Goal: Task Accomplishment & Management: Use online tool/utility

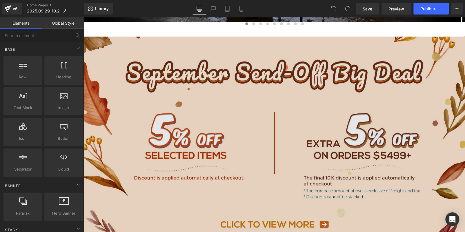
click at [195, 126] on img at bounding box center [274, 148] width 381 height 223
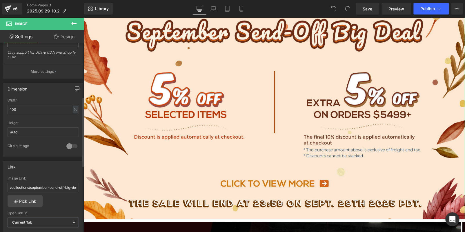
scroll to position [145, 0]
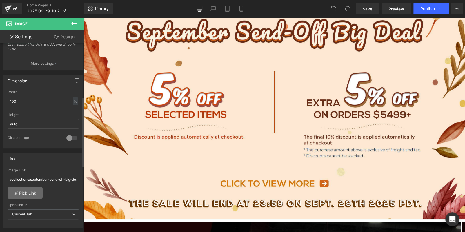
click at [28, 187] on link "Pick Link" at bounding box center [25, 193] width 35 height 12
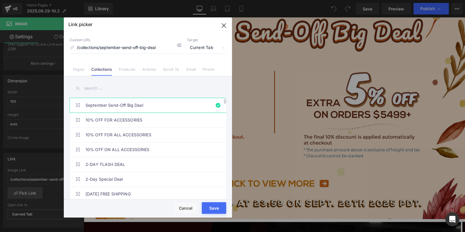
click at [131, 101] on link "September Send-Off Big Deal" at bounding box center [150, 105] width 128 height 15
click at [138, 89] on input "text" at bounding box center [148, 88] width 157 height 13
paste input "October Roll-In Massive Sale"
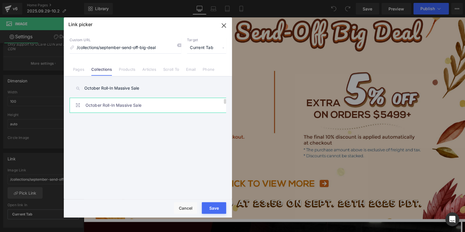
type input "October Roll-In Massive Sale"
click at [147, 101] on link "October Roll-In Massive Sale" at bounding box center [150, 105] width 128 height 15
type input "/collections/october-roll-in-massive-sale"
click at [219, 207] on div "Rendering Content" at bounding box center [233, 209] width 36 height 6
click at [213, 204] on button "Save" at bounding box center [214, 208] width 24 height 12
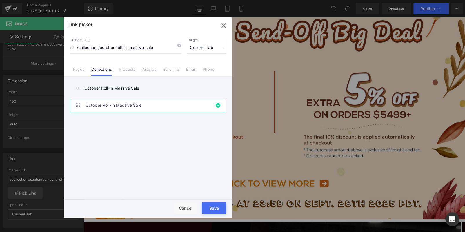
type input "/collections/october-roll-in-massive-sale"
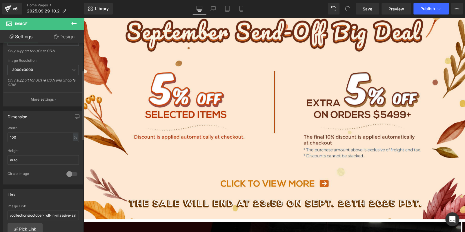
scroll to position [174, 0]
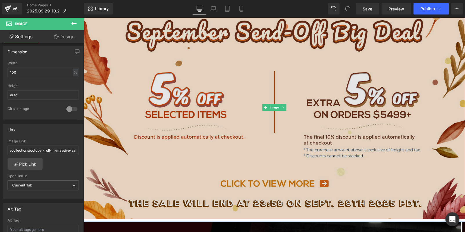
click at [156, 140] on img at bounding box center [274, 107] width 381 height 223
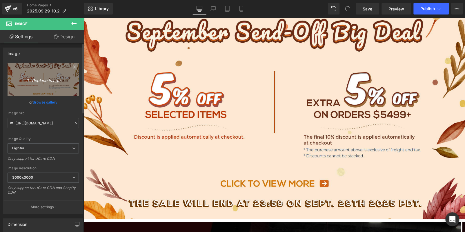
scroll to position [0, 0]
click at [46, 90] on link "Replace Image" at bounding box center [43, 80] width 71 height 33
type input "C:\fakepath\banner.jpg"
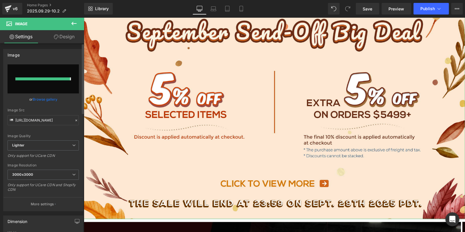
type input "https://ucarecdn.com/b4918c3c-cccf-44b4-b412-8febc91ebfd1/-/format/auto/-/previ…"
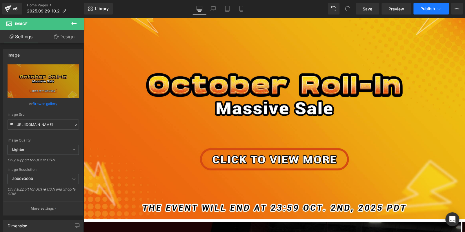
click at [425, 7] on span "Publish" at bounding box center [428, 8] width 15 height 5
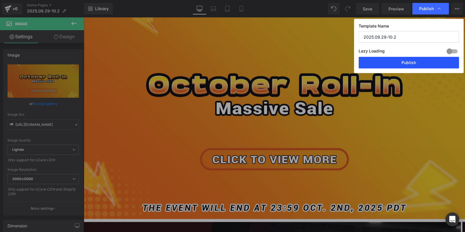
click at [414, 65] on button "Publish" at bounding box center [409, 63] width 100 height 12
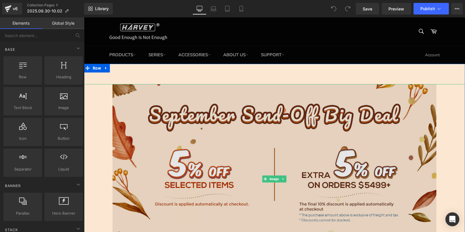
click at [215, 134] on img at bounding box center [275, 179] width 324 height 190
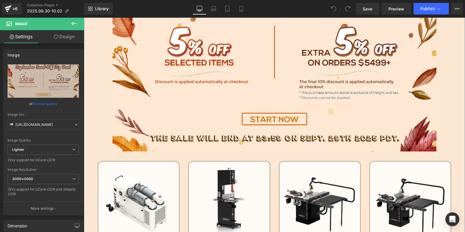
scroll to position [203, 0]
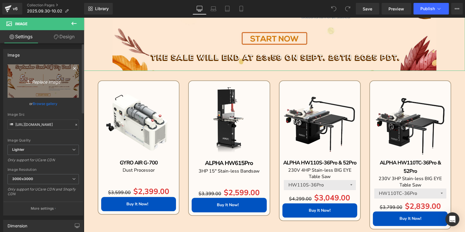
click at [59, 83] on icon "Replace Image" at bounding box center [43, 80] width 46 height 7
type input "C:\fakepath\edm-hv_02.jpg"
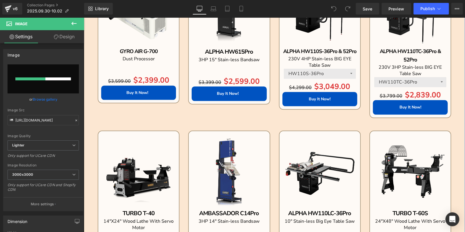
scroll to position [290, 0]
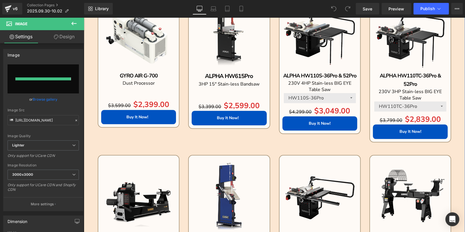
type input "[URL][DOMAIN_NAME]"
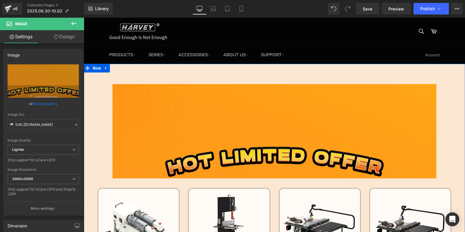
scroll to position [116, 0]
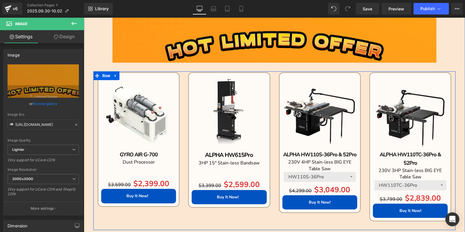
click at [275, 124] on div "Sale Off (P) Image ALPHA HW110S-36Pro & 52Pro Text Block 230V 4HP Stain-less BI…" at bounding box center [320, 146] width 91 height 149
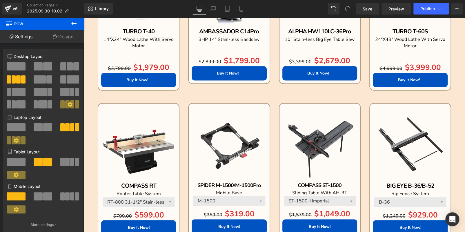
scroll to position [406, 0]
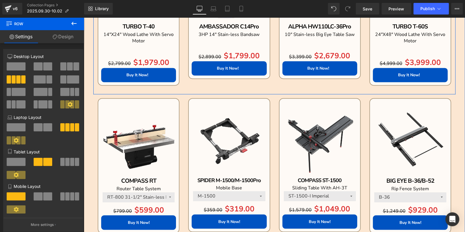
drag, startPoint x: 190, startPoint y: 87, endPoint x: 184, endPoint y: 77, distance: 12.6
click at [190, 87] on div "Sale Off (P) Image TURBO T-40 Text Block 14"X24" Wood Lathe With Servo Motor Te…" at bounding box center [274, 18] width 362 height 151
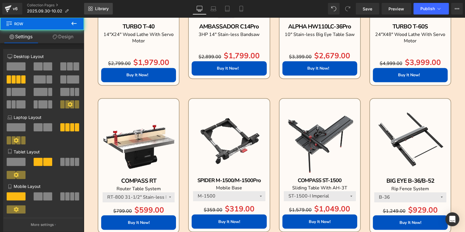
click at [107, 11] on span "Library" at bounding box center [102, 8] width 14 height 5
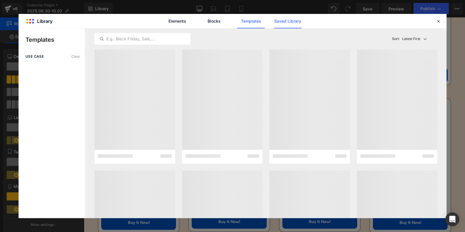
click at [281, 19] on link "Saved Library" at bounding box center [288, 21] width 28 height 15
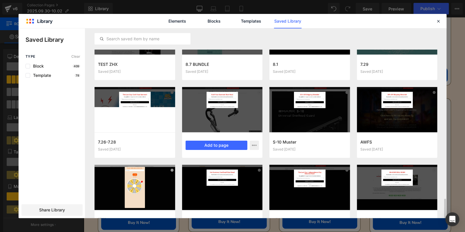
scroll to position [904, 0]
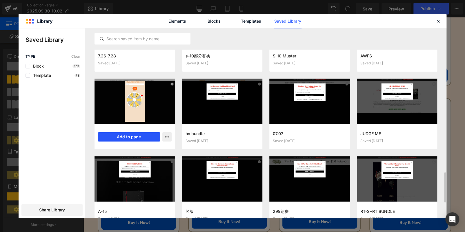
click at [143, 137] on button "Add to page" at bounding box center [129, 136] width 62 height 9
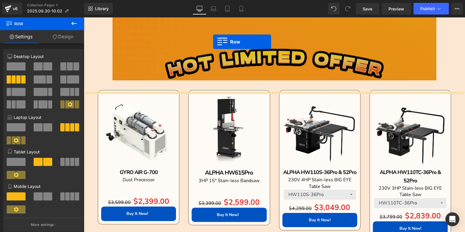
scroll to position [69, 0]
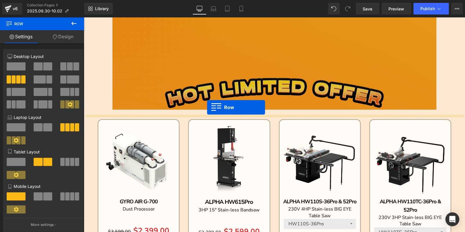
drag, startPoint x: 88, startPoint y: 194, endPoint x: 207, endPoint y: 107, distance: 147.9
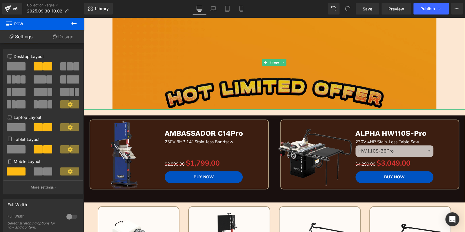
drag, startPoint x: 213, startPoint y: 77, endPoint x: 202, endPoint y: 89, distance: 15.8
click at [212, 77] on img at bounding box center [275, 62] width 324 height 94
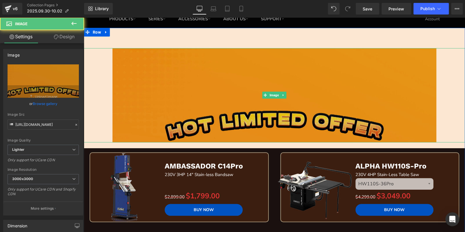
scroll to position [0, 0]
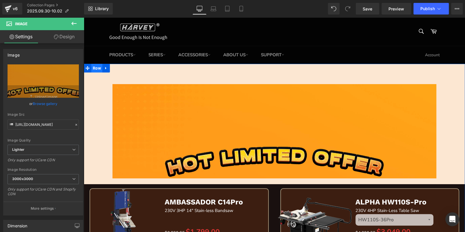
click at [94, 67] on span "Row" at bounding box center [96, 68] width 11 height 9
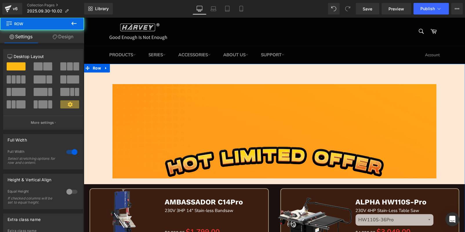
click at [60, 35] on link "Design" at bounding box center [63, 36] width 42 height 13
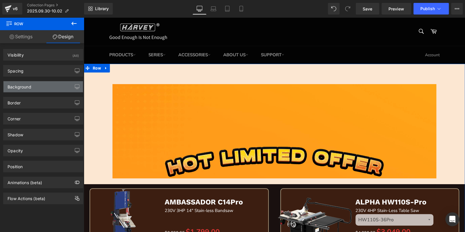
type input "#fce7d2"
type input "100"
click at [34, 86] on div "Background" at bounding box center [42, 86] width 79 height 11
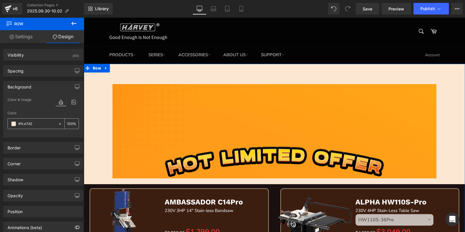
click at [41, 122] on input "#fce7d2" at bounding box center [36, 124] width 37 height 6
paste input "text"
type input "0"
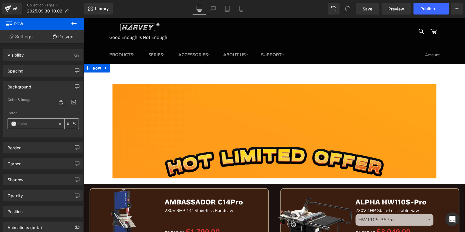
click at [32, 122] on input "text" at bounding box center [36, 124] width 37 height 6
paste input "text"
click at [93, 67] on span "Row" at bounding box center [96, 68] width 11 height 9
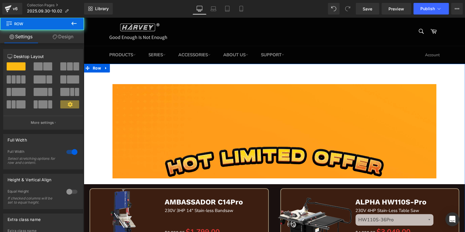
click at [66, 37] on link "Design" at bounding box center [63, 36] width 42 height 13
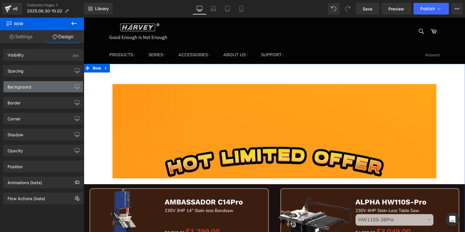
click at [37, 86] on div "Background" at bounding box center [42, 86] width 79 height 11
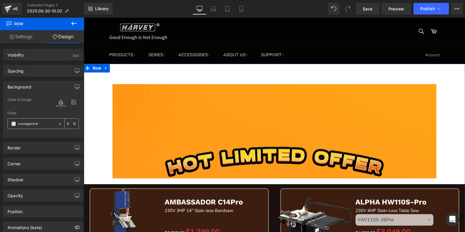
click at [35, 122] on input "transparent" at bounding box center [36, 124] width 37 height 6
paste input "#FF9C18"
type input "#FF9C18"
type input "100"
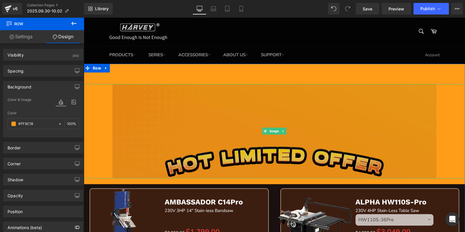
scroll to position [145, 0]
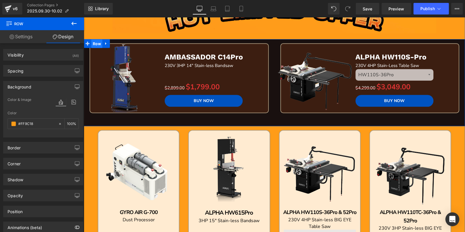
click at [96, 45] on span "Row" at bounding box center [96, 43] width 11 height 9
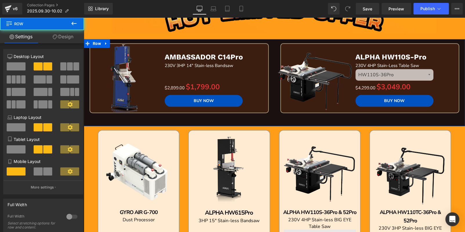
click at [68, 37] on link "Design" at bounding box center [63, 36] width 42 height 13
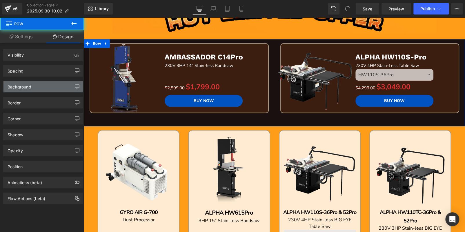
type input "#19100f"
type input "100"
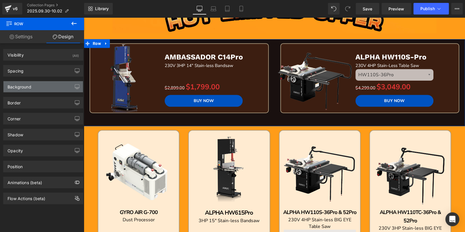
click at [27, 82] on div "Background" at bounding box center [20, 85] width 24 height 8
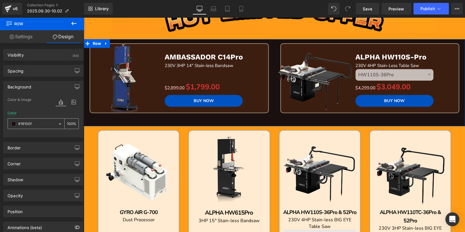
click at [37, 125] on input "#19100f" at bounding box center [36, 124] width 37 height 6
paste input "FF9C18"
type input "#FF9C18"
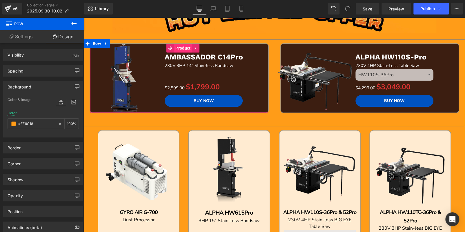
click at [185, 45] on span "Product" at bounding box center [183, 48] width 18 height 9
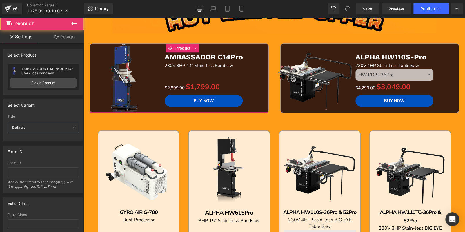
click at [68, 42] on link "Design" at bounding box center [64, 36] width 42 height 13
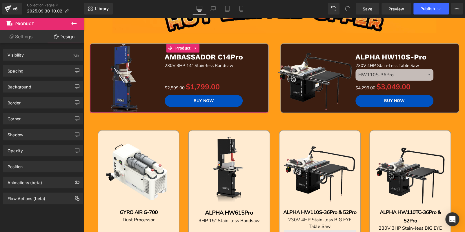
type input "#3c1e11"
type input "100"
click at [47, 90] on div "Background" at bounding box center [42, 86] width 79 height 11
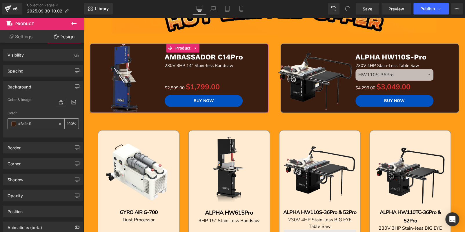
click at [13, 123] on span at bounding box center [13, 124] width 5 height 5
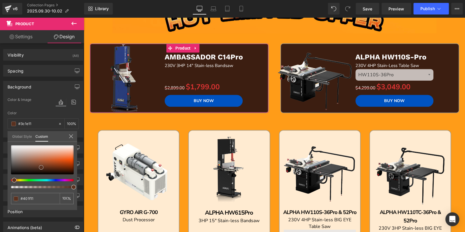
type input "#401f11"
type input "#572e1d"
type input "#7b4832"
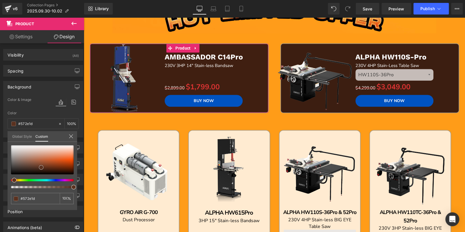
type input "#7b4832"
type input "#b69e94"
type input "#f4f4f4"
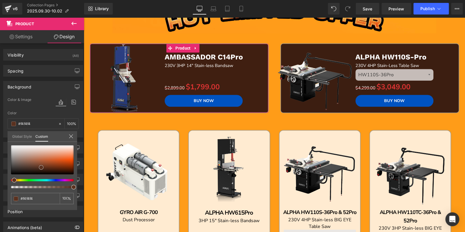
type input "#ffffff"
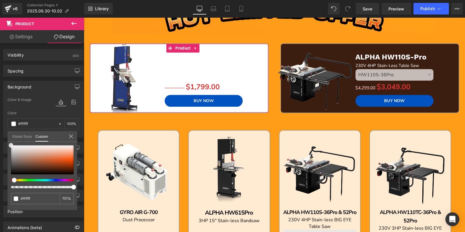
drag, startPoint x: 46, startPoint y: 170, endPoint x: 12, endPoint y: 125, distance: 57.3
click at [0, 125] on div "Background Color & Image color rgba(255, 255, 255, 1) Color #ffffff 100 % Image…" at bounding box center [43, 107] width 87 height 61
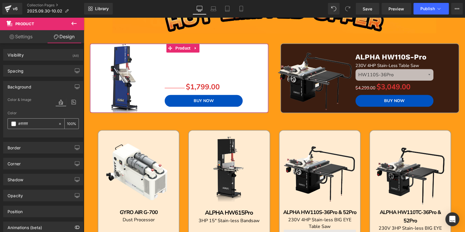
click at [68, 122] on input "100" at bounding box center [70, 123] width 6 height 6
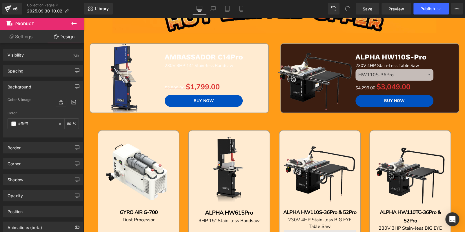
type input "80"
click at [245, 58] on p "AMBASSADOR C14Pro" at bounding box center [215, 58] width 100 height 10
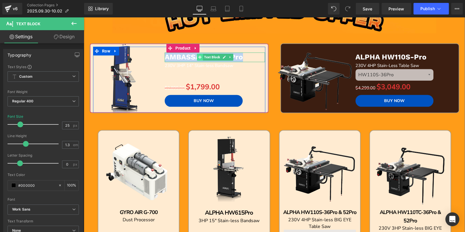
click at [198, 57] on icon at bounding box center [199, 57] width 3 height 3
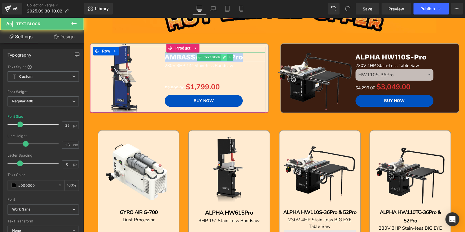
click at [223, 57] on icon at bounding box center [224, 56] width 3 height 3
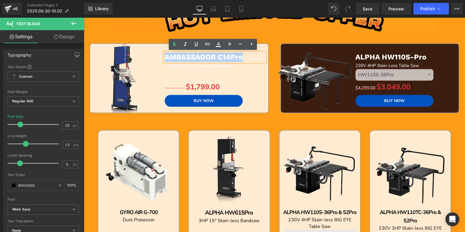
click at [222, 57] on b "AMBASSADOR C14Pro" at bounding box center [204, 57] width 78 height 8
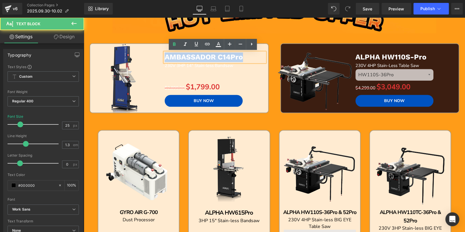
click at [222, 57] on b "AMBASSADOR C14Pro" at bounding box center [204, 57] width 78 height 8
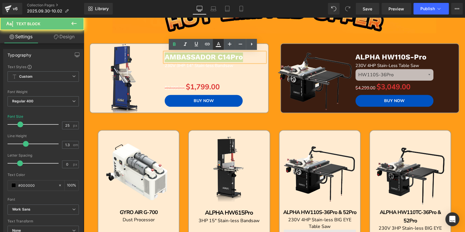
click at [218, 44] on icon at bounding box center [218, 44] width 7 height 7
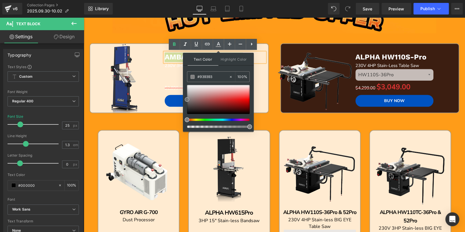
type input "#727272"
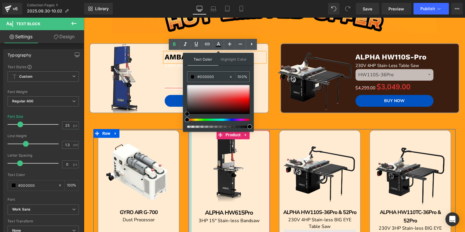
drag, startPoint x: 271, startPoint y: 102, endPoint x: 187, endPoint y: 139, distance: 92.4
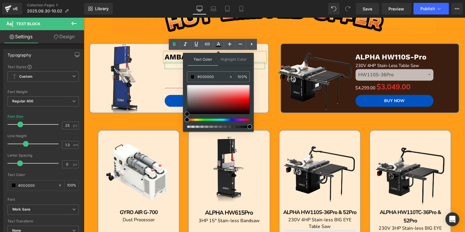
click at [168, 66] on font "230V 3HP 14" Stain-less Bandsaw" at bounding box center [199, 66] width 69 height 6
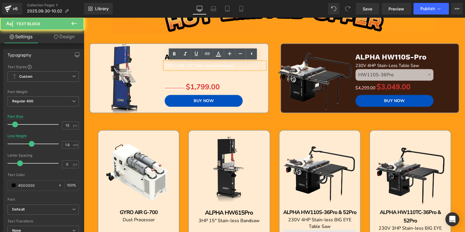
click at [168, 66] on font "230V 3HP 14" Stain-less Bandsaw" at bounding box center [199, 66] width 69 height 6
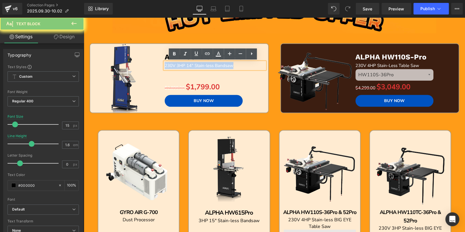
click at [168, 66] on font "230V 3HP 14" Stain-less Bandsaw" at bounding box center [199, 66] width 69 height 6
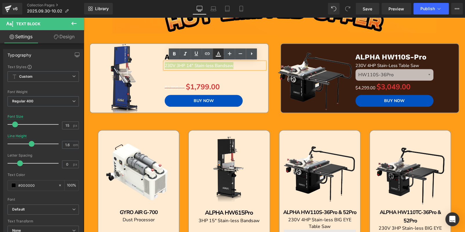
click at [218, 54] on icon at bounding box center [218, 53] width 7 height 7
type input "#ffffff"
type input "100"
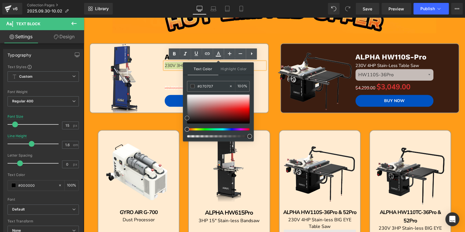
type input "#000000"
drag, startPoint x: 187, startPoint y: 93, endPoint x: 187, endPoint y: 133, distance: 39.7
click at [187, 133] on div at bounding box center [218, 116] width 63 height 43
click at [169, 73] on div at bounding box center [215, 75] width 100 height 13
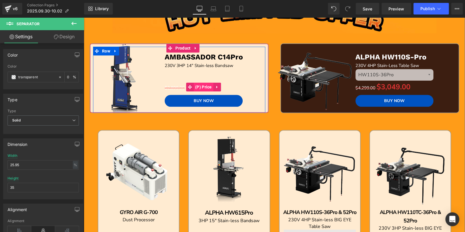
click at [198, 86] on span "(P) Price" at bounding box center [204, 87] width 20 height 9
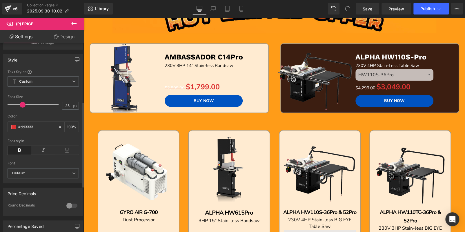
scroll to position [29, 0]
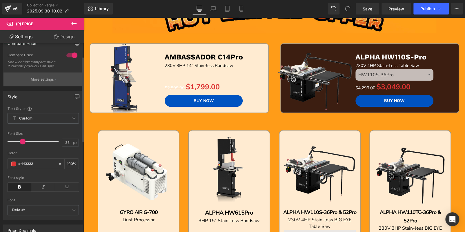
click at [48, 82] on p "More settings" at bounding box center [42, 79] width 23 height 5
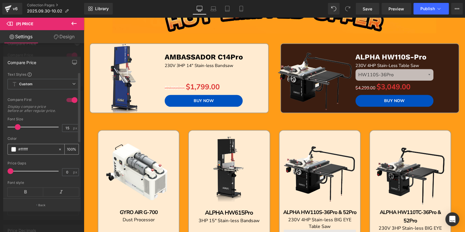
click at [13, 152] on span at bounding box center [13, 149] width 5 height 5
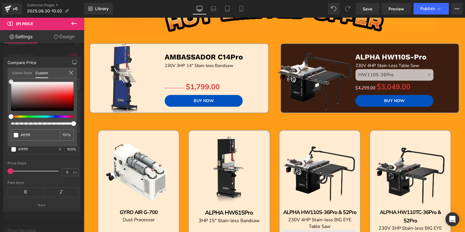
type input "#fcfcfc"
type input "#383838"
type input "#000000"
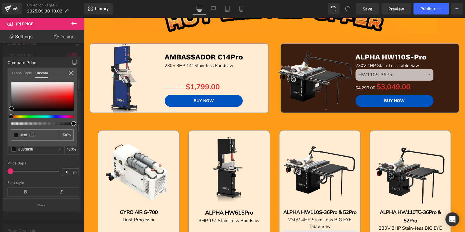
type input "#000000"
drag, startPoint x: 11, startPoint y: 82, endPoint x: 6, endPoint y: 135, distance: 53.6
click at [6, 135] on div "Compare Price Text Styles Custom Custom Setup Global Style Custom Setup Global …" at bounding box center [42, 131] width 84 height 159
click at [288, 37] on div at bounding box center [274, 124] width 381 height 215
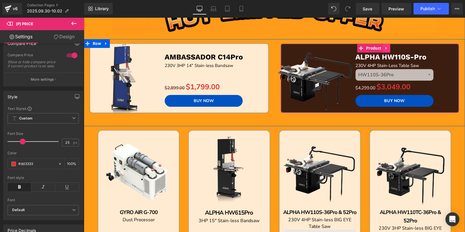
click at [386, 47] on icon at bounding box center [387, 48] width 4 height 4
click at [388, 49] on icon at bounding box center [390, 48] width 4 height 4
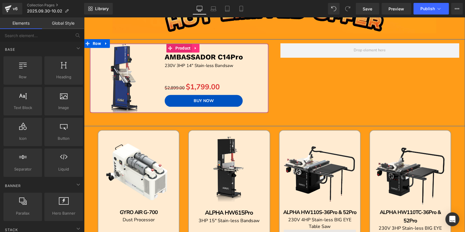
click at [192, 48] on link at bounding box center [196, 48] width 8 height 9
click at [191, 48] on icon at bounding box center [192, 48] width 4 height 4
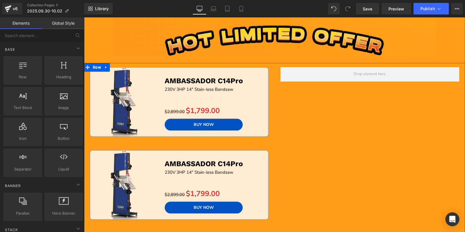
scroll to position [116, 0]
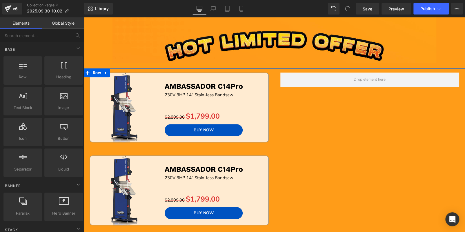
click at [197, 160] on div "Sale Off (P) Image AMBASSADOR C14Pro Text Block 230V 3HP 14" Stain-less Bandsaw…" at bounding box center [179, 190] width 179 height 70
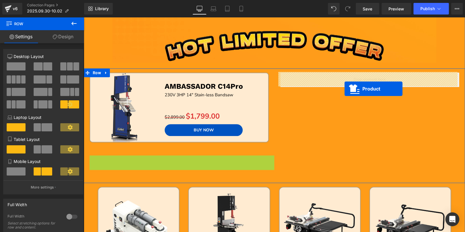
drag, startPoint x: 169, startPoint y: 160, endPoint x: 345, endPoint y: 89, distance: 189.8
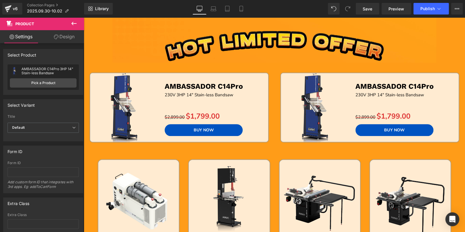
click at [75, 24] on icon at bounding box center [73, 23] width 7 height 7
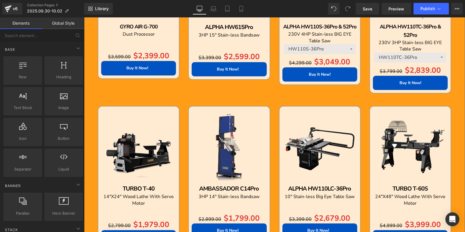
scroll to position [377, 0]
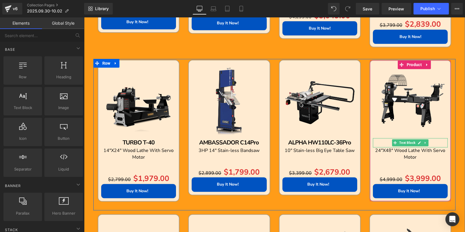
click at [432, 141] on p "TURBO T-60S" at bounding box center [410, 142] width 75 height 9
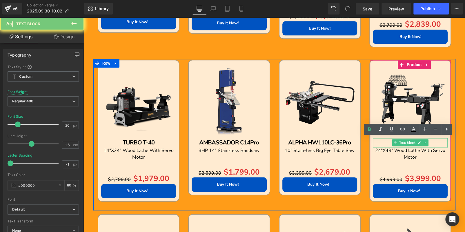
click at [432, 141] on p "TURBO T-60S" at bounding box center [410, 142] width 75 height 9
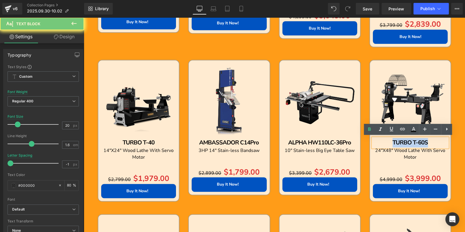
copy b "TURBO T-60S"
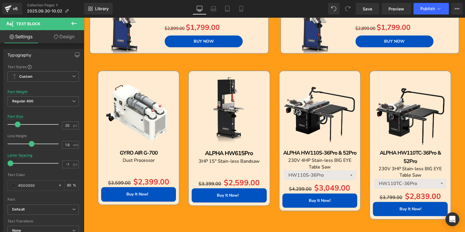
scroll to position [203, 0]
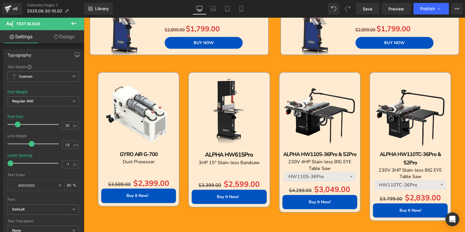
click at [146, 90] on img at bounding box center [138, 112] width 75 height 75
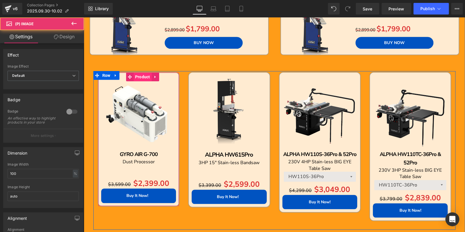
click at [138, 78] on span "Product" at bounding box center [143, 77] width 18 height 9
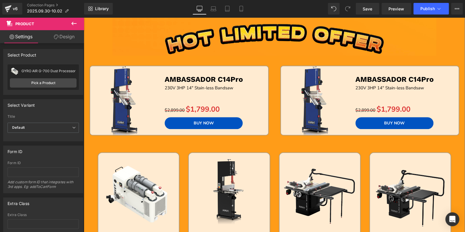
scroll to position [116, 0]
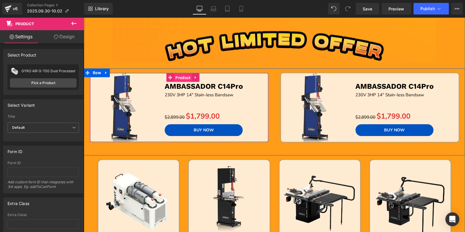
click at [171, 77] on link "Product" at bounding box center [180, 77] width 26 height 9
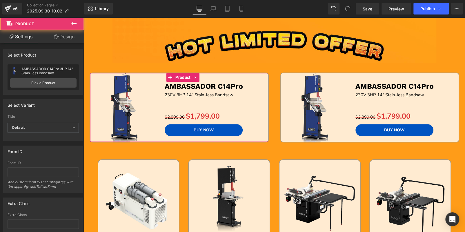
click at [70, 38] on link "Design" at bounding box center [64, 36] width 42 height 13
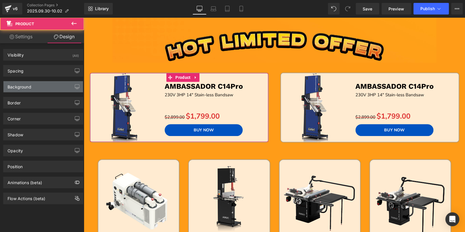
click at [37, 88] on div "Background" at bounding box center [42, 86] width 79 height 11
type input "#ffffff"
type input "80"
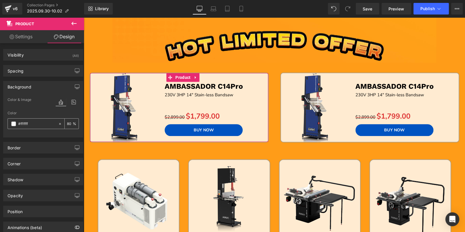
click at [43, 122] on input "#ffffff" at bounding box center [36, 124] width 37 height 6
click at [29, 37] on link "Settings" at bounding box center [21, 36] width 42 height 13
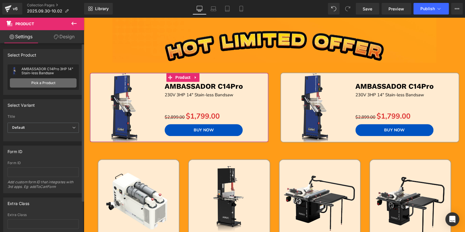
click at [53, 82] on link "Pick a Product" at bounding box center [43, 82] width 67 height 9
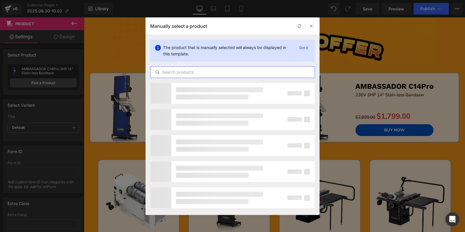
click at [191, 71] on input "text" at bounding box center [233, 72] width 164 height 7
paste input "TURBO T-60S"
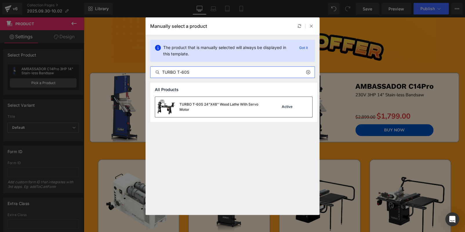
type input "TURBO T-60S"
click at [204, 100] on div "TURBO T-60S 24"X48" Wood Lathe With Servo Motor" at bounding box center [210, 107] width 111 height 20
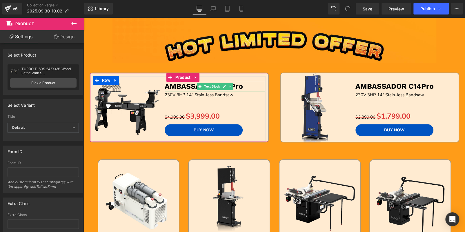
click at [247, 86] on p "AMBASSADOR C14Pro" at bounding box center [215, 87] width 100 height 10
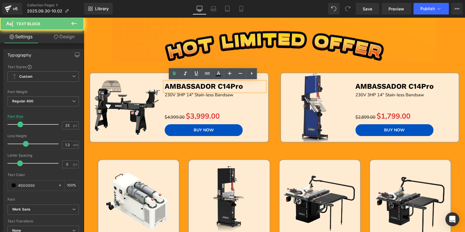
click at [247, 86] on p "AMBASSADOR C14Pro" at bounding box center [215, 87] width 100 height 10
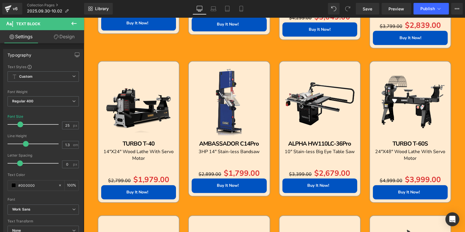
scroll to position [377, 0]
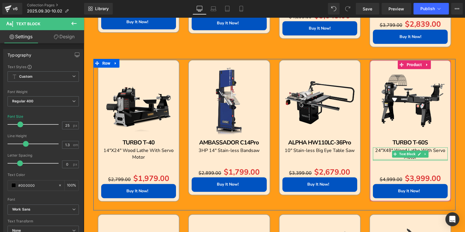
click at [425, 159] on div at bounding box center [410, 159] width 75 height 1
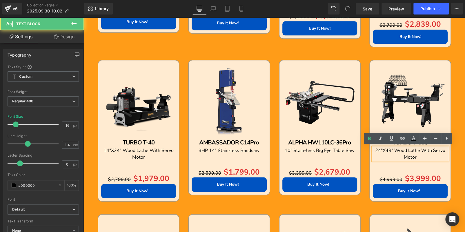
click at [430, 155] on p "24"X48" Wood Lathe With Servo Motor" at bounding box center [410, 153] width 75 height 13
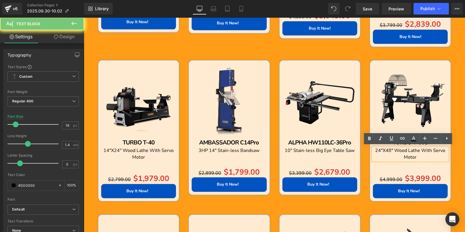
click at [430, 155] on p "24"X48" Wood Lathe With Servo Motor" at bounding box center [410, 153] width 75 height 13
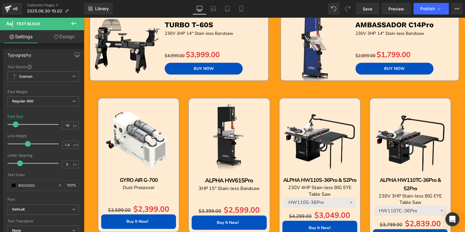
scroll to position [145, 0]
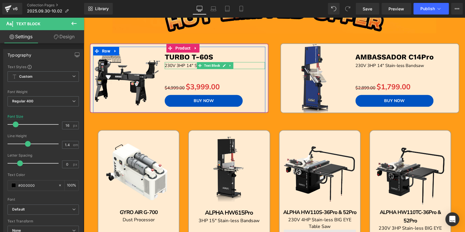
click at [238, 66] on p "230V 3HP 14" Stain-less Bandsaw" at bounding box center [215, 65] width 100 height 7
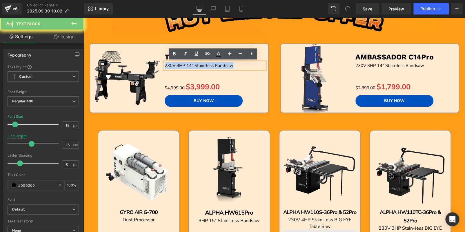
click at [238, 66] on p "230V 3HP 14" Stain-less Bandsaw" at bounding box center [215, 65] width 100 height 7
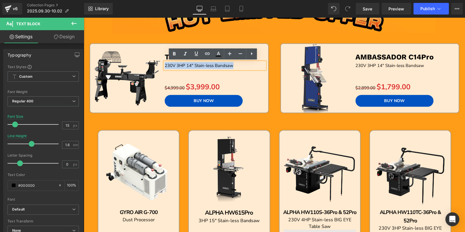
paste div
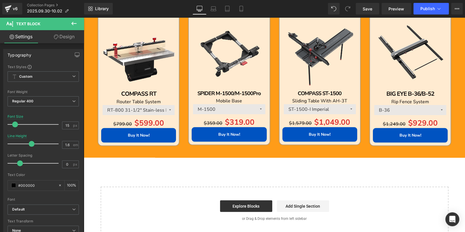
scroll to position [406, 0]
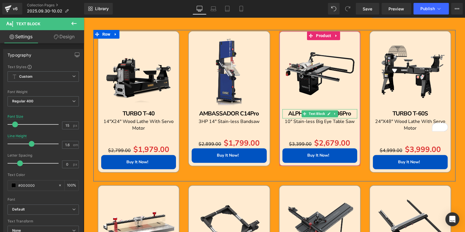
click at [352, 114] on p "ALPHA HW110LC-36Pro" at bounding box center [320, 113] width 75 height 9
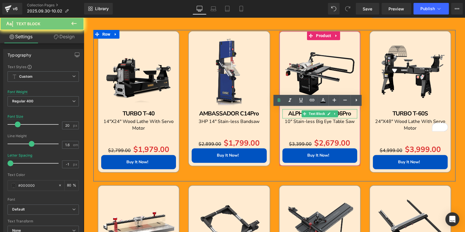
click at [352, 114] on p "ALPHA HW110LC-36Pro" at bounding box center [320, 113] width 75 height 9
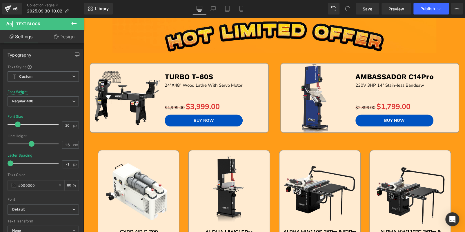
scroll to position [87, 0]
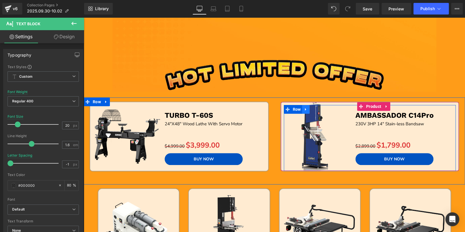
click at [305, 111] on icon at bounding box center [306, 109] width 4 height 4
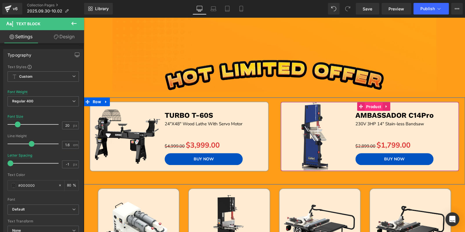
click at [371, 105] on span "Product" at bounding box center [374, 106] width 18 height 9
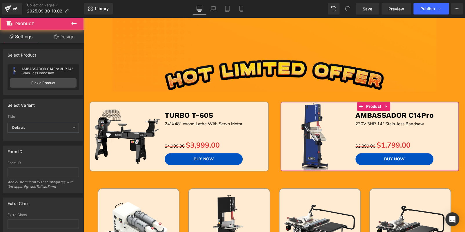
click at [64, 40] on link "Design" at bounding box center [64, 36] width 42 height 13
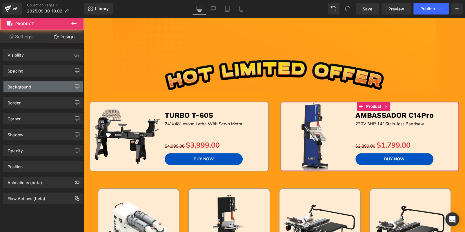
click at [33, 87] on div "Background" at bounding box center [42, 86] width 79 height 11
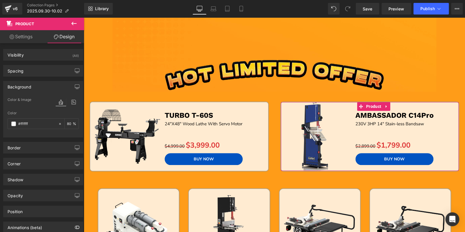
type input "#ffffff"
type input "80"
click at [26, 33] on link "Settings" at bounding box center [21, 36] width 42 height 13
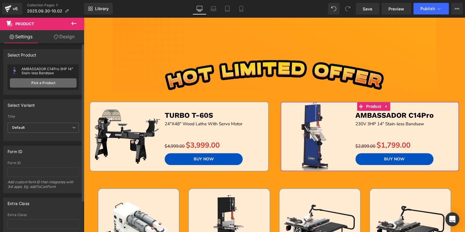
click at [49, 79] on link "Pick a Product" at bounding box center [43, 82] width 67 height 9
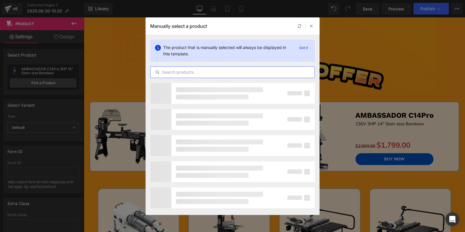
click at [193, 71] on input "text" at bounding box center [233, 72] width 164 height 7
paste input "ALPHA HW110LC-36Pro"
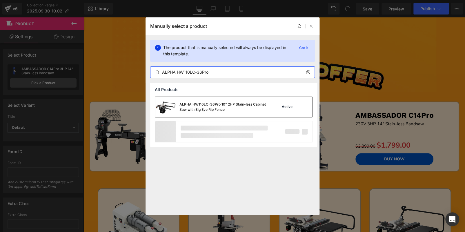
type input "ALPHA HW110LC-36Pro"
click at [217, 104] on div "ALPHA HW110LC-36Pro 10" 2HP Stain-less Cabinet Saw with Big Eye Rip Fence" at bounding box center [223, 107] width 87 height 10
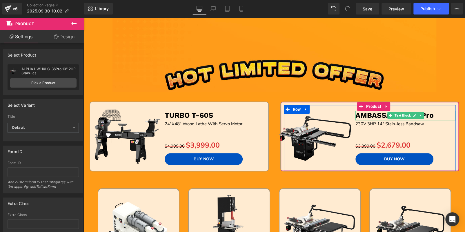
click at [439, 115] on p "AMBASSADOR C14Pro" at bounding box center [406, 116] width 100 height 10
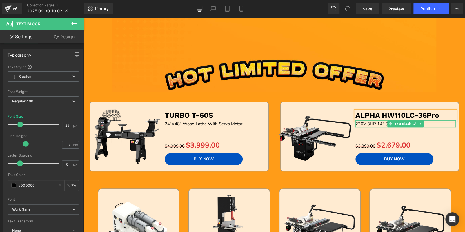
click at [440, 123] on p "230V 3HP 14" Stain-less Bandsaw" at bounding box center [406, 123] width 100 height 7
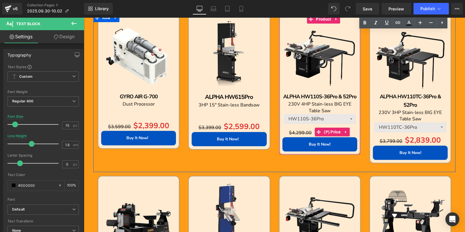
scroll to position [377, 0]
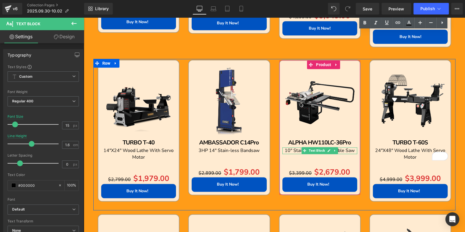
click at [348, 149] on span "10" Stain-less Big Eye Table Saw" at bounding box center [320, 150] width 70 height 6
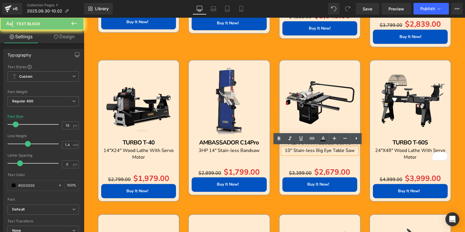
click at [348, 149] on span "10" Stain-less Big Eye Table Saw" at bounding box center [320, 150] width 70 height 6
copy span "10" Stain-less Big Eye Table Saw"
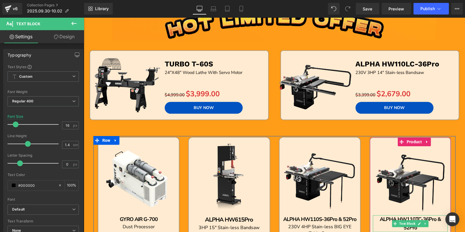
scroll to position [87, 0]
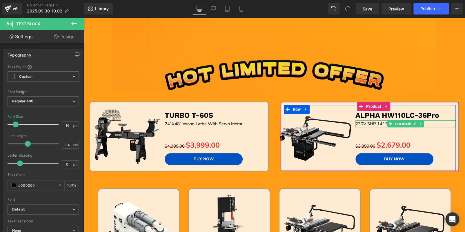
click at [429, 123] on p "230V 3HP 14" Stain-less Bandsaw" at bounding box center [406, 123] width 100 height 7
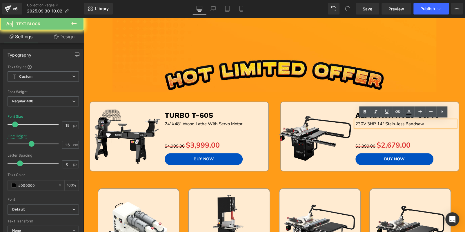
click at [429, 123] on p "230V 3HP 14" Stain-less Bandsaw" at bounding box center [406, 123] width 100 height 7
paste div
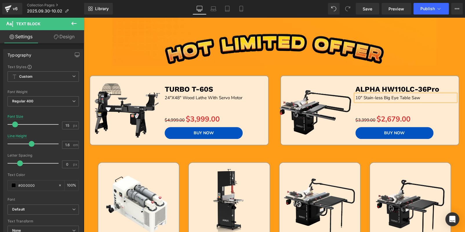
scroll to position [145, 0]
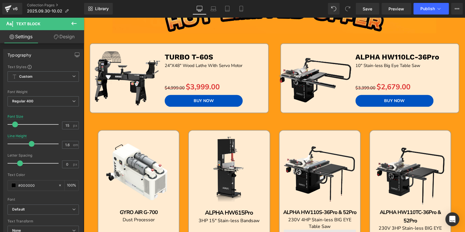
click at [76, 21] on icon at bounding box center [73, 23] width 7 height 7
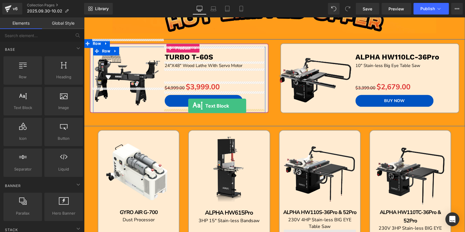
drag, startPoint x: 113, startPoint y: 126, endPoint x: 188, endPoint y: 106, distance: 77.8
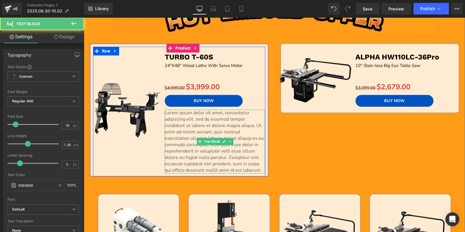
click at [215, 159] on p "Lorem ipsum dolor sit amet, consectetur adipiscing elit, sed do eiusmod tempor …" at bounding box center [215, 142] width 100 height 64
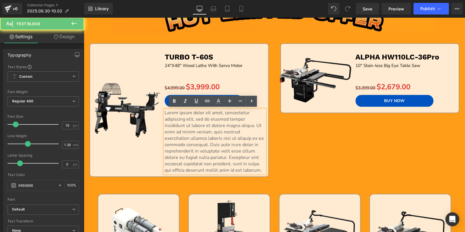
click at [215, 159] on p "Lorem ipsum dolor sit amet, consectetur adipiscing elit, sed do eiusmod tempor …" at bounding box center [215, 142] width 100 height 64
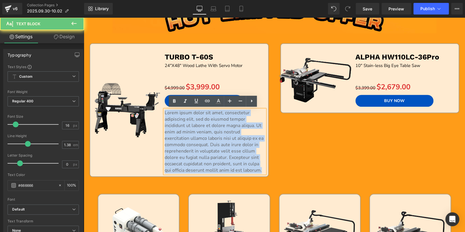
click at [215, 159] on p "Lorem ipsum dolor sit amet, consectetur adipiscing elit, sed do eiusmod tempor …" at bounding box center [215, 142] width 100 height 64
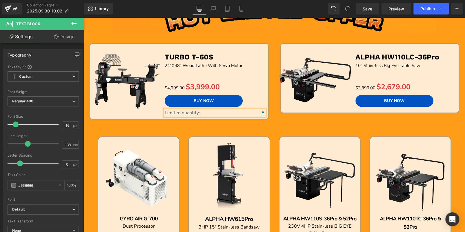
click at [242, 112] on p "Limited quantity:" at bounding box center [215, 113] width 100 height 6
click at [242, 112] on p "Limited quantity: 18" at bounding box center [215, 113] width 100 height 6
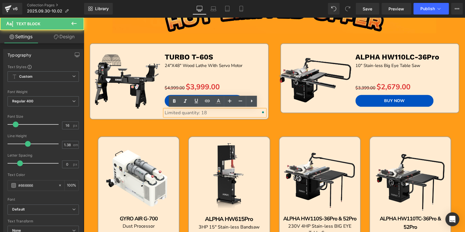
click at [242, 112] on p "Limited quantity: 18" at bounding box center [215, 113] width 100 height 6
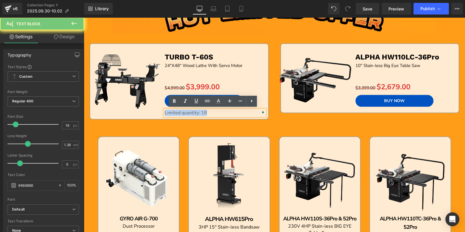
click at [242, 112] on p "Limited quantity: 18" at bounding box center [215, 113] width 100 height 6
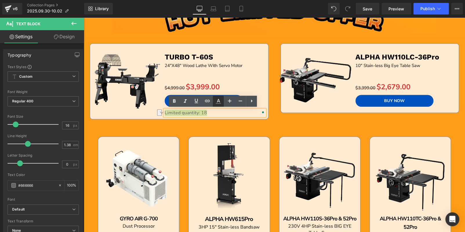
click at [222, 100] on icon at bounding box center [218, 101] width 7 height 7
type input "#666666"
type input "100"
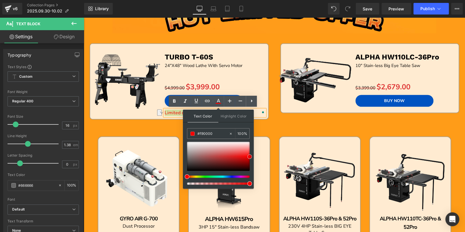
type input "#f40000"
drag, startPoint x: 187, startPoint y: 160, endPoint x: 251, endPoint y: 158, distance: 63.9
click at [251, 158] on span at bounding box center [249, 157] width 5 height 5
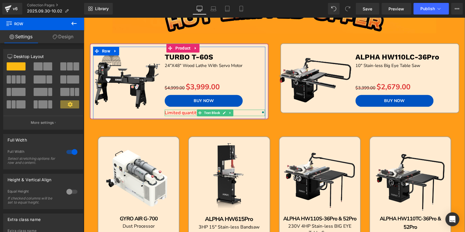
click at [187, 111] on span "Limited quantity: 18" at bounding box center [186, 113] width 42 height 6
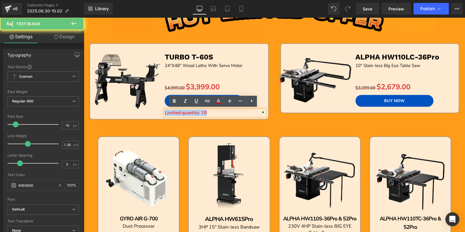
click at [187, 111] on span "Limited quantity: 18" at bounding box center [186, 113] width 42 height 6
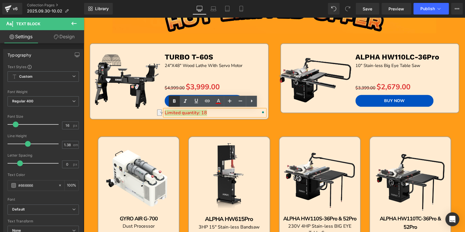
click at [174, 102] on icon at bounding box center [174, 101] width 3 height 3
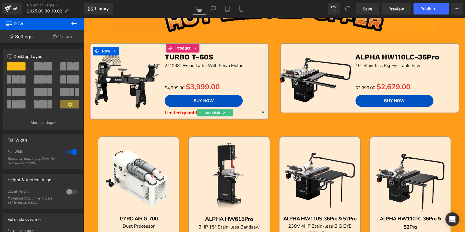
click at [229, 112] on icon at bounding box center [230, 112] width 3 height 3
click at [226, 112] on icon at bounding box center [227, 112] width 3 height 3
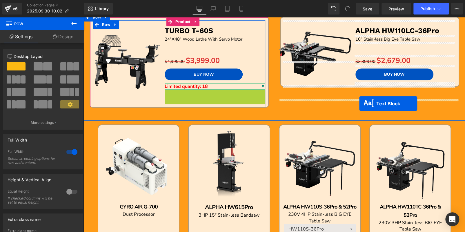
scroll to position [174, 0]
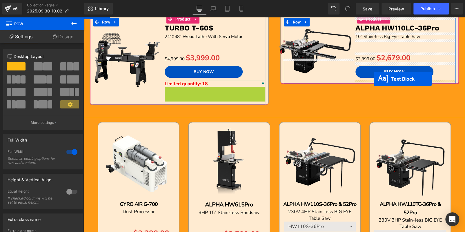
drag, startPoint x: 196, startPoint y: 119, endPoint x: 374, endPoint y: 79, distance: 182.3
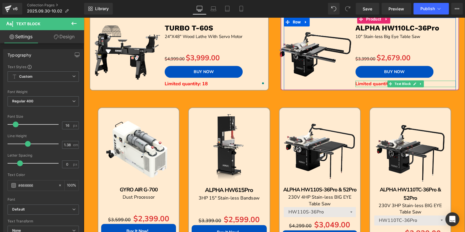
click at [431, 83] on p "Limited quantity: 18" at bounding box center [406, 84] width 100 height 6
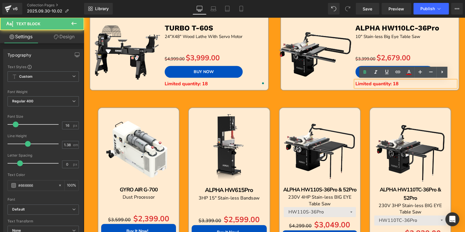
click at [431, 83] on p "Limited quantity: 18" at bounding box center [406, 84] width 100 height 6
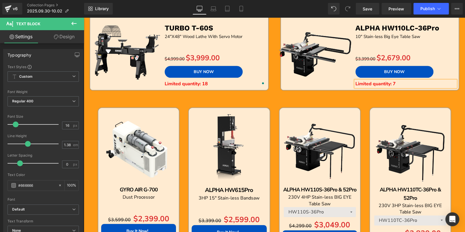
click at [450, 97] on div "Sale Off (P) Image ALPHA HW110LC-36Pro Text Block 10" Stain-less Big Eye Table …" at bounding box center [370, 58] width 191 height 89
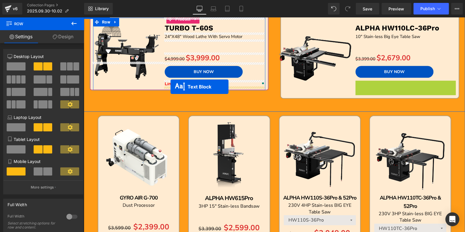
drag, startPoint x: 388, startPoint y: 84, endPoint x: 171, endPoint y: 87, distance: 217.3
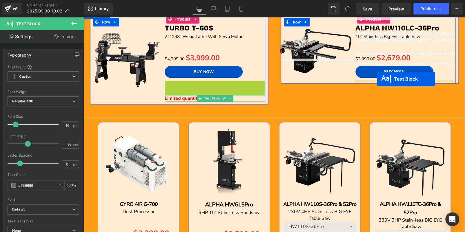
drag, startPoint x: 189, startPoint y: 83, endPoint x: 377, endPoint y: 79, distance: 188.3
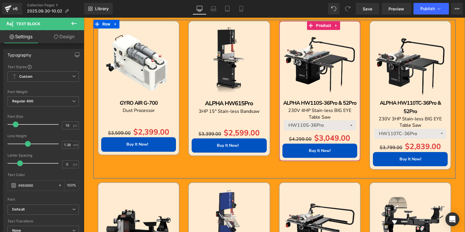
scroll to position [377, 0]
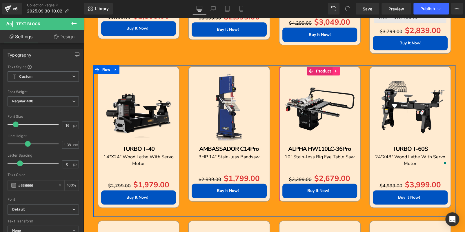
click at [336, 73] on link at bounding box center [337, 71] width 8 height 9
click at [339, 70] on icon at bounding box center [340, 71] width 4 height 4
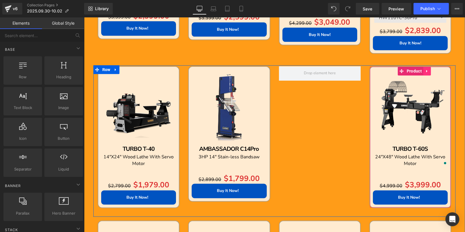
click at [428, 69] on link at bounding box center [428, 71] width 8 height 9
click at [429, 69] on icon at bounding box center [431, 71] width 4 height 4
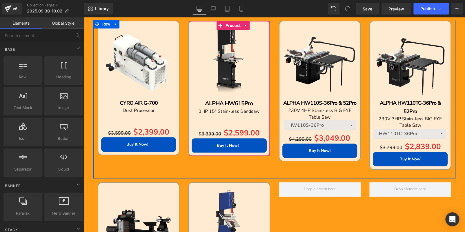
scroll to position [232, 0]
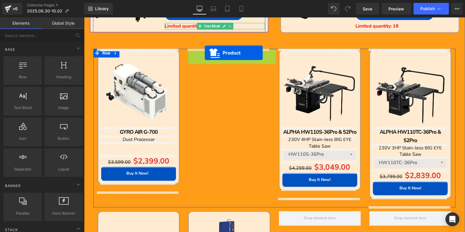
drag, startPoint x: 219, startPoint y: 55, endPoint x: 205, endPoint y: 53, distance: 14.6
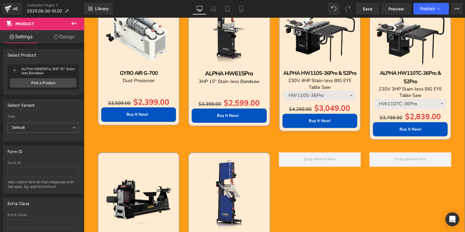
scroll to position [290, 0]
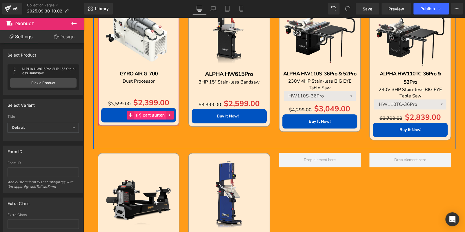
click at [136, 115] on span "(P) Cart Button" at bounding box center [151, 115] width 32 height 9
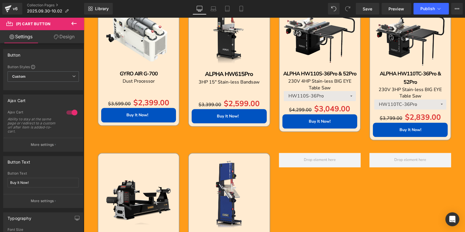
click at [64, 41] on link "Design" at bounding box center [64, 36] width 42 height 13
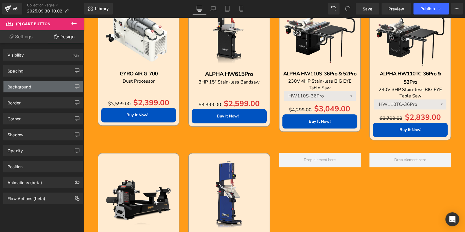
click at [46, 91] on div "Background" at bounding box center [42, 86] width 79 height 11
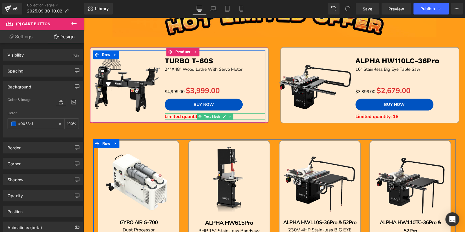
scroll to position [116, 0]
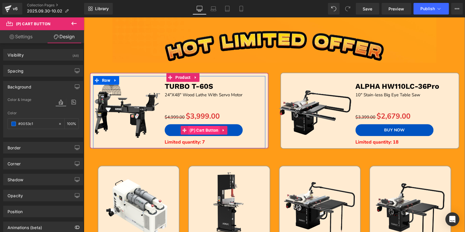
click at [203, 128] on span "(P) Cart Button" at bounding box center [204, 130] width 32 height 9
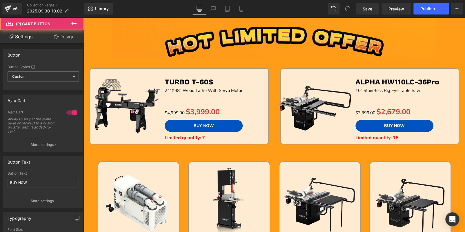
scroll to position [232, 0]
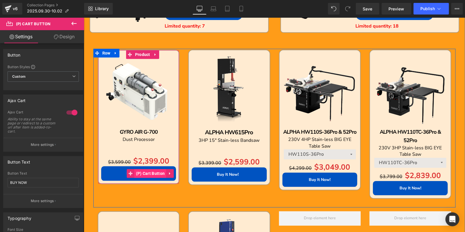
drag, startPoint x: 148, startPoint y: 172, endPoint x: 137, endPoint y: 173, distance: 11.0
click at [148, 172] on span "(P) Cart Button" at bounding box center [151, 173] width 32 height 9
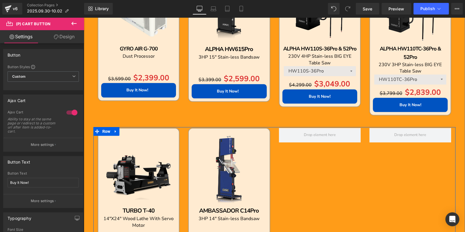
scroll to position [290, 0]
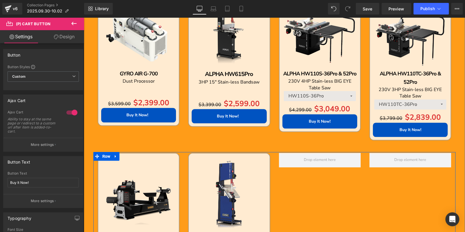
click at [320, 199] on div "Sale Off (P) Image TURBO T-40 Text Block 14"X24" Wood Lathe With Servo Motor Te…" at bounding box center [274, 227] width 362 height 151
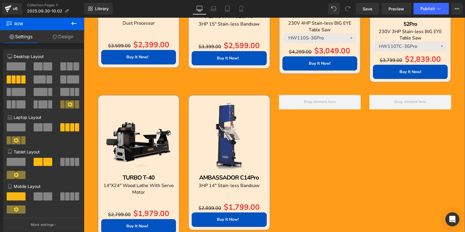
scroll to position [261, 0]
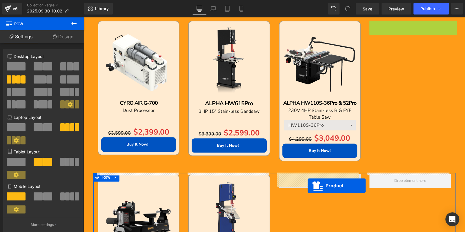
drag, startPoint x: 396, startPoint y: 26, endPoint x: 308, endPoint y: 186, distance: 182.5
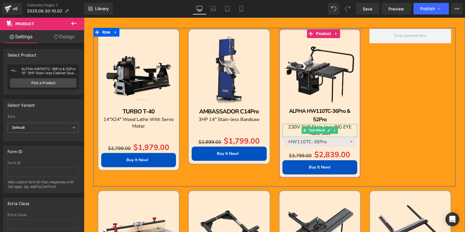
scroll to position [522, 0]
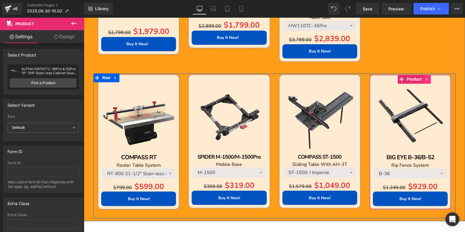
click at [426, 78] on icon at bounding box center [426, 79] width 1 height 3
click at [429, 80] on icon at bounding box center [431, 79] width 4 height 4
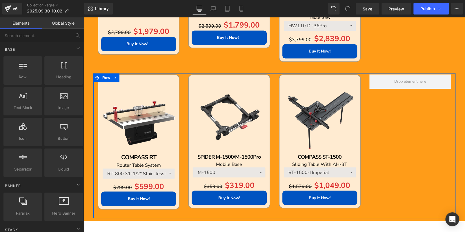
click at [402, 117] on div "Sale Off (P) Image COMPASS RT Text Block Router Table System Text Block RT-800 …" at bounding box center [274, 145] width 362 height 145
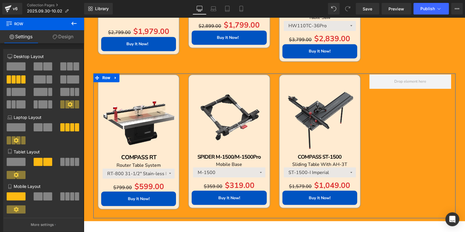
click at [72, 72] on div at bounding box center [70, 68] width 27 height 12
click at [73, 68] on span at bounding box center [76, 66] width 6 height 8
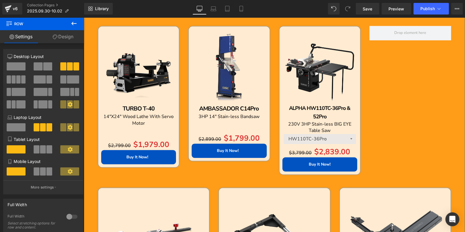
scroll to position [406, 0]
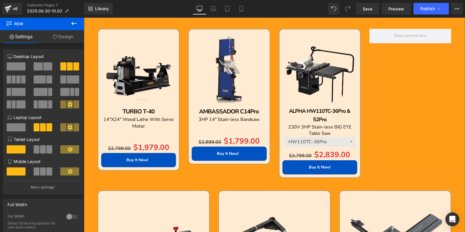
click at [403, 86] on div "Sale Off (P) Image TURBO T-40 Text Block 14"X24" Wood Lathe With Servo Motor Te…" at bounding box center [274, 107] width 362 height 159
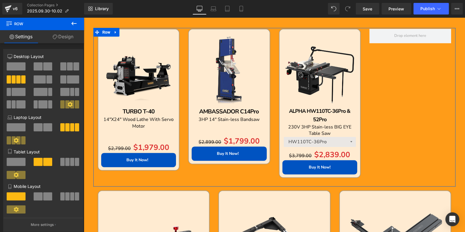
click at [68, 67] on span at bounding box center [70, 66] width 6 height 8
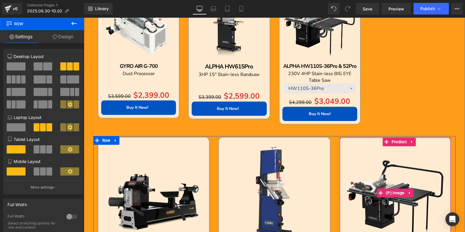
scroll to position [290, 0]
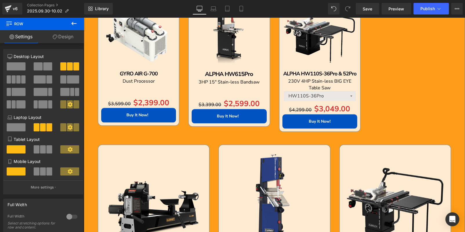
click at [389, 95] on div "Free Shipping (P) Image GYRO AIR G-700 Text Block Dust Processor Text Block Sep…" at bounding box center [274, 65] width 362 height 150
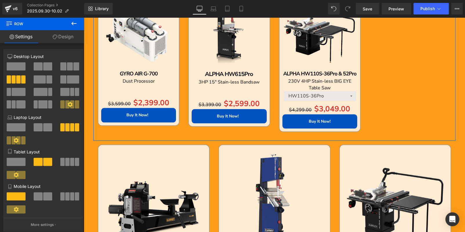
click at [64, 66] on span at bounding box center [63, 66] width 6 height 8
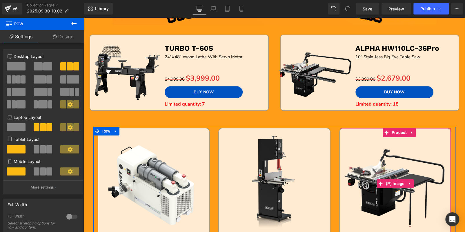
scroll to position [87, 0]
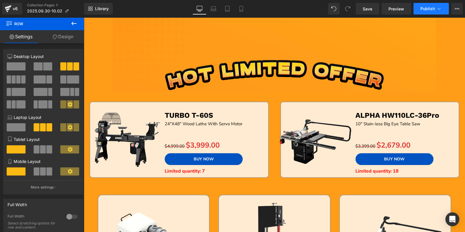
click at [422, 5] on button "Publish" at bounding box center [431, 9] width 35 height 12
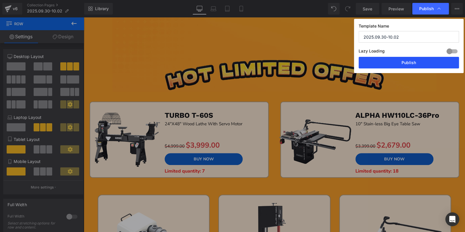
click at [420, 63] on button "Publish" at bounding box center [409, 63] width 100 height 12
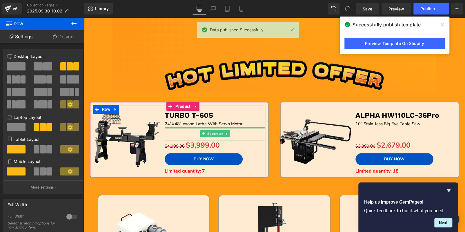
click at [224, 127] on div at bounding box center [215, 127] width 100 height 1
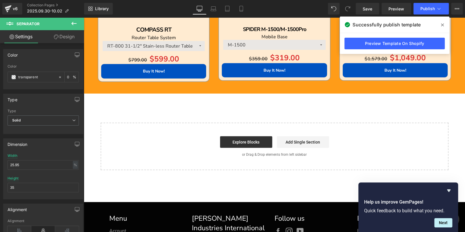
scroll to position [667, 0]
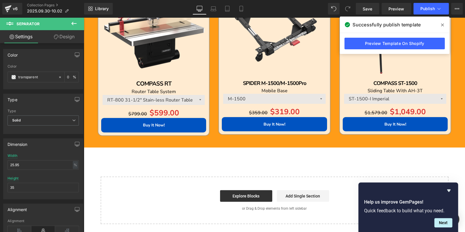
click at [70, 25] on icon at bounding box center [73, 23] width 7 height 7
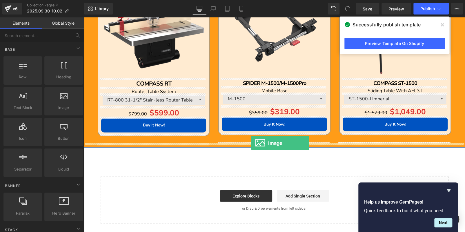
drag, startPoint x: 142, startPoint y: 122, endPoint x: 251, endPoint y: 143, distance: 111.1
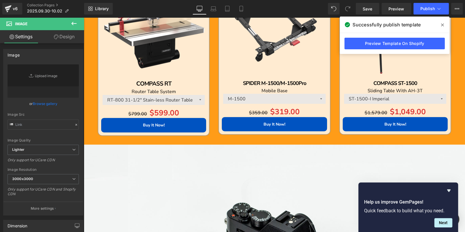
type input "//d1um8515vdn9kb.cloudfront.net/images/parallax.jpg"
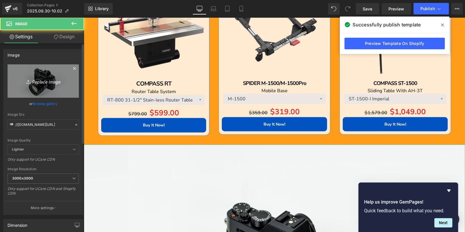
click at [35, 79] on icon "Replace Image" at bounding box center [43, 80] width 46 height 7
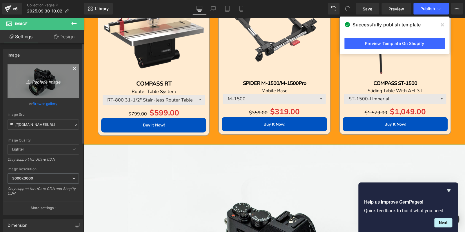
type input "C:\fakepath\edm-hv_07 - 副本.jpg"
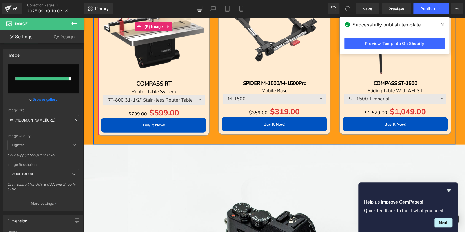
type input "https://ucarecdn.com/dd1ba763-01c9-446a-a3ed-cd1914529537/-/format/auto/-/previ…"
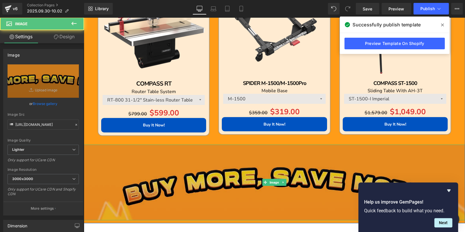
click at [172, 197] on img at bounding box center [274, 183] width 381 height 76
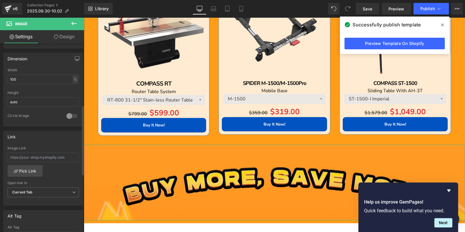
scroll to position [145, 0]
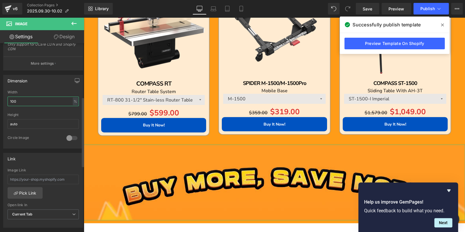
click at [28, 104] on input "100" at bounding box center [43, 102] width 71 height 10
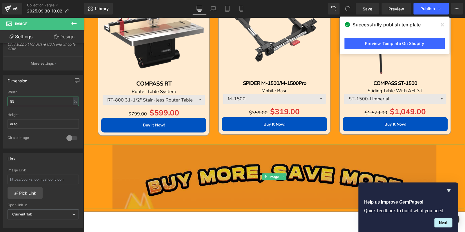
type input "85"
click at [179, 166] on img at bounding box center [275, 177] width 324 height 64
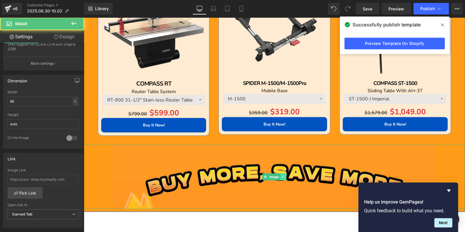
click at [281, 173] on link at bounding box center [284, 176] width 6 height 7
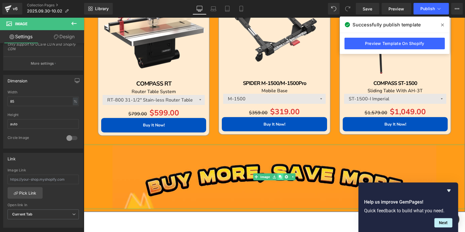
click at [279, 175] on icon at bounding box center [280, 176] width 3 height 3
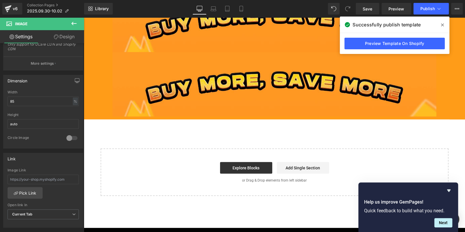
scroll to position [834, 0]
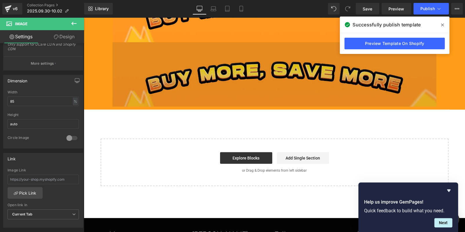
click at [167, 83] on img at bounding box center [275, 74] width 324 height 64
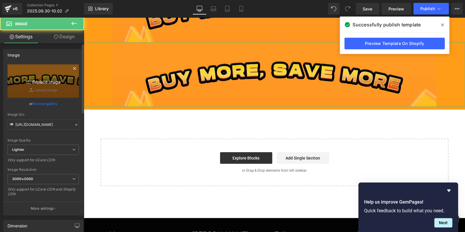
click at [45, 79] on icon "Replace Image" at bounding box center [43, 80] width 46 height 7
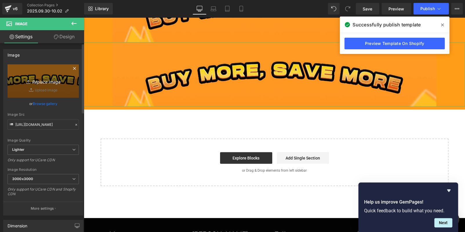
type input "C:\fakepath\edm-hv_08.jpg"
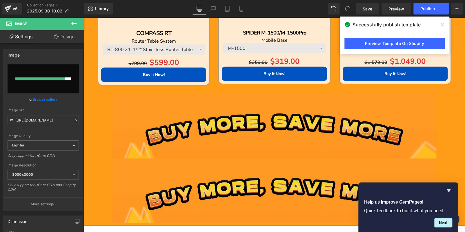
scroll to position [718, 0]
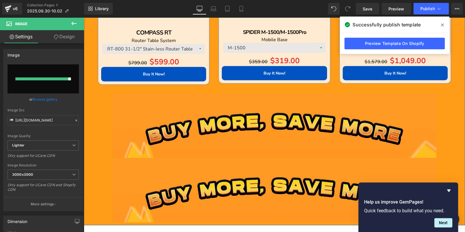
click at [93, 130] on div at bounding box center [274, 126] width 381 height 64
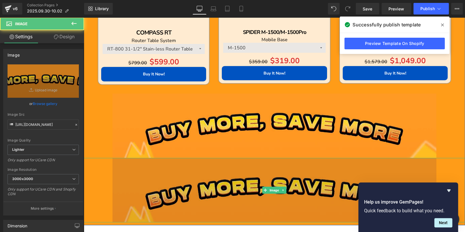
click at [175, 192] on img at bounding box center [275, 190] width 324 height 64
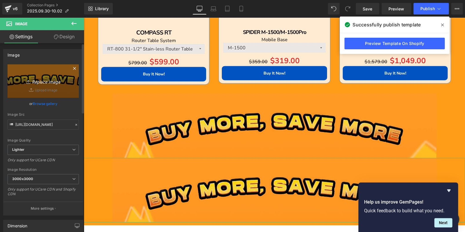
click at [55, 83] on icon "Replace Image" at bounding box center [43, 80] width 46 height 7
type input "C:\fakepath\edm-hv_08.jpg"
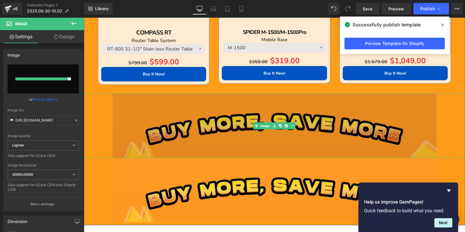
type input "https://ucarecdn.com/11983047-d82c-43b7-b73d-4f19f87a4447/-/format/auto/-/previ…"
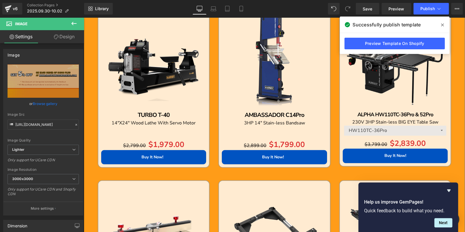
scroll to position [457, 0]
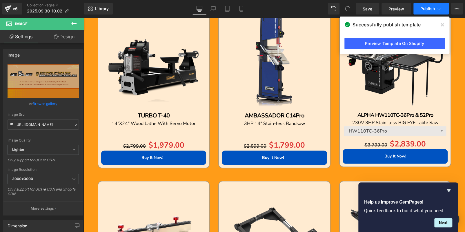
click at [430, 8] on span "Publish" at bounding box center [428, 8] width 15 height 5
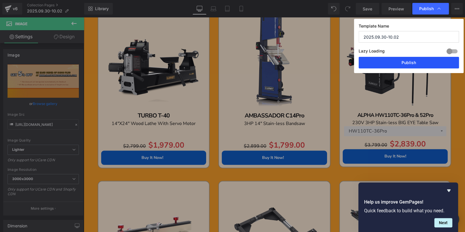
click at [416, 64] on button "Publish" at bounding box center [409, 63] width 100 height 12
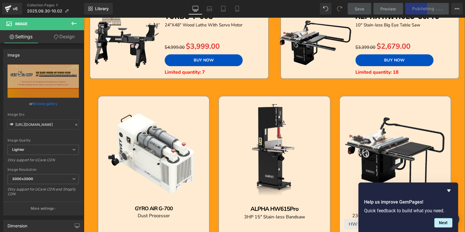
scroll to position [109, 0]
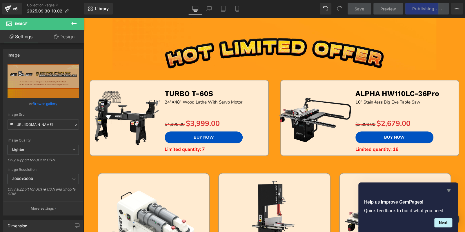
click at [448, 190] on icon "Hide survey" at bounding box center [448, 190] width 3 height 3
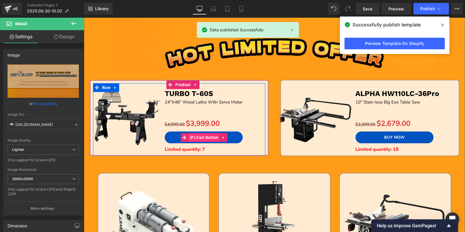
click at [206, 138] on span "(P) Cart Button" at bounding box center [204, 137] width 32 height 9
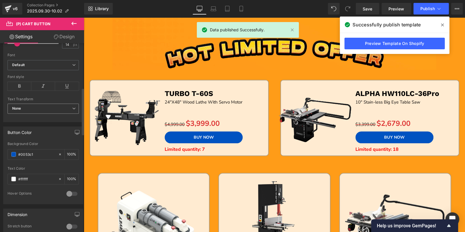
scroll to position [203, 0]
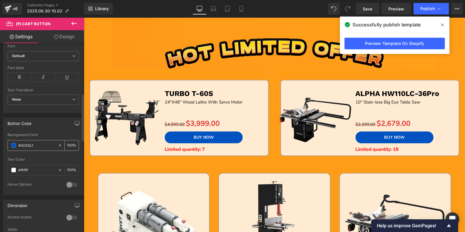
click at [14, 144] on span at bounding box center [13, 145] width 5 height 5
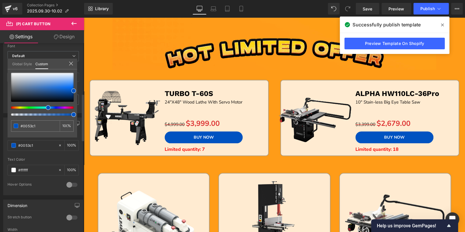
type input "#0033c1"
type input "#007ac1"
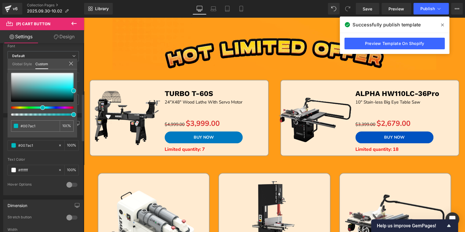
type input "#00aec1"
type input "#00c174"
type input "#c12300"
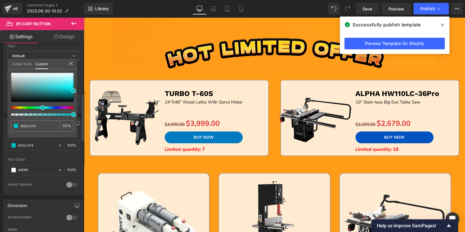
type input "#c12300"
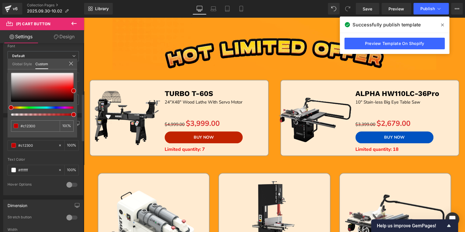
drag, startPoint x: 46, startPoint y: 107, endPoint x: 0, endPoint y: 106, distance: 46.4
click at [0, 113] on div "Button Color rgba(193, 35, 0, 1) Background Color #c12300 100 % #ffffff Text Co…" at bounding box center [43, 154] width 87 height 82
type input "#cc0000"
type input "#ea0000"
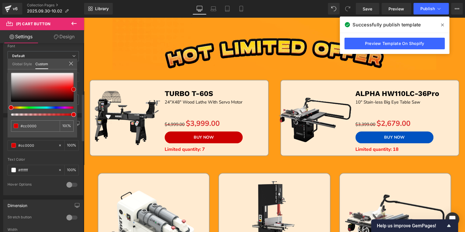
type input "#ea0000"
type input "#ef0000"
type input "#f40000"
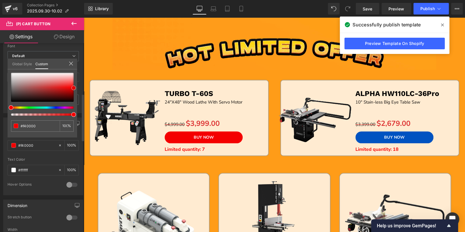
type input "#f90000"
type input "#f40000"
type input "#e00000"
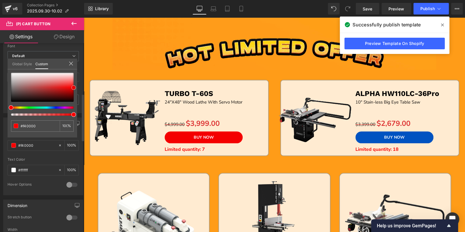
type input "#e00000"
type input "#db0000"
type input "#d60000"
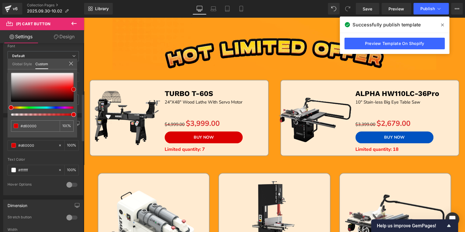
type input "#d10000"
type input "#cc0000"
type input "#d10000"
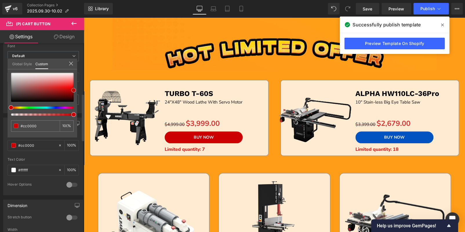
type input "#d10000"
type input "#d60000"
click at [74, 89] on span at bounding box center [73, 89] width 5 height 5
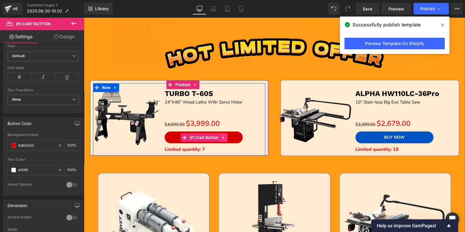
click at [222, 137] on icon at bounding box center [224, 137] width 4 height 4
click at [220, 137] on icon at bounding box center [220, 137] width 4 height 4
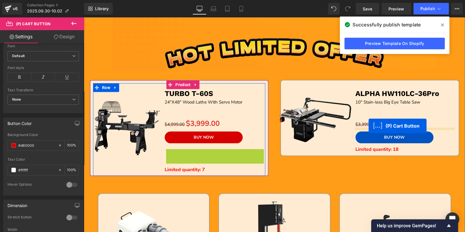
drag, startPoint x: 182, startPoint y: 155, endPoint x: 369, endPoint y: 126, distance: 189.0
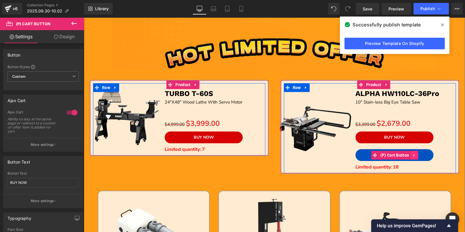
click at [413, 155] on icon at bounding box center [415, 155] width 4 height 4
click at [416, 155] on icon at bounding box center [418, 155] width 4 height 4
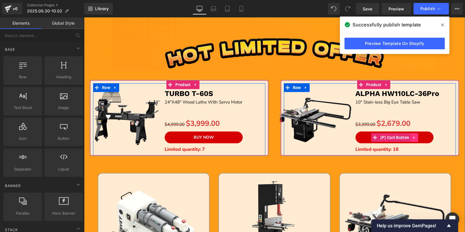
click at [415, 138] on icon at bounding box center [415, 137] width 4 height 4
click at [411, 137] on icon at bounding box center [411, 137] width 4 height 4
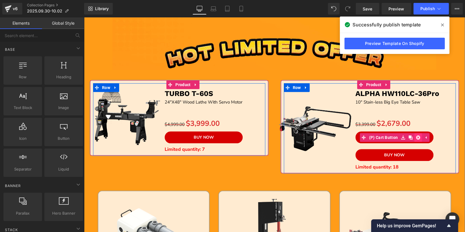
click at [418, 136] on icon at bounding box center [418, 137] width 4 height 4
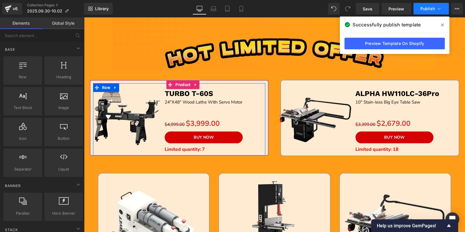
click at [429, 10] on span "Publish" at bounding box center [428, 8] width 15 height 5
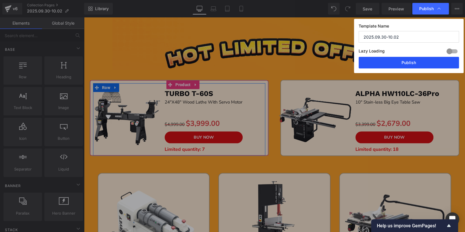
click at [425, 68] on button "Publish" at bounding box center [409, 63] width 100 height 12
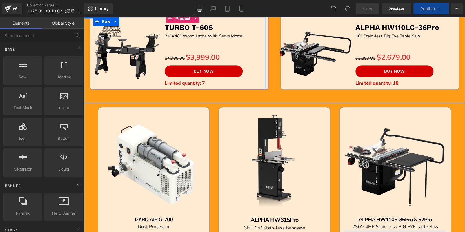
scroll to position [145, 0]
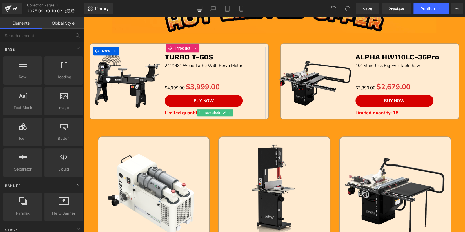
click at [235, 113] on p "Limited quantity: 7" at bounding box center [215, 113] width 100 height 6
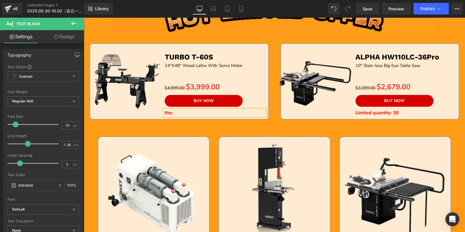
scroll to position [0, 0]
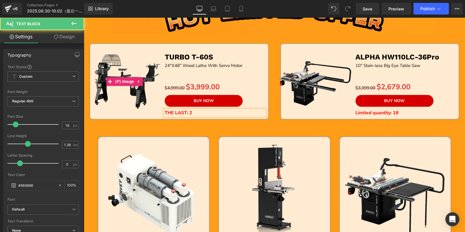
drag, startPoint x: 235, startPoint y: 113, endPoint x: 153, endPoint y: 109, distance: 82.5
click at [153, 109] on div "Sale Off (P) Image TURBO T-60S Text Block 24"X48" Wood Lathe With Servo Motor T…" at bounding box center [179, 83] width 172 height 72
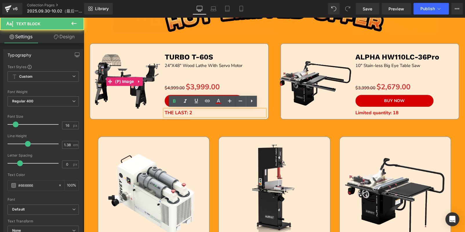
copy span "THE LAST: 2"
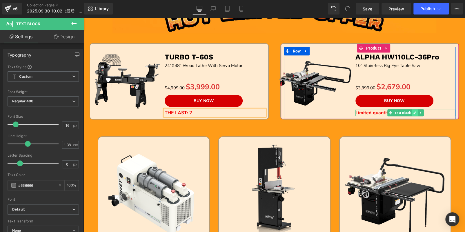
click at [414, 112] on icon at bounding box center [415, 112] width 3 height 3
click at [413, 112] on p "Limited quantity: 18" at bounding box center [406, 113] width 100 height 6
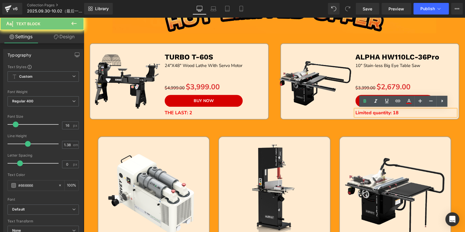
click at [413, 112] on p "Limited quantity: 18" at bounding box center [406, 113] width 100 height 6
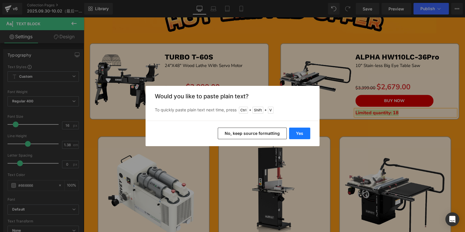
click at [300, 134] on button "Yes" at bounding box center [299, 134] width 21 height 12
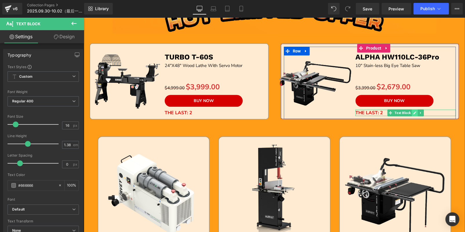
click at [414, 113] on icon at bounding box center [415, 112] width 3 height 3
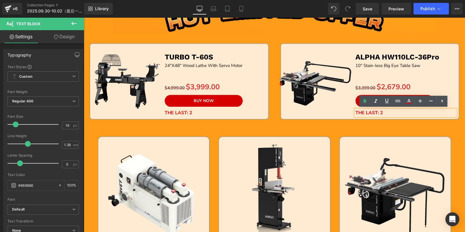
click at [413, 113] on p "THE LAST: 2" at bounding box center [406, 113] width 100 height 6
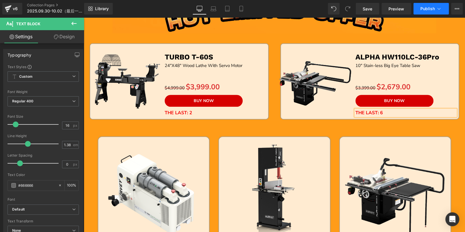
click at [420, 13] on button "Publish" at bounding box center [431, 9] width 35 height 12
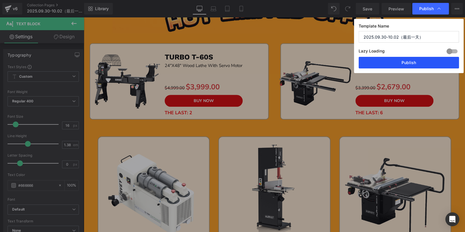
drag, startPoint x: 419, startPoint y: 63, endPoint x: 330, endPoint y: 64, distance: 89.1
click at [419, 63] on button "Publish" at bounding box center [409, 63] width 100 height 12
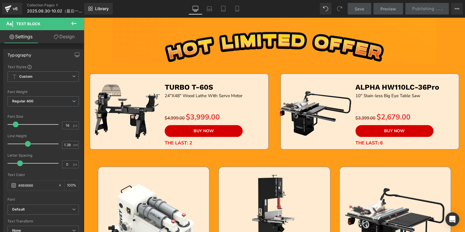
scroll to position [116, 0]
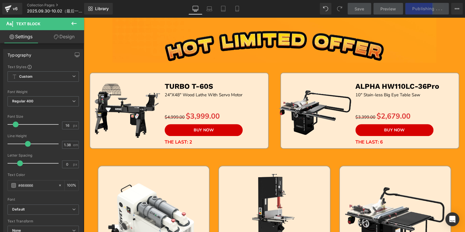
click at [75, 22] on icon at bounding box center [73, 23] width 7 height 7
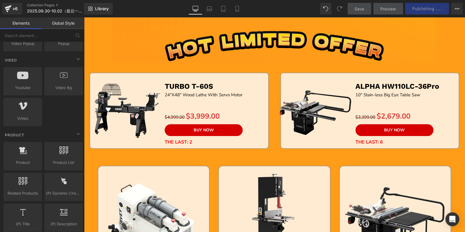
scroll to position [493, 0]
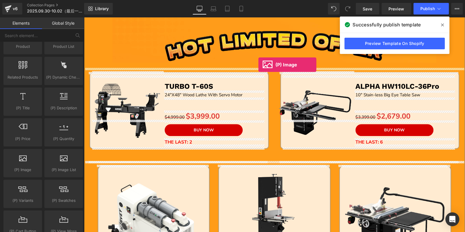
drag, startPoint x: 106, startPoint y: 176, endPoint x: 258, endPoint y: 65, distance: 189.3
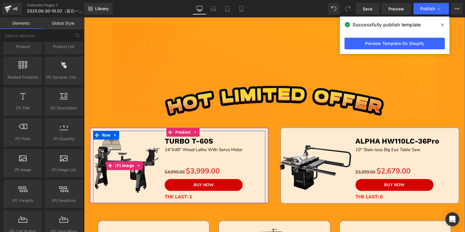
scroll to position [29, 0]
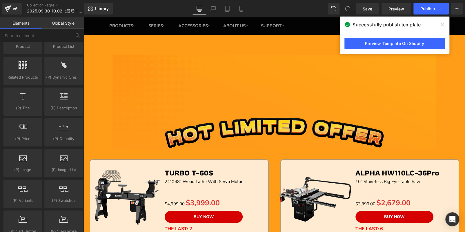
click at [442, 25] on icon at bounding box center [442, 25] width 3 height 5
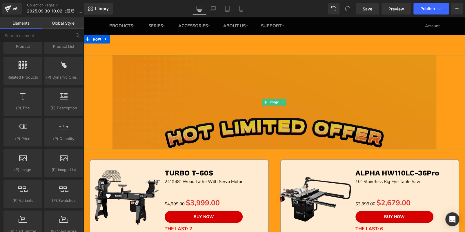
click at [194, 124] on img at bounding box center [275, 102] width 324 height 94
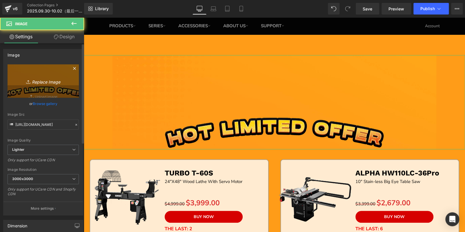
click at [37, 79] on icon "Replace Image" at bounding box center [43, 80] width 46 height 7
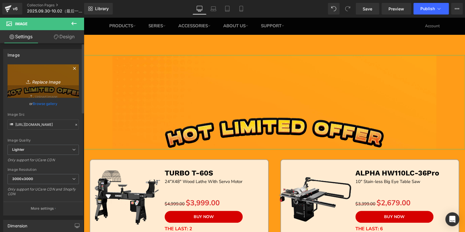
type input "C:\fakepath\edm-hv_02 - 副本.jpg"
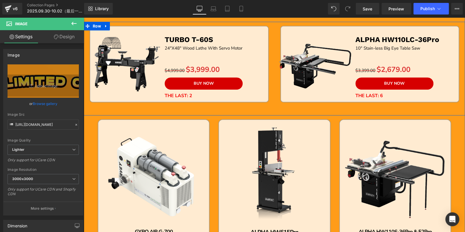
scroll to position [9, 0]
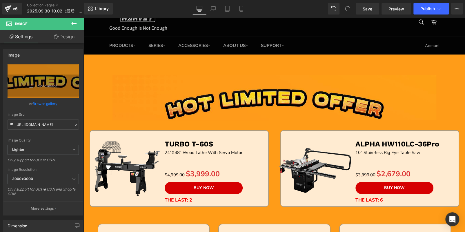
click at [74, 24] on icon at bounding box center [73, 23] width 7 height 7
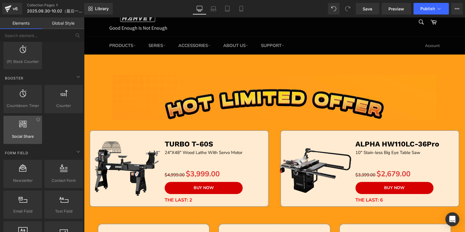
scroll to position [667, 0]
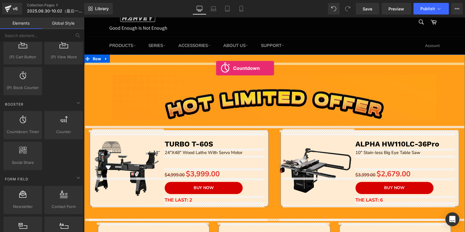
drag, startPoint x: 111, startPoint y: 142, endPoint x: 216, endPoint y: 68, distance: 128.1
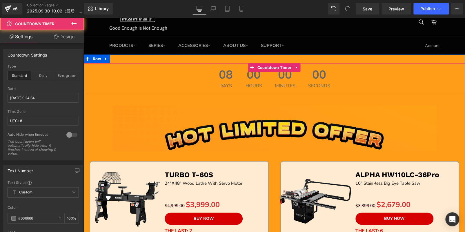
click at [247, 79] on span "00" at bounding box center [254, 76] width 17 height 15
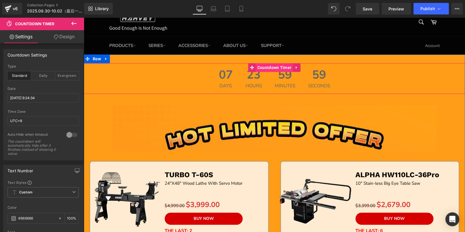
click at [266, 67] on span "Countdown Timer" at bounding box center [274, 67] width 37 height 9
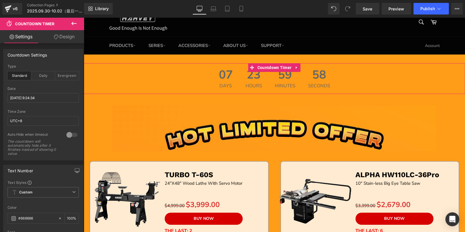
click at [69, 39] on link "Design" at bounding box center [64, 36] width 42 height 13
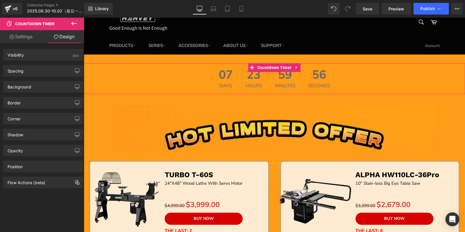
click at [20, 39] on link "Settings" at bounding box center [21, 36] width 42 height 13
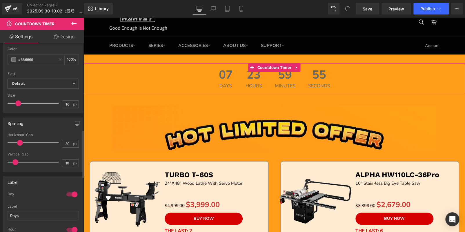
scroll to position [348, 0]
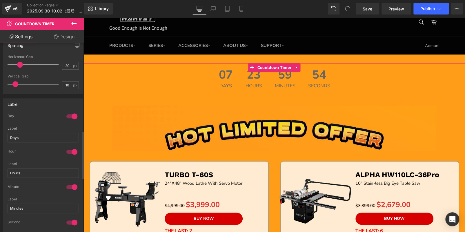
click at [68, 112] on div at bounding box center [72, 116] width 14 height 9
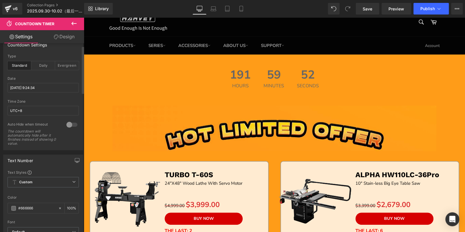
scroll to position [0, 0]
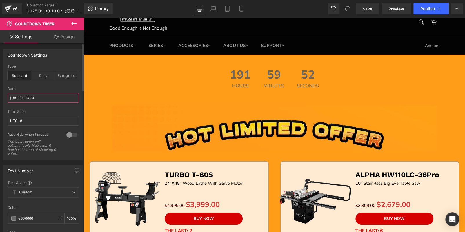
click at [37, 98] on input "2025/10/7 9:24:34" at bounding box center [43, 98] width 71 height 10
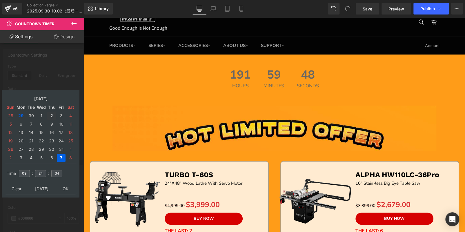
click at [48, 117] on td "2" at bounding box center [51, 116] width 9 height 8
drag, startPoint x: 25, startPoint y: 172, endPoint x: 16, endPoint y: 170, distance: 9.5
click at [16, 170] on tr "Time 09 : 24 : 34" at bounding box center [40, 170] width 71 height 6
type input "15"
type input "00"
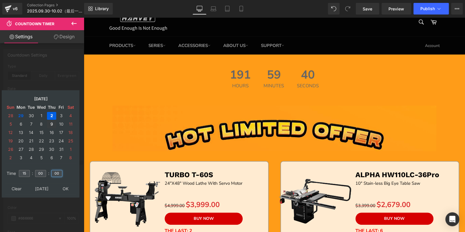
type input "00"
click at [59, 115] on td "3" at bounding box center [61, 116] width 9 height 8
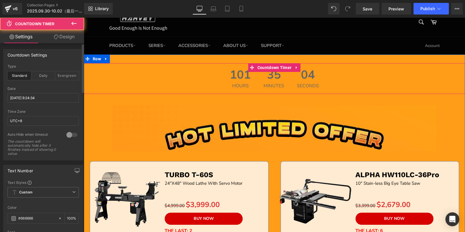
click at [216, 73] on div "101 Hours 35 Minutes 04 Seconds" at bounding box center [274, 78] width 381 height 31
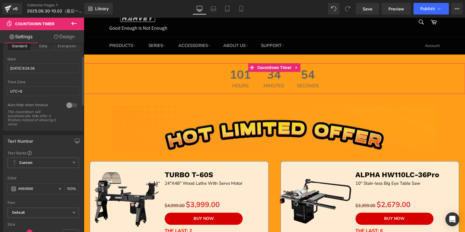
scroll to position [87, 0]
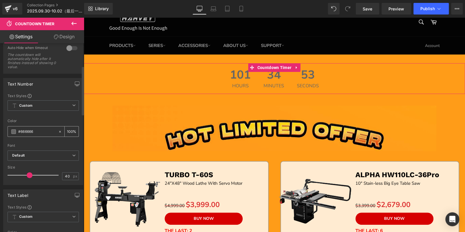
click at [15, 129] on span at bounding box center [13, 131] width 5 height 5
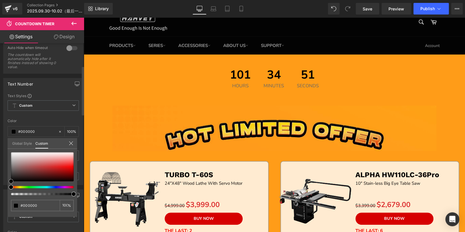
drag, startPoint x: 10, startPoint y: 168, endPoint x: 6, endPoint y: 204, distance: 35.6
click at [6, 185] on div "Text Number Text Styles Custom Custom Setup Global Style Custom Setup Global St…" at bounding box center [43, 129] width 87 height 111
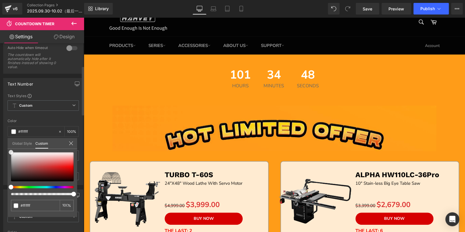
drag, startPoint x: 12, startPoint y: 179, endPoint x: 1, endPoint y: 128, distance: 52.1
click at [1, 128] on div "Text Number Text Styles Custom Custom Setup Global Style Custom Setup Global St…" at bounding box center [43, 129] width 87 height 111
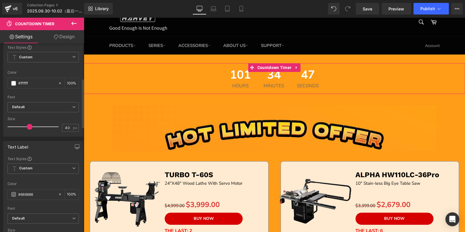
scroll to position [203, 0]
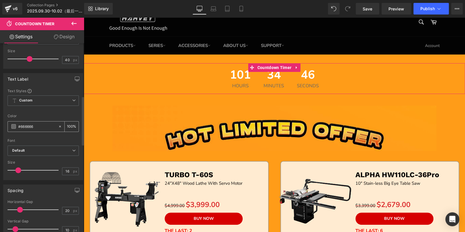
click at [15, 128] on div "#666666" at bounding box center [33, 127] width 50 height 10
click at [14, 126] on span at bounding box center [13, 126] width 5 height 5
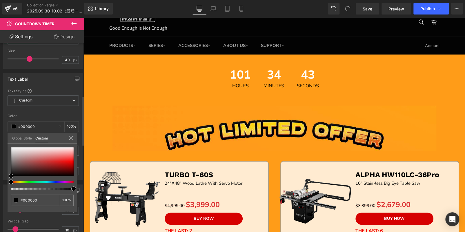
drag, startPoint x: 10, startPoint y: 162, endPoint x: 0, endPoint y: 194, distance: 33.7
click at [0, 180] on div "Text Label Text Styles Custom Custom Setup Global Style Custom Setup Global Sty…" at bounding box center [43, 124] width 87 height 111
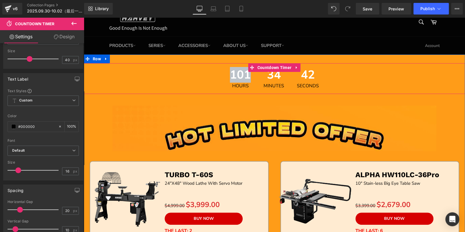
click at [175, 79] on div "101 Hours 34 Minutes 42 Seconds" at bounding box center [274, 78] width 381 height 31
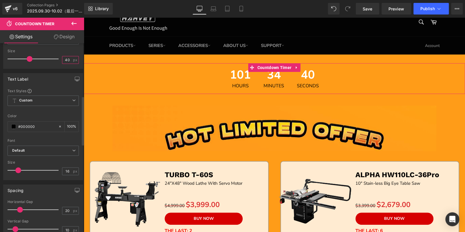
click at [65, 59] on input "40" at bounding box center [67, 59] width 10 height 7
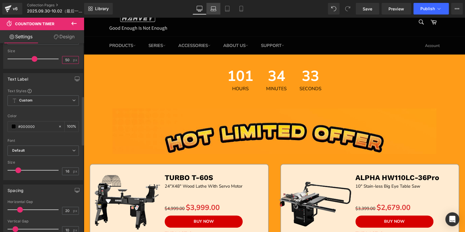
type input "50"
click at [217, 10] on link "Laptop" at bounding box center [214, 9] width 14 height 12
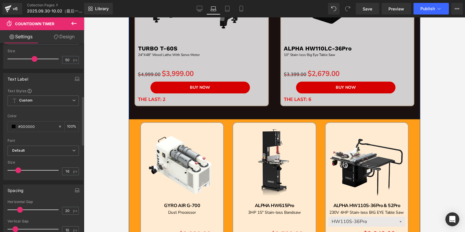
scroll to position [319, 0]
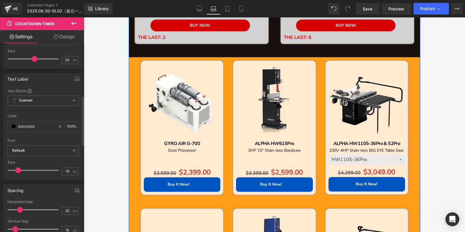
click at [132, 83] on div "101 Hours 34 Minutes 29 Seconds Countdown Timer Image Sale Off (P) Image TURBO …" at bounding box center [275, 214] width 292 height 920
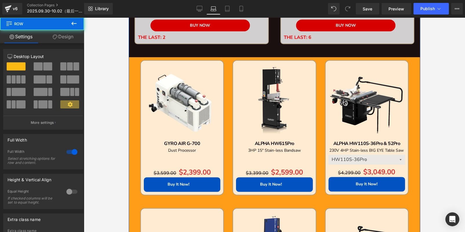
click at [61, 35] on link "Design" at bounding box center [63, 36] width 42 height 13
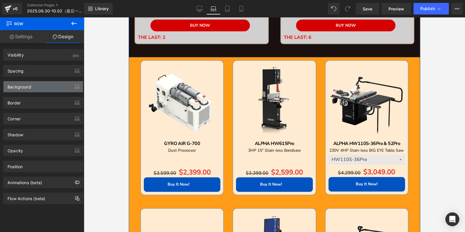
click at [31, 87] on div "Background" at bounding box center [20, 85] width 24 height 8
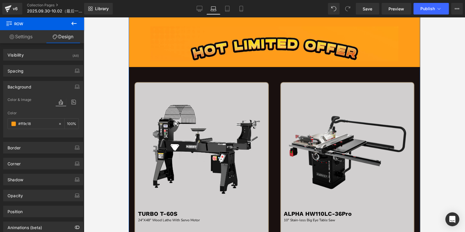
scroll to position [58, 0]
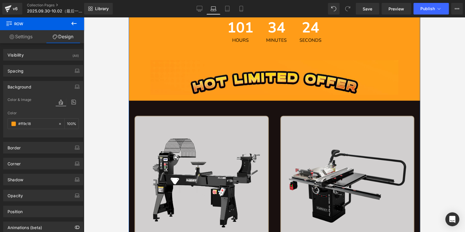
type input "#ff9c18"
click at [151, 109] on link at bounding box center [151, 105] width 8 height 9
click at [141, 106] on span "Row" at bounding box center [141, 105] width 11 height 9
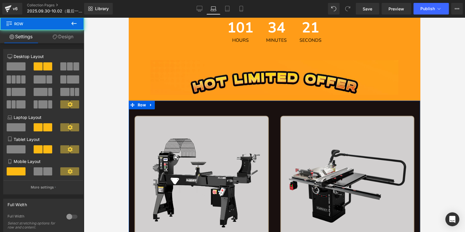
click at [60, 37] on link "Design" at bounding box center [63, 36] width 42 height 13
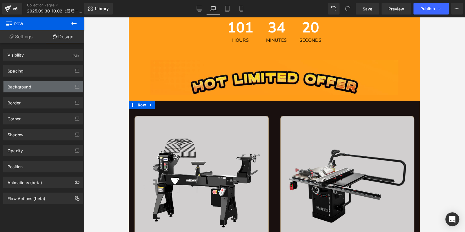
click at [40, 88] on div "Background" at bounding box center [42, 86] width 79 height 11
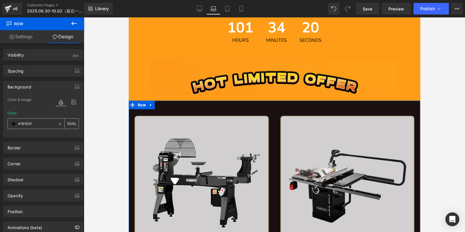
click at [39, 125] on input "text" at bounding box center [36, 124] width 37 height 6
paste input "ff9c18"
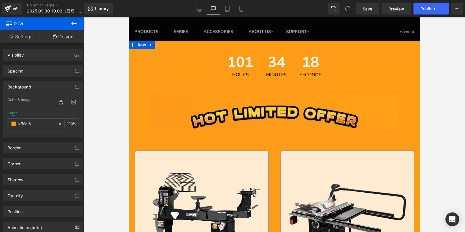
scroll to position [0, 0]
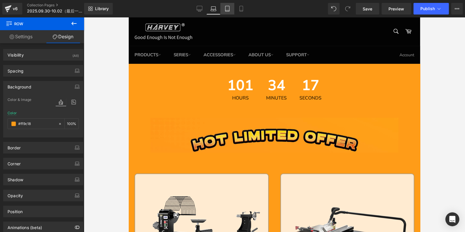
click at [228, 14] on link "Tablet" at bounding box center [227, 9] width 14 height 12
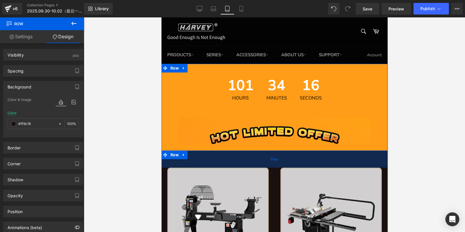
click at [272, 156] on div "59px" at bounding box center [274, 159] width 226 height 17
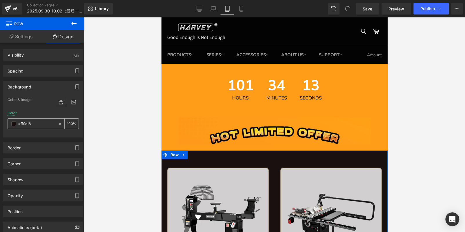
click at [44, 125] on input "#ff9c18" at bounding box center [36, 124] width 37 height 6
paste input "ff9c18"
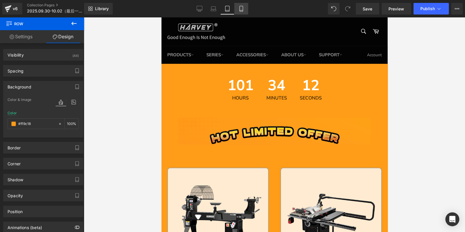
type input "#ff9c18"
click at [237, 8] on link "Mobile" at bounding box center [241, 9] width 14 height 12
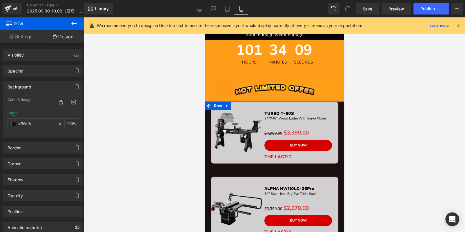
click at [272, 172] on div "Sale Off (P) Image TURBO T-60S Text Block 24"X48" Wood Lathe With Servo Motor T…" at bounding box center [274, 139] width 139 height 75
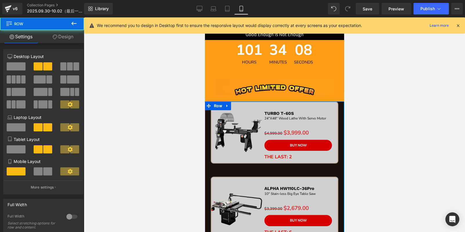
click at [67, 32] on link "Design" at bounding box center [63, 36] width 42 height 13
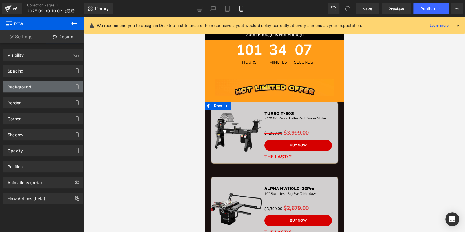
click at [48, 90] on div "Background" at bounding box center [42, 86] width 79 height 11
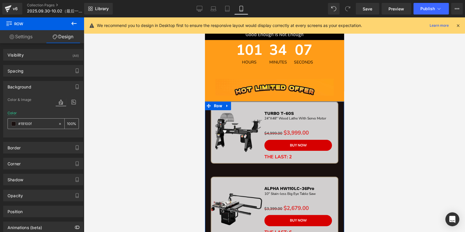
click at [45, 121] on input "text" at bounding box center [36, 124] width 37 height 6
paste input "ff9c18"
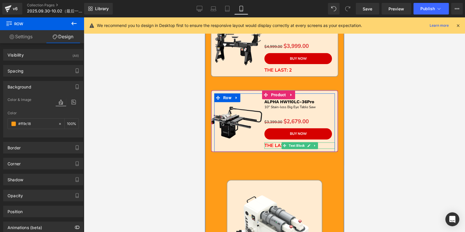
scroll to position [58, 0]
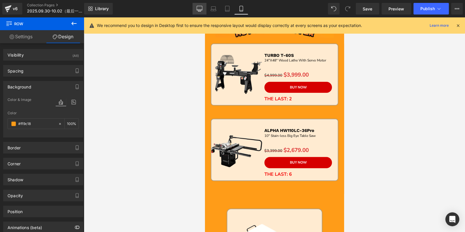
type input "#ff9c18"
click at [198, 5] on link "Desktop" at bounding box center [200, 9] width 14 height 12
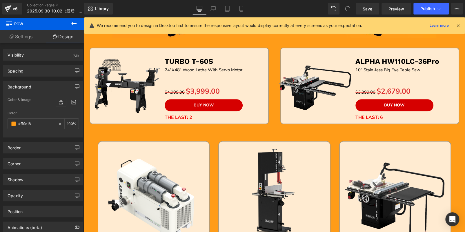
scroll to position [154, 0]
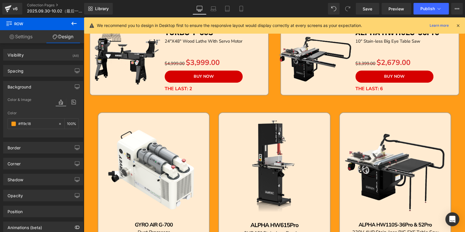
click at [76, 23] on icon at bounding box center [73, 23] width 5 height 3
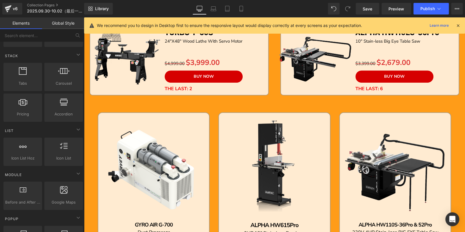
scroll to position [0, 0]
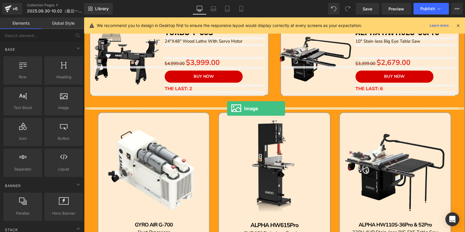
drag, startPoint x: 142, startPoint y: 117, endPoint x: 227, endPoint y: 109, distance: 85.8
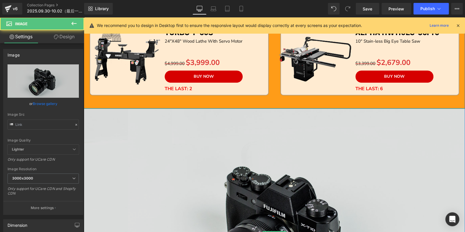
click at [220, 152] on img at bounding box center [274, 235] width 381 height 253
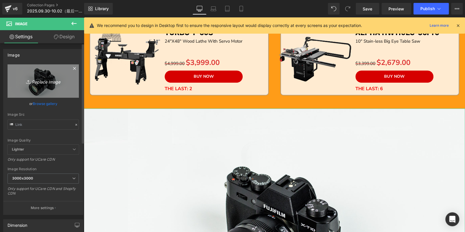
click at [50, 80] on icon "Replace Image" at bounding box center [43, 80] width 46 height 7
type input "C:\fakepath\edm-hv_05.jpg"
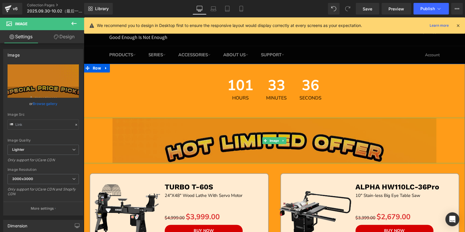
click at [235, 137] on img at bounding box center [275, 141] width 324 height 46
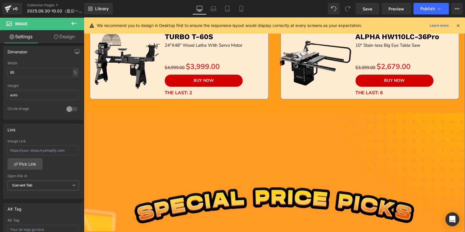
scroll to position [232, 0]
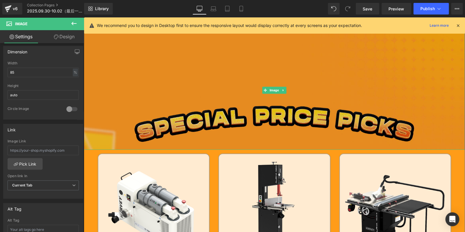
click at [213, 121] on img at bounding box center [274, 90] width 381 height 119
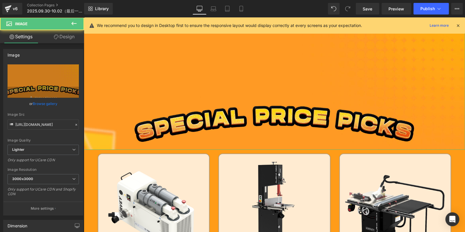
click at [66, 37] on link "Design" at bounding box center [64, 36] width 42 height 13
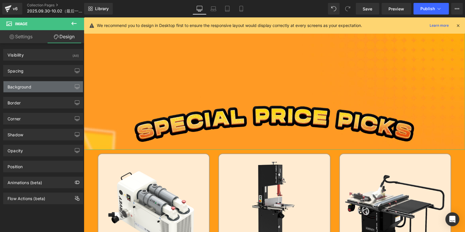
click at [32, 87] on div "Background" at bounding box center [42, 86] width 79 height 11
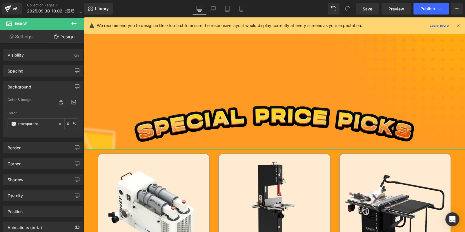
click at [26, 39] on link "Settings" at bounding box center [21, 36] width 42 height 13
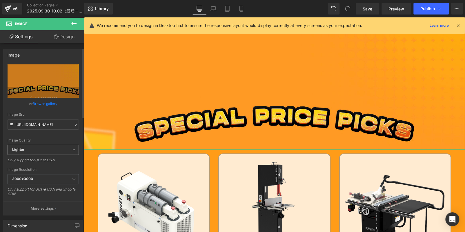
scroll to position [145, 0]
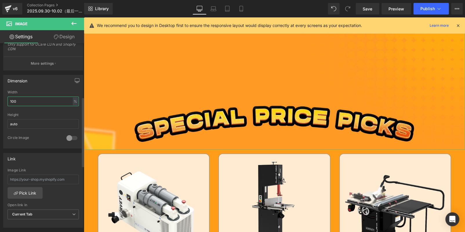
drag, startPoint x: 35, startPoint y: 103, endPoint x: 0, endPoint y: 101, distance: 34.6
click at [0, 101] on div "Dimension 100% Width 100 % % px auto Height auto 0 Circle Image" at bounding box center [43, 109] width 87 height 78
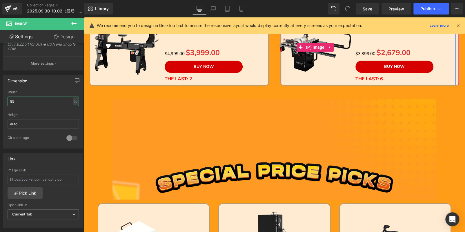
scroll to position [203, 0]
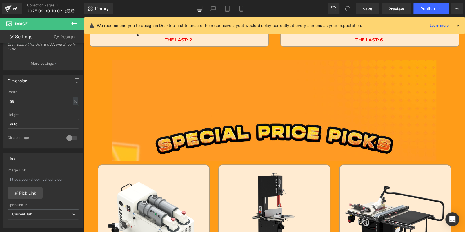
type input "85"
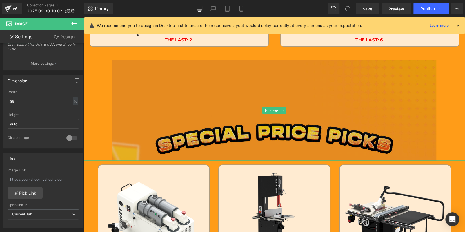
drag, startPoint x: 238, startPoint y: 135, endPoint x: 162, endPoint y: 128, distance: 75.5
click at [237, 135] on img at bounding box center [275, 110] width 324 height 101
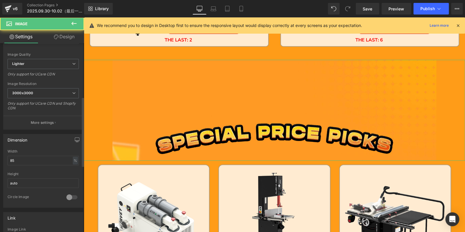
scroll to position [0, 0]
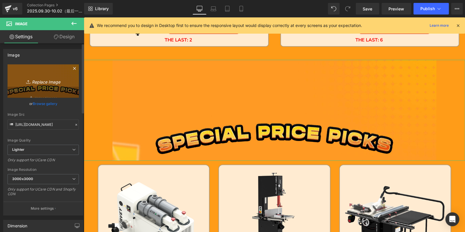
click at [43, 80] on icon "Replace Image" at bounding box center [43, 80] width 46 height 7
type input "C:\fakepath\edm-hv_05 - 副本.jpg"
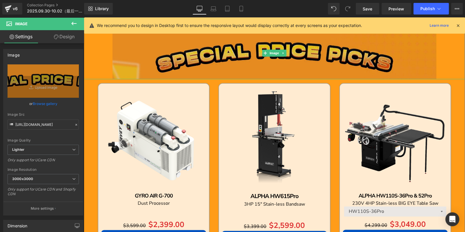
scroll to position [299, 0]
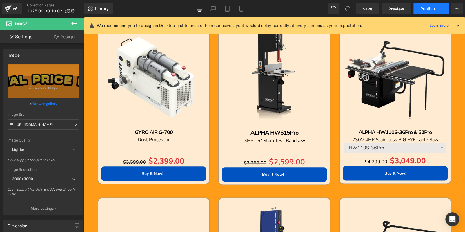
click at [418, 9] on button "Publish" at bounding box center [431, 9] width 35 height 12
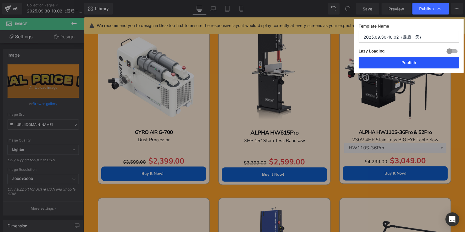
click at [417, 59] on button "Publish" at bounding box center [409, 63] width 100 height 12
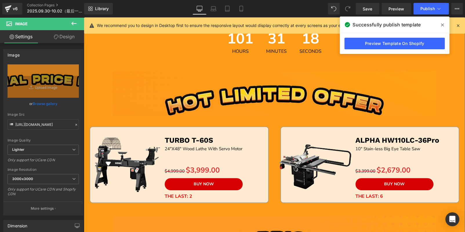
scroll to position [38, 0]
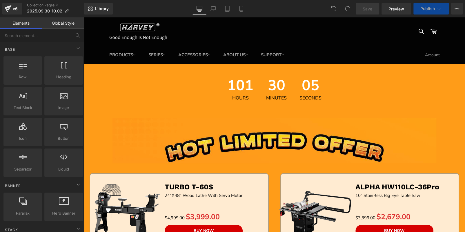
click at [266, 87] on span "30" at bounding box center [276, 86] width 21 height 17
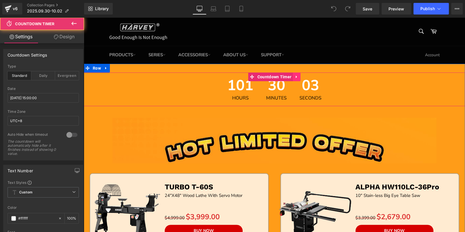
click at [297, 77] on icon at bounding box center [297, 77] width 4 height 4
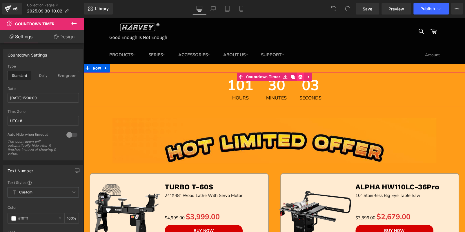
click at [299, 77] on icon at bounding box center [301, 77] width 4 height 4
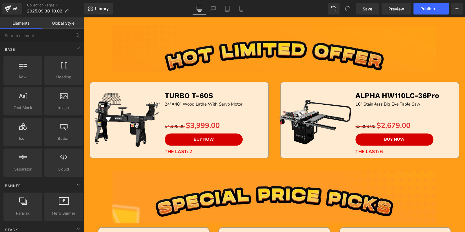
scroll to position [58, 0]
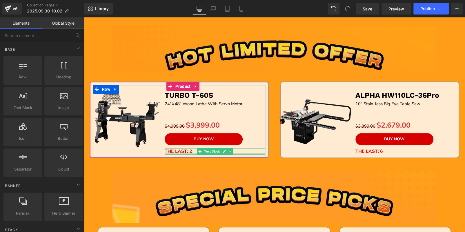
click at [239, 153] on div at bounding box center [215, 153] width 100 height 1
click at [239, 153] on p "THE LAST: 2" at bounding box center [215, 151] width 100 height 6
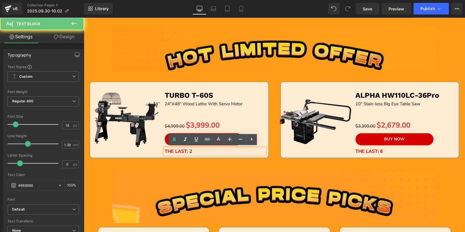
click at [239, 153] on p "THE LAST: 2" at bounding box center [215, 151] width 100 height 6
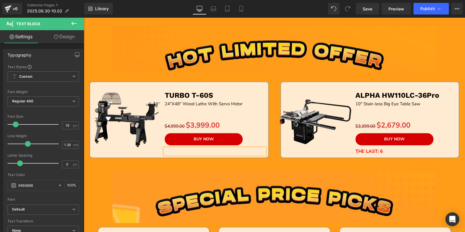
scroll to position [0, 0]
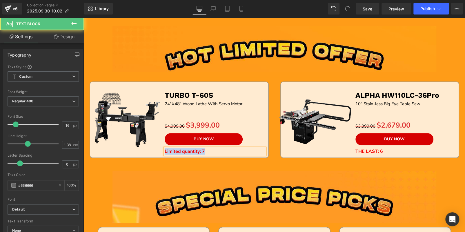
drag, startPoint x: 229, startPoint y: 151, endPoint x: 162, endPoint y: 152, distance: 66.7
click at [165, 152] on p "Limited quantity: 7" at bounding box center [215, 151] width 100 height 6
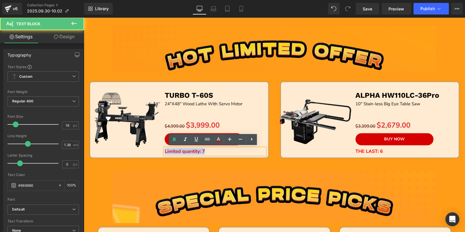
copy b "Limited quantity: 7"
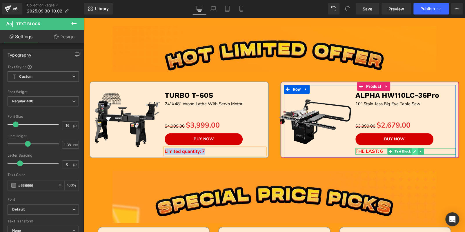
click at [414, 150] on icon at bounding box center [414, 151] width 3 height 3
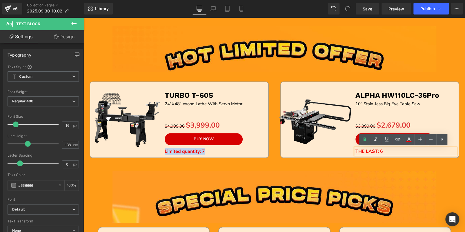
click at [414, 149] on p "THE LAST: 6" at bounding box center [406, 151] width 100 height 6
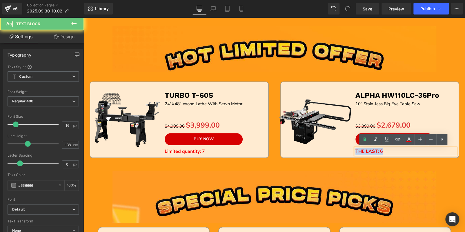
paste div "To enrich screen reader interactions, please activate Accessibility in Grammarl…"
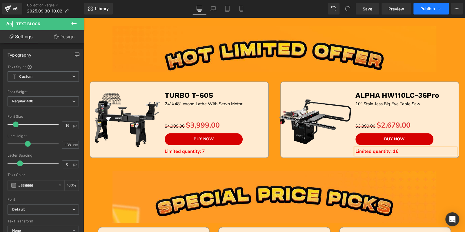
click at [424, 10] on span "Publish" at bounding box center [428, 8] width 15 height 5
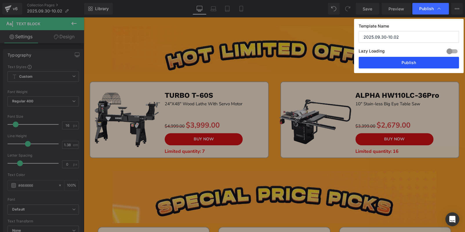
drag, startPoint x: 422, startPoint y: 57, endPoint x: 308, endPoint y: 145, distance: 143.3
click at [422, 57] on button "Publish" at bounding box center [409, 63] width 100 height 12
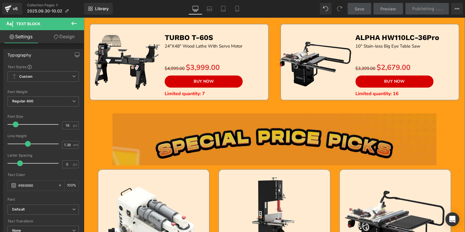
scroll to position [29, 0]
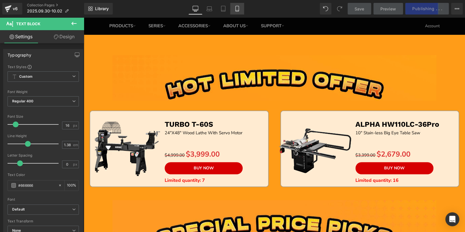
click at [237, 7] on icon at bounding box center [237, 9] width 6 height 6
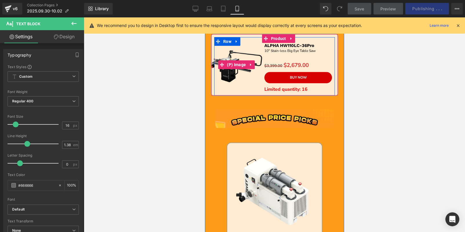
scroll to position [0, 0]
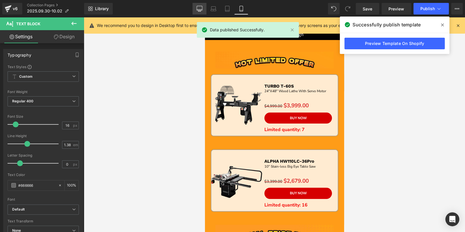
click at [199, 11] on icon at bounding box center [200, 10] width 2 height 1
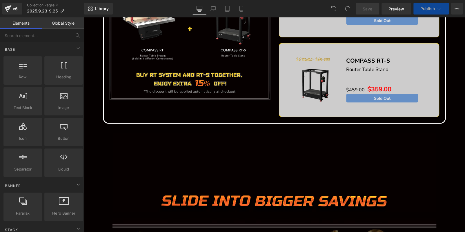
scroll to position [522, 0]
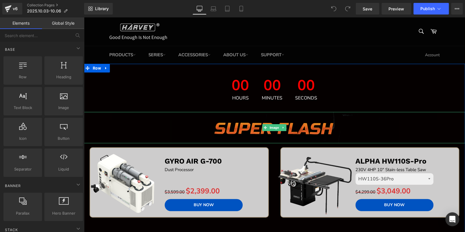
click at [219, 133] on img at bounding box center [275, 128] width 324 height 32
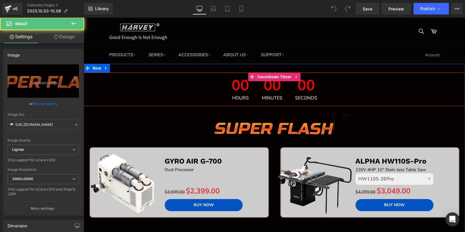
click at [234, 85] on span "00" at bounding box center [240, 86] width 17 height 17
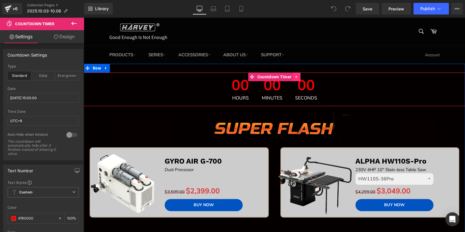
click at [296, 77] on icon at bounding box center [297, 77] width 4 height 4
click at [301, 77] on icon at bounding box center [301, 77] width 4 height 4
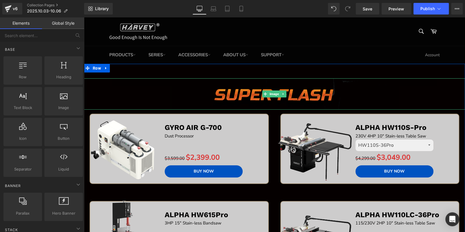
click at [229, 93] on img at bounding box center [275, 94] width 324 height 32
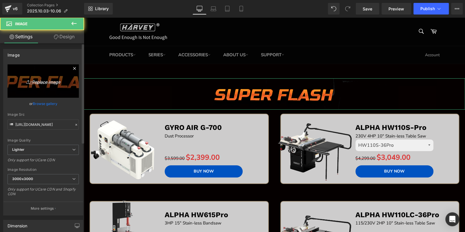
click at [31, 73] on link "Replace Image" at bounding box center [43, 80] width 71 height 33
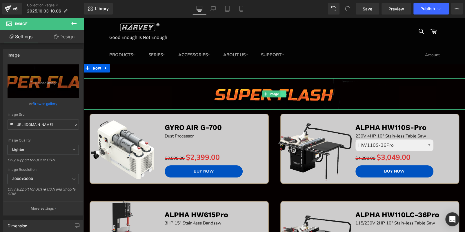
click at [282, 94] on icon at bounding box center [283, 93] width 3 height 3
click at [280, 94] on icon at bounding box center [280, 93] width 3 height 3
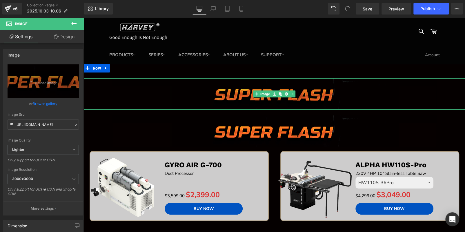
click at [232, 96] on img at bounding box center [275, 94] width 324 height 32
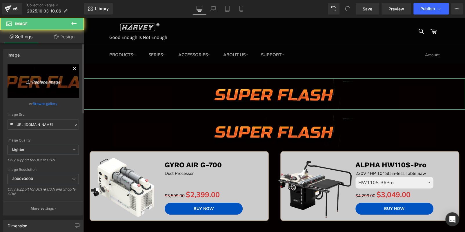
click at [62, 85] on link "Replace Image" at bounding box center [43, 80] width 71 height 33
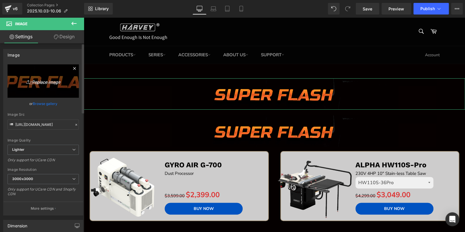
type input "C:\fakepath\START.jpg"
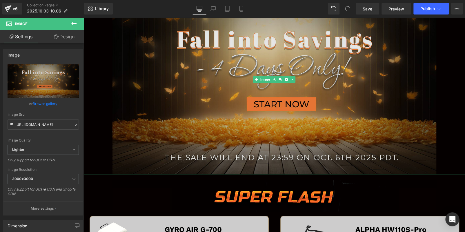
scroll to position [145, 0]
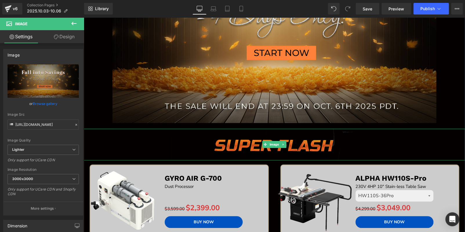
drag, startPoint x: 209, startPoint y: 139, endPoint x: 206, endPoint y: 139, distance: 3.0
click at [209, 139] on img at bounding box center [275, 145] width 324 height 32
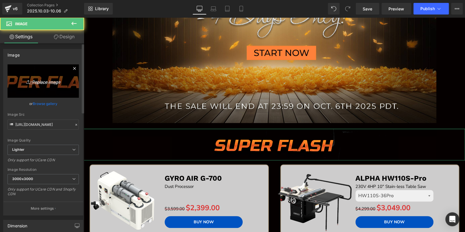
click at [54, 86] on link "Replace Image" at bounding box center [43, 80] width 71 height 33
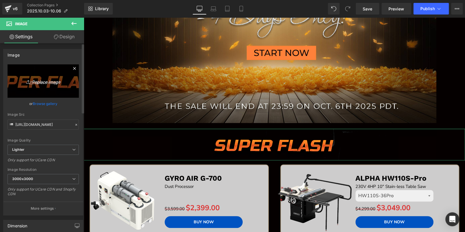
type input "C:\fakepath\edm_02.jpg"
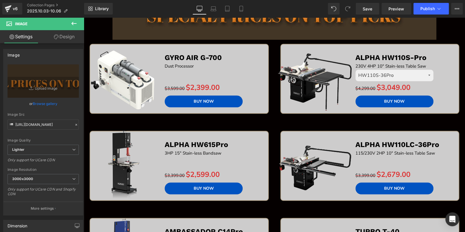
scroll to position [314, 0]
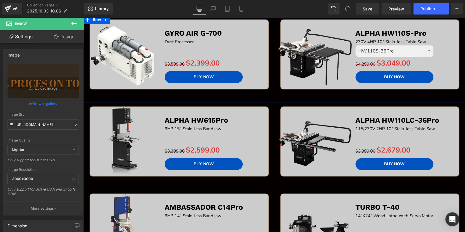
click at [268, 98] on div "Sale Off (P) Image GYRO AIR G-700 Text Block Dust Processor Text Block Separato…" at bounding box center [179, 60] width 191 height 83
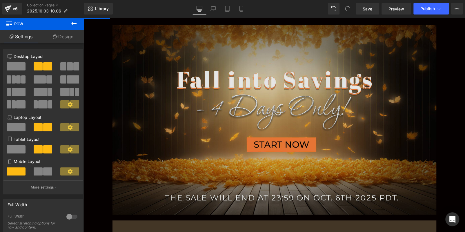
scroll to position [0, 0]
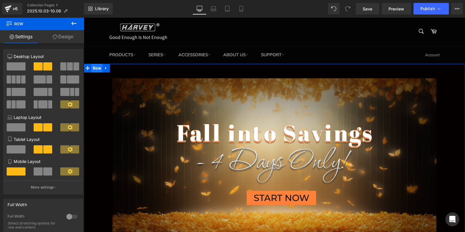
click at [94, 70] on span "Row" at bounding box center [96, 68] width 11 height 9
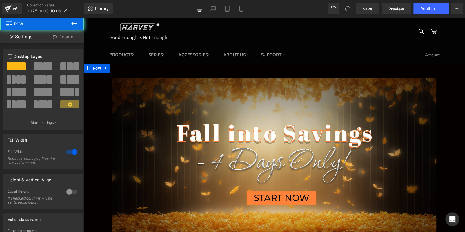
drag, startPoint x: 66, startPoint y: 37, endPoint x: 43, endPoint y: 105, distance: 71.7
click at [65, 37] on link "Design" at bounding box center [63, 36] width 42 height 13
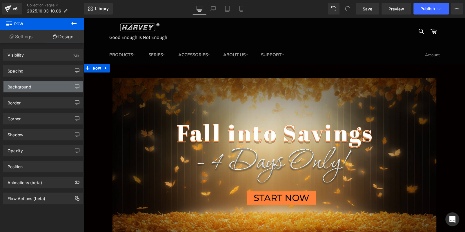
click at [39, 91] on div "Background" at bounding box center [42, 86] width 79 height 11
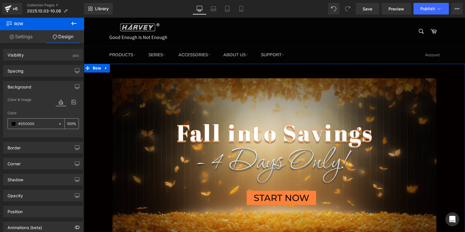
click at [42, 122] on input "#050000" at bounding box center [36, 124] width 37 height 6
paste input "423526"
type input "423526"
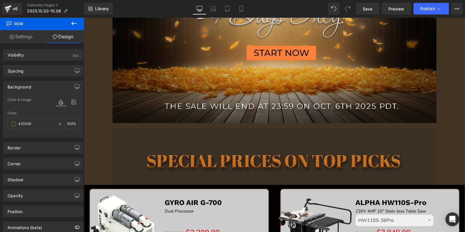
scroll to position [203, 0]
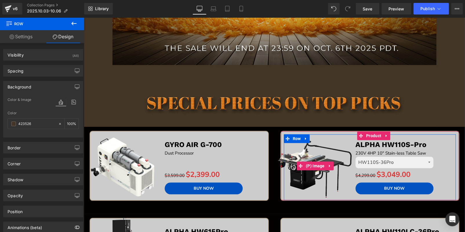
click at [272, 163] on link "Sale Off" at bounding box center [315, 166] width 86 height 78
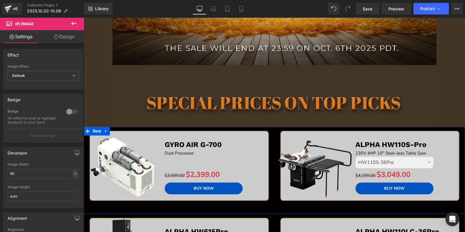
click at [269, 206] on div "Sale Off (P) Image GYRO AIR G-700 Text Block Dust Processor Text Block Separato…" at bounding box center [179, 172] width 191 height 83
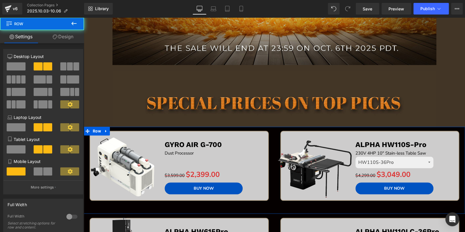
click at [59, 37] on link "Design" at bounding box center [63, 36] width 42 height 13
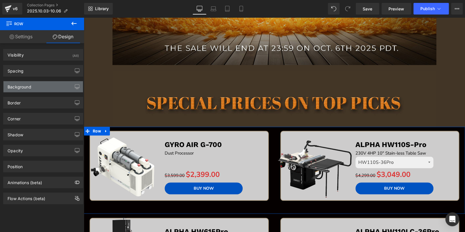
click at [32, 84] on div "Background" at bounding box center [42, 86] width 79 height 11
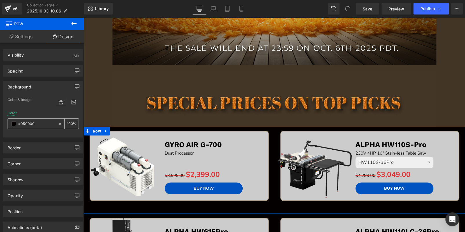
click at [37, 125] on input "#050000" at bounding box center [36, 124] width 37 height 6
paste input "423526"
type input "423526"
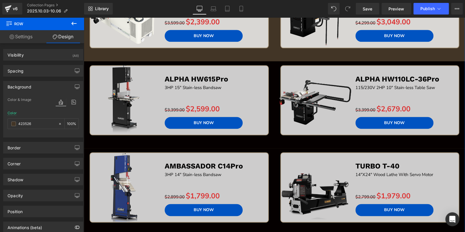
scroll to position [377, 0]
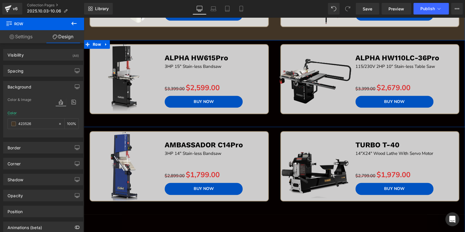
click at [268, 118] on div "Sale Off (P) Image ALPHA HW615Pro Text Block 3HP 15" Stain-less Bandsaw Text Bl…" at bounding box center [179, 85] width 191 height 83
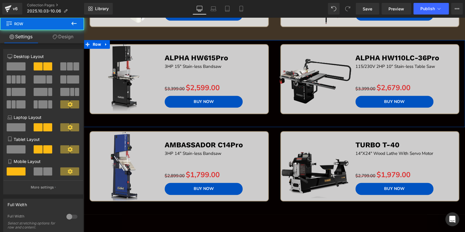
click at [59, 35] on link "Design" at bounding box center [63, 36] width 42 height 13
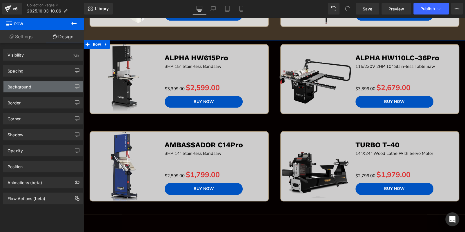
click at [38, 90] on div "Background" at bounding box center [42, 86] width 79 height 11
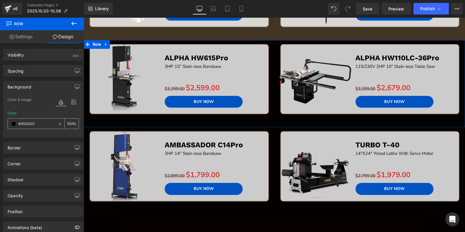
click at [41, 127] on div "#050000" at bounding box center [33, 124] width 50 height 10
click at [41, 125] on input "#050000" at bounding box center [36, 124] width 37 height 6
paste input "423526"
type input "423526"
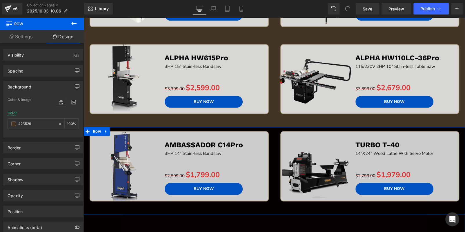
click at [277, 210] on div "Sale Off (P) Image TURBO T-40 Text Block 14"X24" Wood Lathe With Servo Motor Te…" at bounding box center [370, 172] width 191 height 83
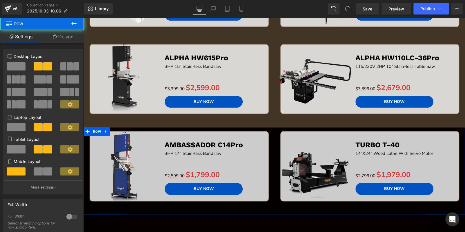
click at [62, 39] on link "Design" at bounding box center [63, 36] width 42 height 13
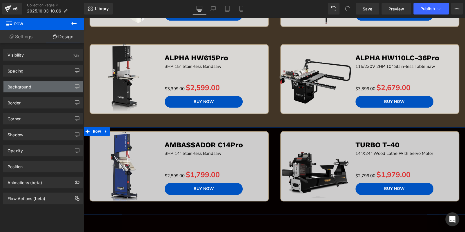
click at [38, 84] on div "Background" at bounding box center [42, 86] width 79 height 11
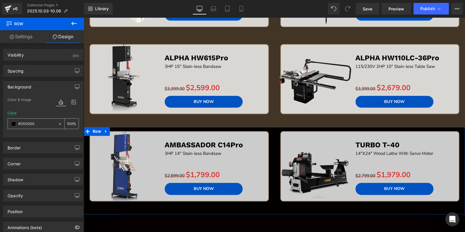
click at [48, 122] on input "#050000" at bounding box center [36, 124] width 37 height 6
paste input "423526"
type input "423526"
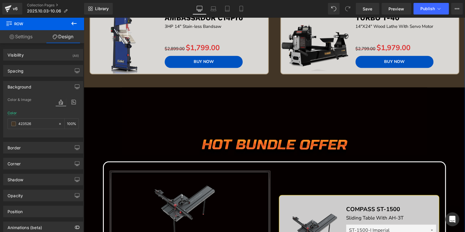
scroll to position [551, 0]
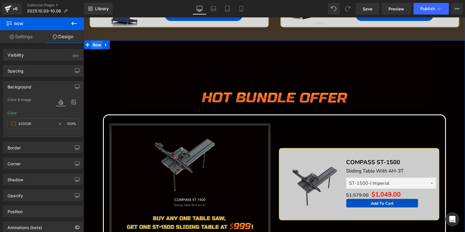
click at [93, 42] on span "Row" at bounding box center [96, 45] width 11 height 9
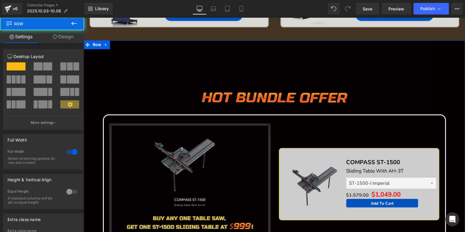
click at [68, 33] on link "Design" at bounding box center [63, 36] width 42 height 13
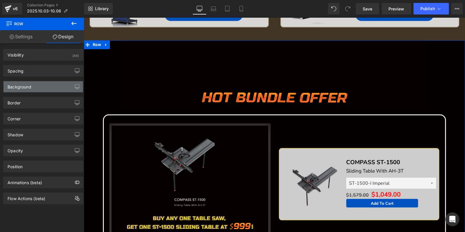
click at [44, 87] on div "Background" at bounding box center [42, 86] width 79 height 11
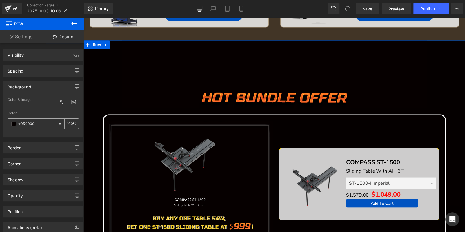
click at [44, 121] on input "text" at bounding box center [36, 124] width 37 height 6
paste input "423526"
type input "423526"
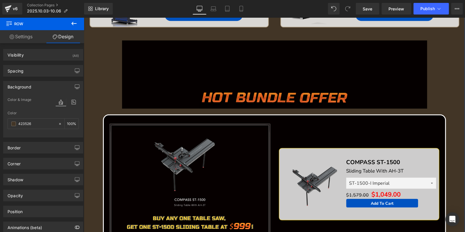
click at [198, 63] on img at bounding box center [274, 74] width 305 height 68
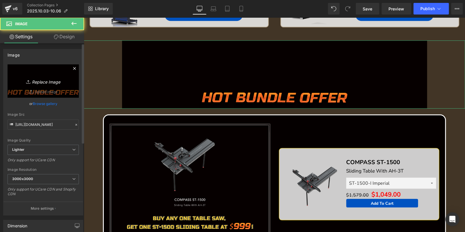
click at [29, 76] on link "Replace Image" at bounding box center [43, 80] width 71 height 33
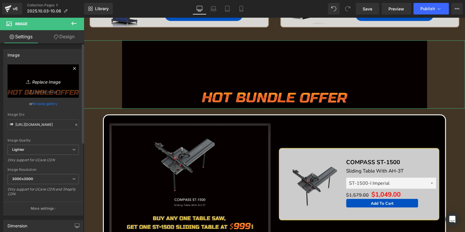
type input "C:\fakepath\edm_04.jpg"
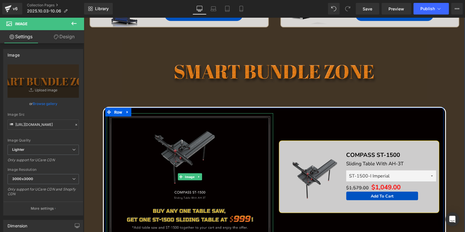
click at [163, 176] on img at bounding box center [190, 176] width 167 height 127
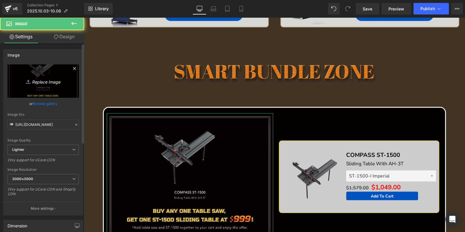
click at [39, 78] on icon "Replace Image" at bounding box center [43, 80] width 46 height 7
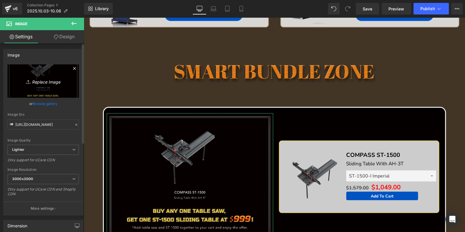
type input "C:\fakepath\edm_05.jpg"
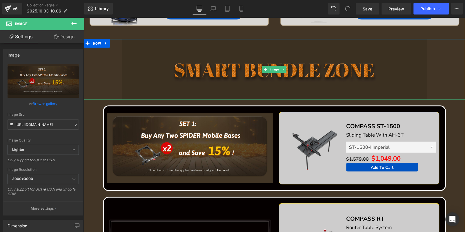
scroll to position [668, 0]
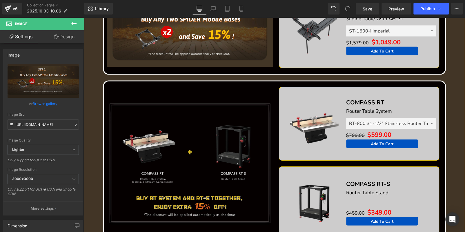
click at [188, 139] on img at bounding box center [190, 163] width 167 height 123
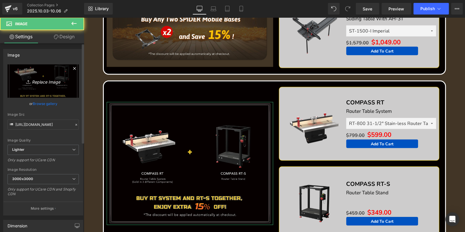
click at [56, 78] on icon "Replace Image" at bounding box center [43, 80] width 46 height 7
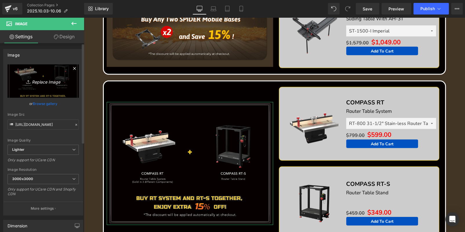
type input "C:\fakepath\edm_06.jpg"
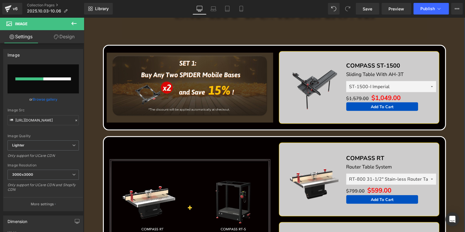
scroll to position [581, 0]
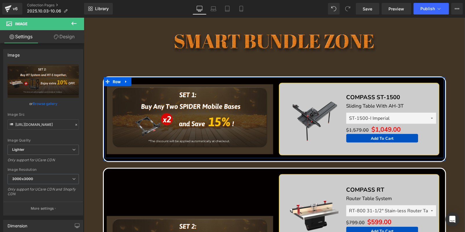
click at [271, 78] on div "Image Sale Off (P) Image COMPASS ST-1500 Text Block Sliding Table With AH-3T Te…" at bounding box center [274, 117] width 339 height 81
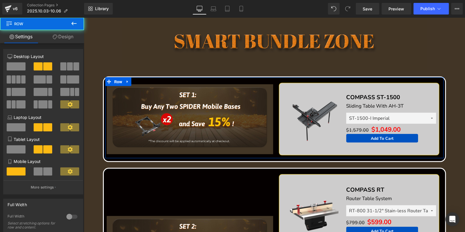
click at [51, 36] on link "Design" at bounding box center [63, 36] width 42 height 13
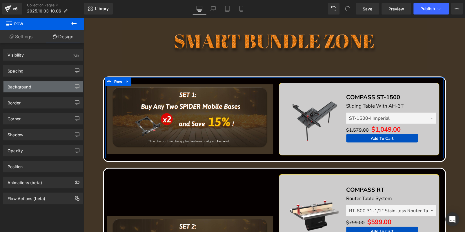
click at [39, 86] on div "Background" at bounding box center [42, 86] width 79 height 11
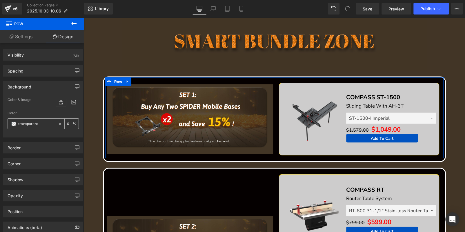
click at [42, 121] on input "transparent" at bounding box center [36, 124] width 37 height 6
paste input "423526"
type input "423526"
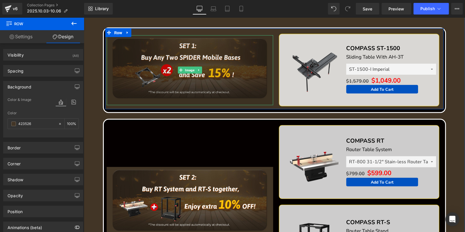
scroll to position [668, 0]
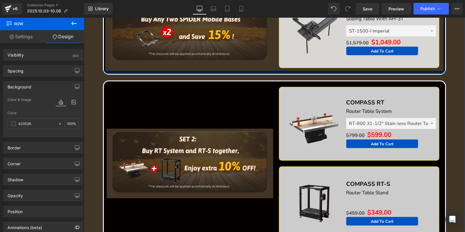
click at [163, 71] on div at bounding box center [275, 72] width 342 height 3
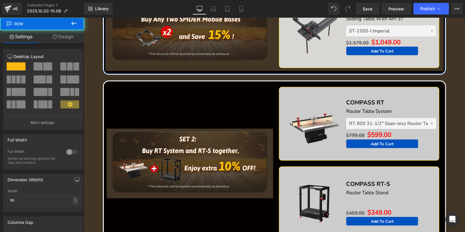
click at [59, 37] on link "Design" at bounding box center [63, 36] width 42 height 13
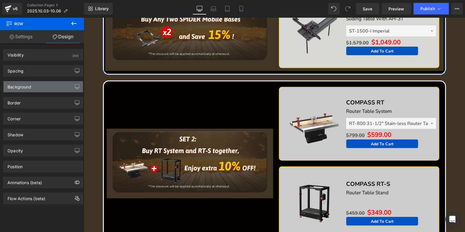
click at [38, 86] on div "Background" at bounding box center [42, 86] width 79 height 11
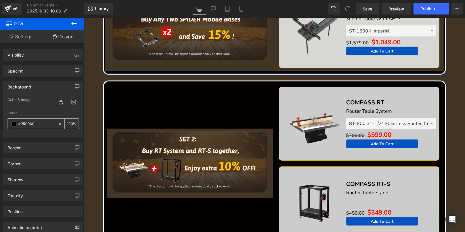
click at [44, 122] on input "#050000" at bounding box center [36, 124] width 37 height 6
paste input "423526"
type input "423526"
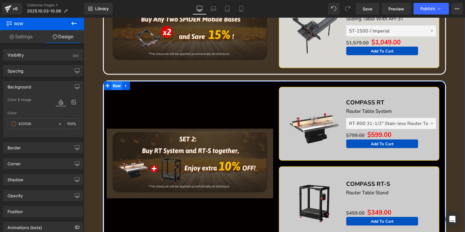
click at [115, 86] on span "Row" at bounding box center [116, 86] width 11 height 9
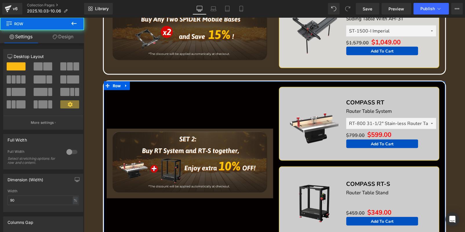
click at [73, 42] on link "Design" at bounding box center [63, 36] width 42 height 13
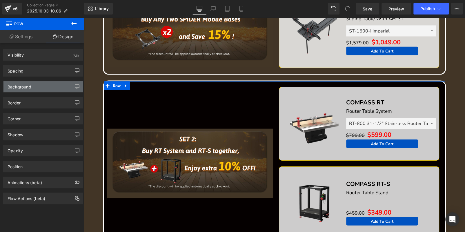
click at [47, 84] on div "Background" at bounding box center [42, 86] width 79 height 11
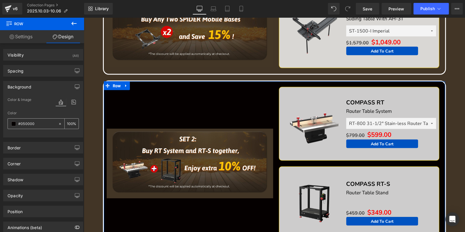
click at [42, 128] on div at bounding box center [33, 124] width 50 height 10
click at [41, 125] on input "text" at bounding box center [36, 124] width 37 height 6
paste input "423526"
type input "423526"
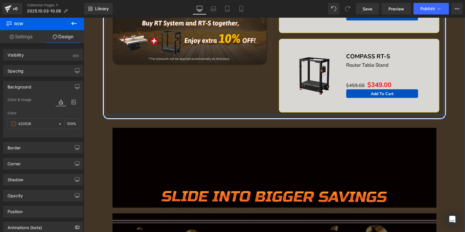
scroll to position [842, 0]
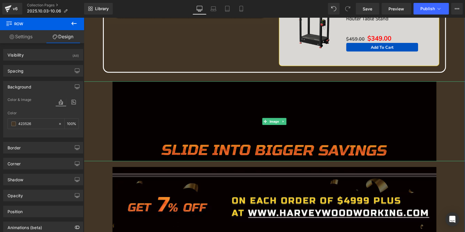
click at [234, 106] on img at bounding box center [275, 122] width 324 height 80
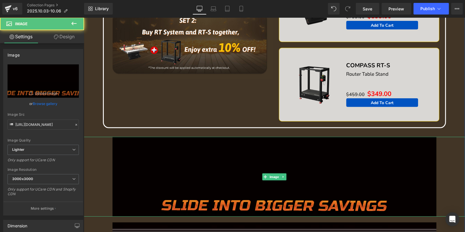
scroll to position [726, 0]
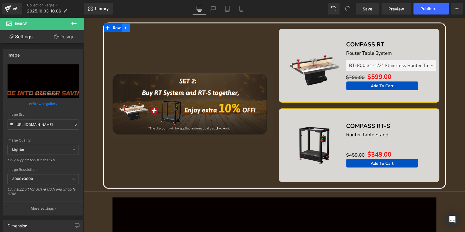
click at [126, 27] on icon at bounding box center [126, 28] width 4 height 4
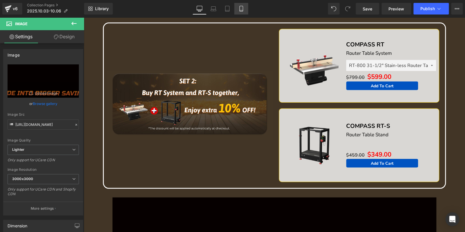
click at [236, 9] on link "Mobile" at bounding box center [241, 9] width 14 height 12
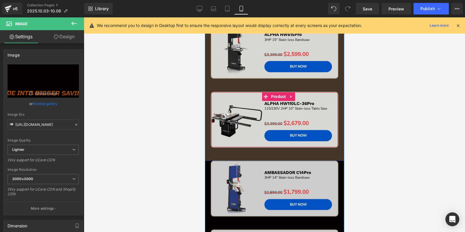
scroll to position [378, 0]
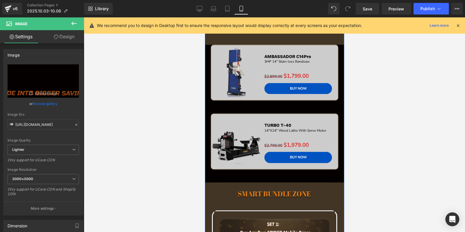
click at [247, 104] on div "Sale Off (P) Image AMBASSADOR C14Pro Text Block 3HP 14" Stain-less Bandsaw Text…" at bounding box center [274, 79] width 139 height 69
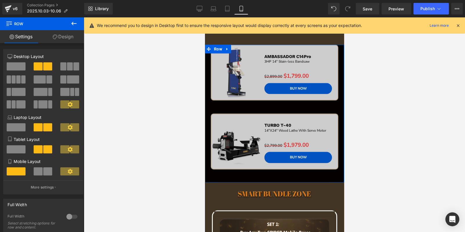
click at [66, 41] on link "Design" at bounding box center [63, 36] width 42 height 13
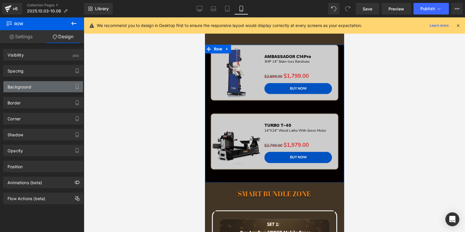
click at [43, 88] on div "Background" at bounding box center [42, 86] width 79 height 11
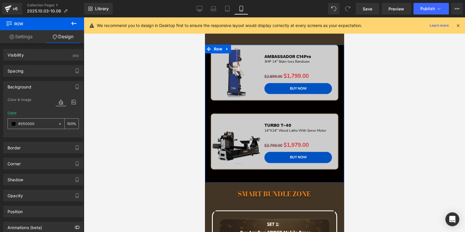
click at [42, 121] on input "#050000" at bounding box center [36, 124] width 37 height 6
paste input "423526"
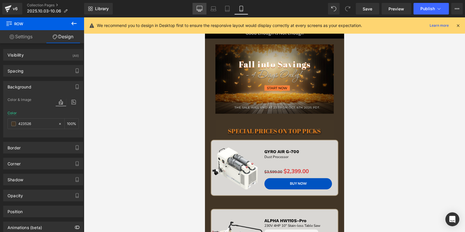
type input "423526"
click at [200, 13] on link "Desktop" at bounding box center [200, 9] width 14 height 12
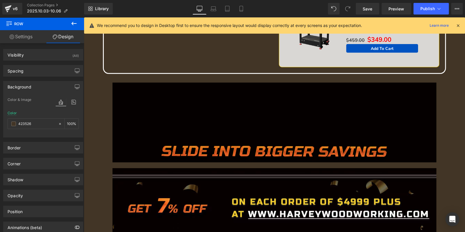
scroll to position [667, 0]
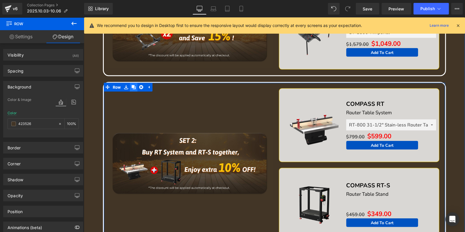
click at [130, 84] on link at bounding box center [134, 87] width 8 height 9
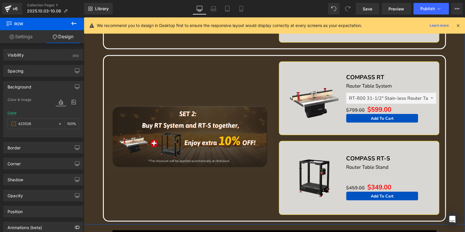
scroll to position [878, 0]
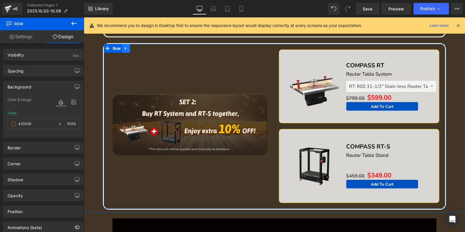
click at [125, 46] on icon at bounding box center [126, 48] width 4 height 4
click at [132, 46] on icon at bounding box center [134, 48] width 4 height 4
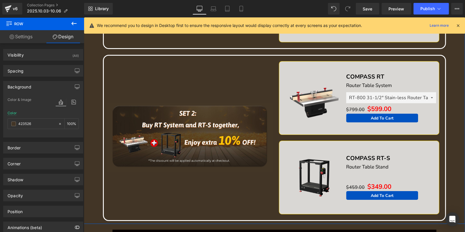
scroll to position [1166, 0]
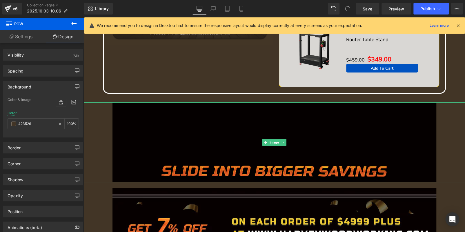
click at [194, 117] on img at bounding box center [275, 142] width 324 height 80
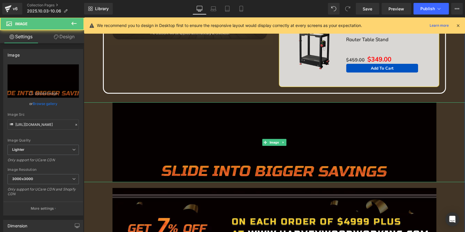
click at [198, 150] on img at bounding box center [275, 142] width 324 height 80
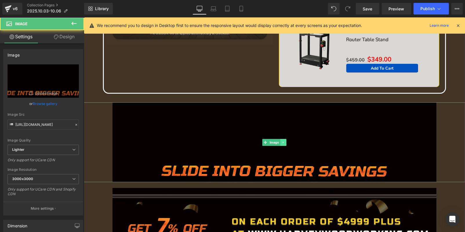
click at [281, 142] on link at bounding box center [284, 142] width 6 height 7
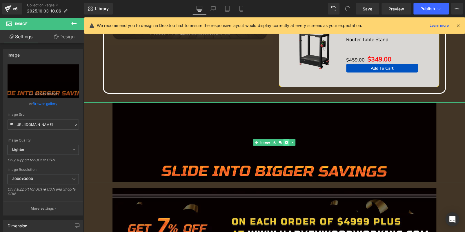
click at [285, 141] on icon at bounding box center [286, 142] width 3 height 3
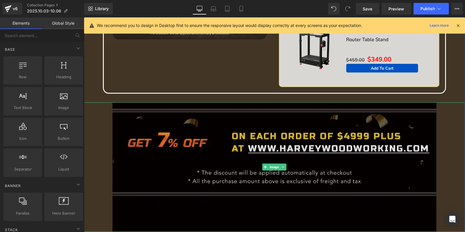
drag, startPoint x: 282, startPoint y: 139, endPoint x: 284, endPoint y: 148, distance: 8.9
click at [282, 139] on img at bounding box center [275, 166] width 324 height 129
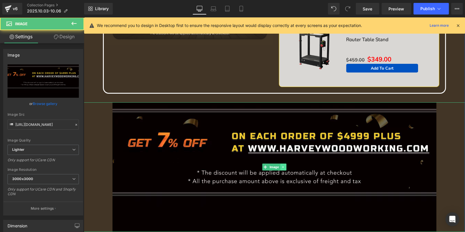
click at [284, 164] on link at bounding box center [284, 167] width 6 height 7
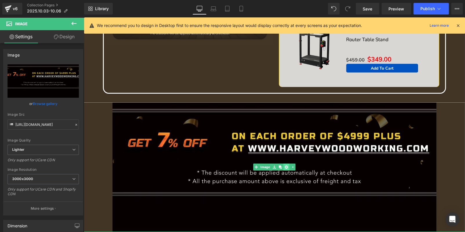
click at [285, 165] on icon at bounding box center [286, 166] width 3 height 3
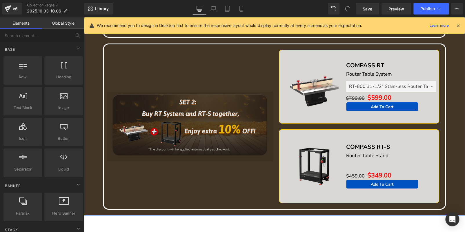
scroll to position [992, 0]
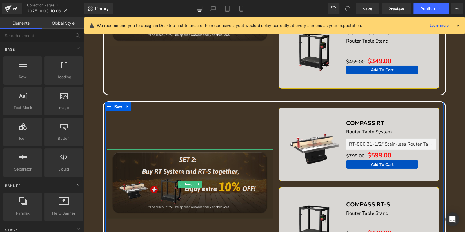
click at [189, 161] on img at bounding box center [190, 184] width 167 height 70
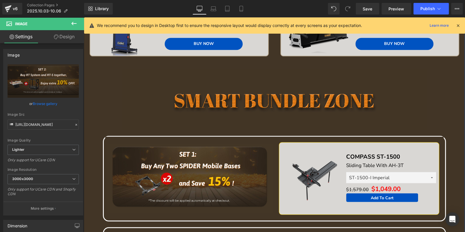
scroll to position [354, 0]
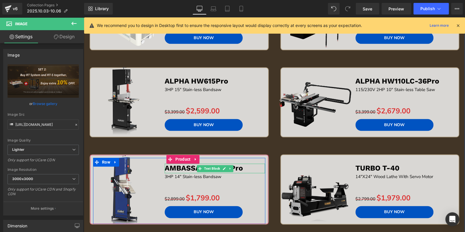
click at [250, 166] on p "AMBASSADOR C14Pro" at bounding box center [215, 169] width 100 height 10
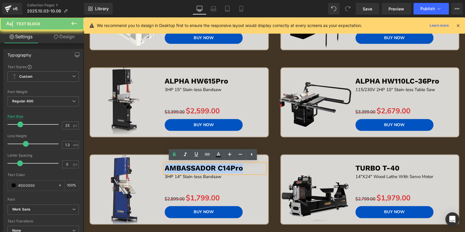
copy b "AMBASSADOR C14Pro"
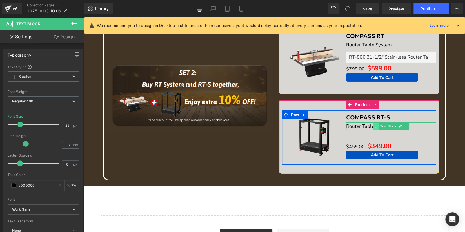
scroll to position [1021, 0]
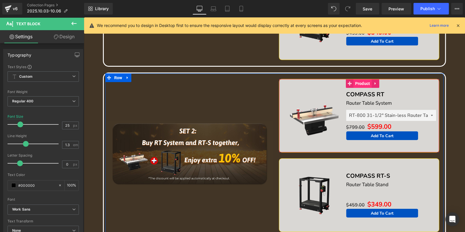
click at [359, 80] on span "Product" at bounding box center [363, 83] width 18 height 9
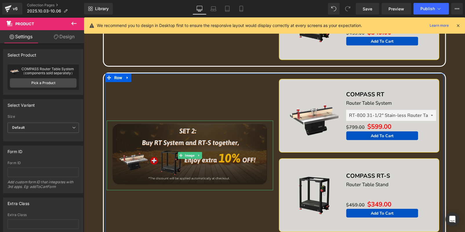
click at [175, 154] on img at bounding box center [190, 156] width 167 height 70
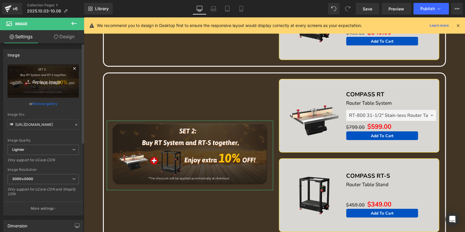
click at [51, 79] on icon "Replace Image" at bounding box center [43, 80] width 46 height 7
type input "C:\fakepath\edm_07.jpg"
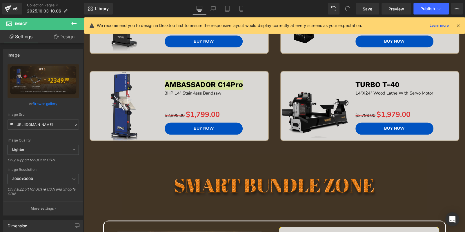
scroll to position [383, 0]
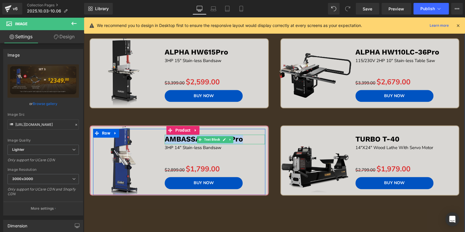
click at [254, 137] on p "AMBASSADOR C14Pro" at bounding box center [215, 140] width 100 height 10
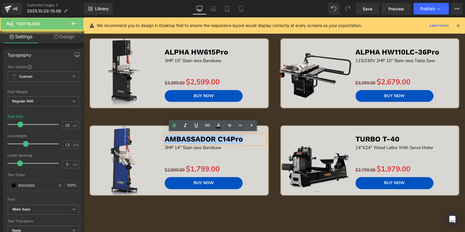
click at [254, 137] on p "AMBASSADOR C14Pro" at bounding box center [215, 140] width 100 height 10
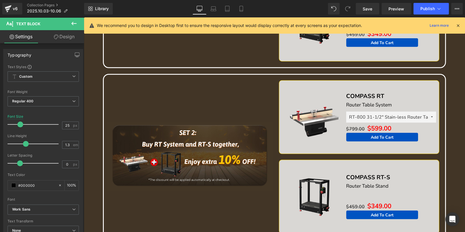
scroll to position [1050, 0]
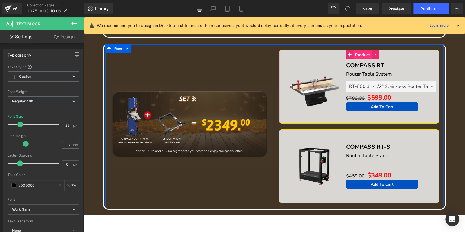
click at [359, 51] on span "Product" at bounding box center [363, 54] width 18 height 9
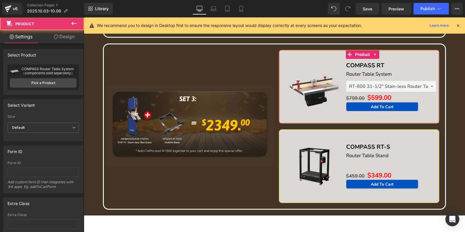
click at [58, 39] on link "Design" at bounding box center [64, 36] width 42 height 13
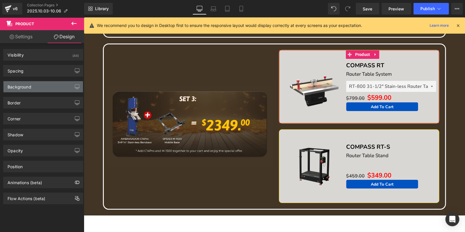
click at [35, 89] on div "Background" at bounding box center [42, 86] width 79 height 11
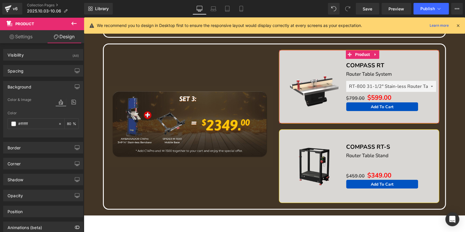
click at [23, 37] on link "Settings" at bounding box center [21, 36] width 42 height 13
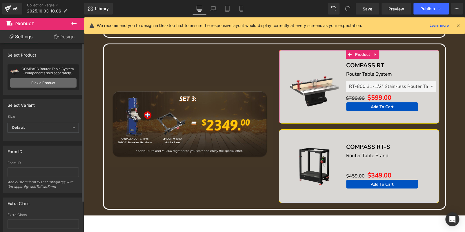
click at [35, 86] on link "Pick a Product" at bounding box center [43, 82] width 67 height 9
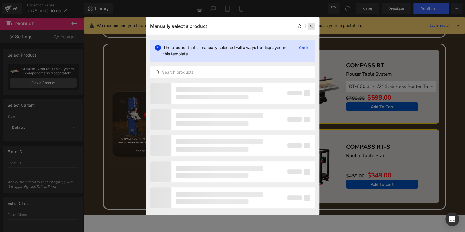
click at [312, 26] on icon at bounding box center [312, 26] width 4 height 4
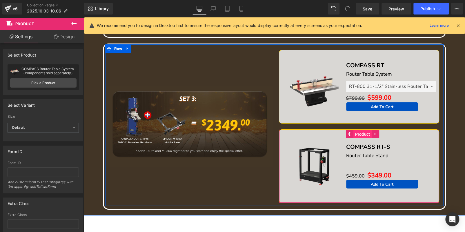
click at [365, 130] on span "Product" at bounding box center [363, 134] width 18 height 9
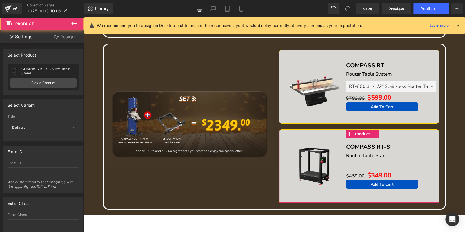
drag, startPoint x: 60, startPoint y: 39, endPoint x: 38, endPoint y: 86, distance: 52.3
click at [60, 39] on link "Design" at bounding box center [64, 36] width 42 height 13
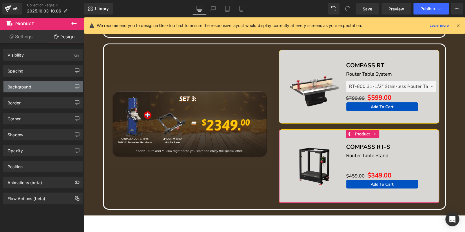
click at [38, 86] on div "Background" at bounding box center [42, 86] width 79 height 11
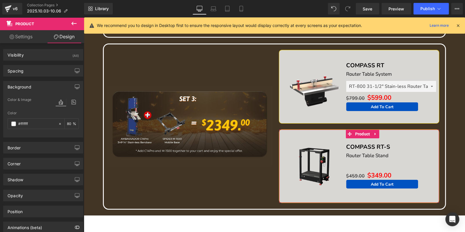
click at [26, 37] on link "Settings" at bounding box center [21, 36] width 42 height 13
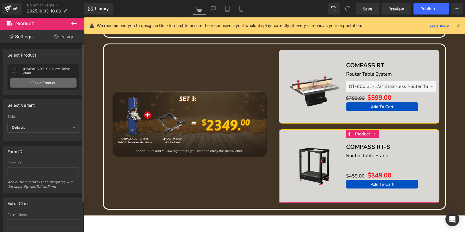
click at [34, 82] on link "Pick a Product" at bounding box center [43, 82] width 67 height 9
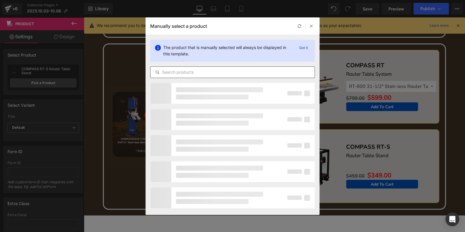
click at [206, 71] on input "text" at bounding box center [233, 72] width 164 height 7
paste input "AMBASSADOR C14Pro"
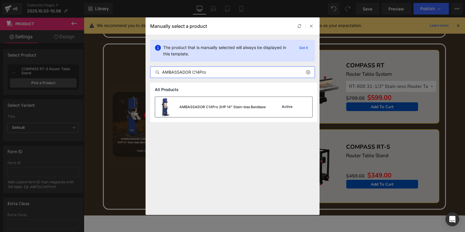
type input "AMBASSADOR C14Pro"
click at [220, 111] on div "AMBASSADOR C14Pro 3HP 14" Stain-less Bandsaw" at bounding box center [210, 107] width 111 height 20
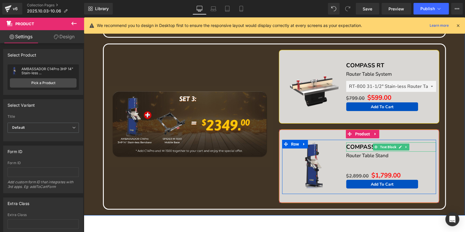
click at [411, 143] on p "COMPASS RT-S" at bounding box center [391, 146] width 90 height 9
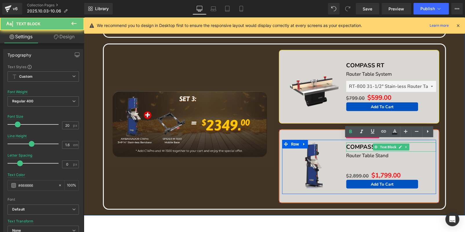
click at [411, 143] on p "COMPASS RT-S" at bounding box center [391, 146] width 90 height 9
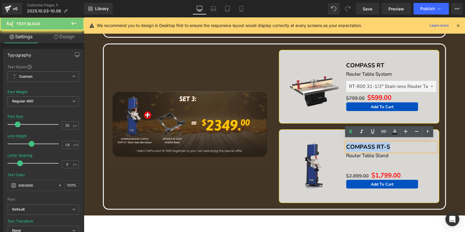
click at [411, 143] on p "COMPASS RT-S" at bounding box center [391, 146] width 90 height 9
paste div
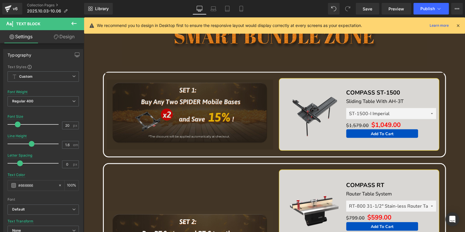
scroll to position [441, 0]
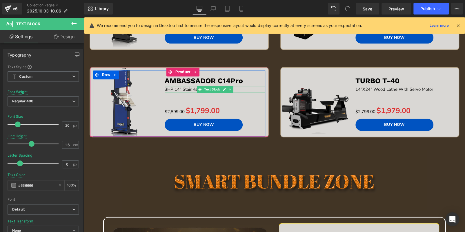
click at [242, 88] on p "3HP 14" Stain-less Bandsaw" at bounding box center [215, 89] width 100 height 7
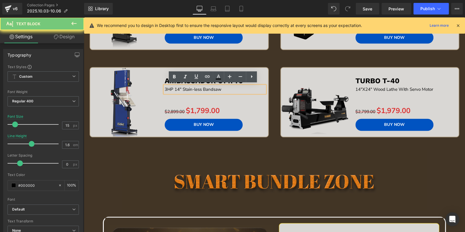
click at [242, 88] on p "3HP 14" Stain-less Bandsaw" at bounding box center [215, 89] width 100 height 7
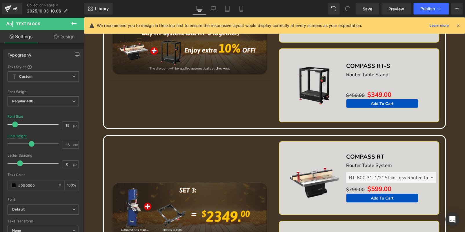
scroll to position [1079, 0]
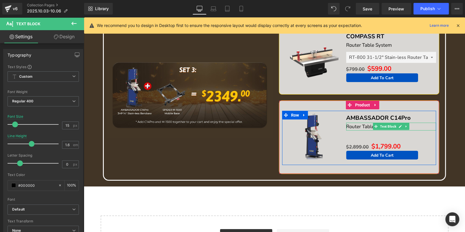
click at [413, 123] on p "Router Table Stand" at bounding box center [391, 127] width 90 height 8
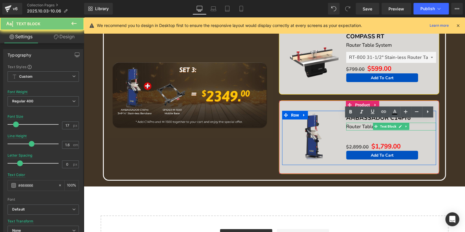
click at [413, 123] on p "Router Table Stand" at bounding box center [391, 127] width 90 height 8
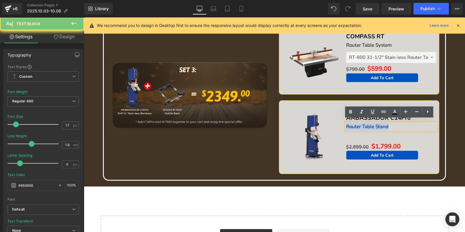
paste div
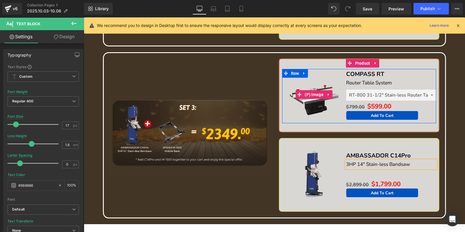
scroll to position [1021, 0]
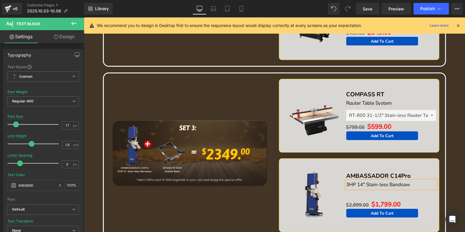
click at [362, 80] on div "Sale Off (P) Image COMPASS RT Text Block Router Table System Text Block RT-800 …" at bounding box center [359, 116] width 161 height 74
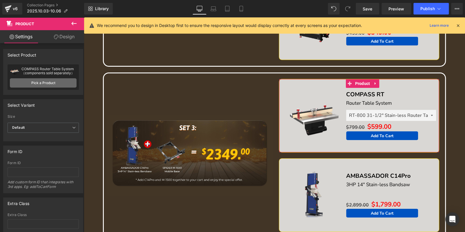
click at [57, 78] on link "Pick a Product" at bounding box center [43, 82] width 67 height 9
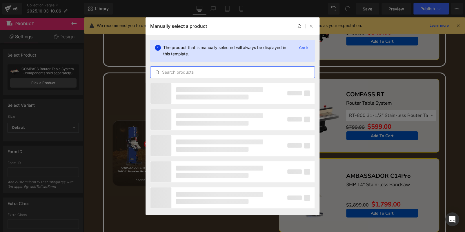
click at [243, 71] on input "text" at bounding box center [233, 72] width 164 height 7
paste input "SPIDER M-1500/M-1500Pro"
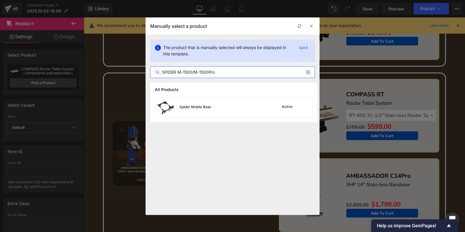
type input "SPIDER M-1500/M-1500Pro"
drag, startPoint x: 257, startPoint y: 102, endPoint x: 180, endPoint y: 82, distance: 79.0
click at [257, 102] on div "Spider Mobile Base Active" at bounding box center [233, 107] width 157 height 20
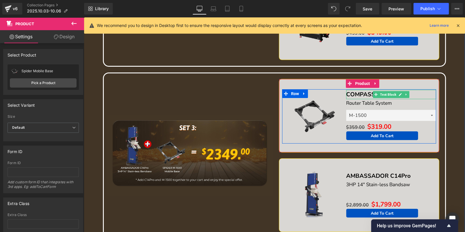
click at [419, 90] on p "COMPASS RT" at bounding box center [391, 94] width 90 height 9
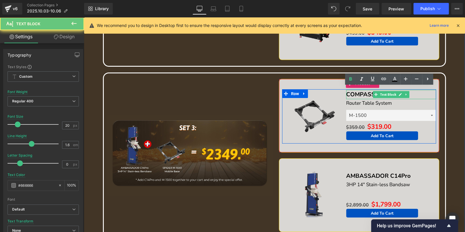
click at [419, 90] on p "COMPASS RT" at bounding box center [391, 94] width 90 height 9
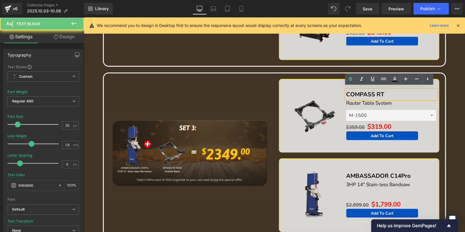
click at [419, 90] on p "COMPASS RT" at bounding box center [391, 94] width 90 height 9
paste div
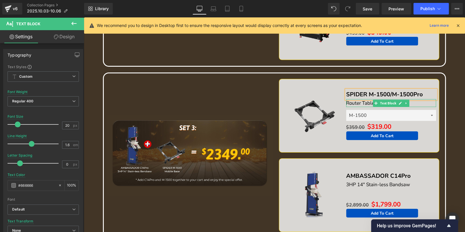
click at [424, 100] on p "Router Table System" at bounding box center [391, 103] width 90 height 8
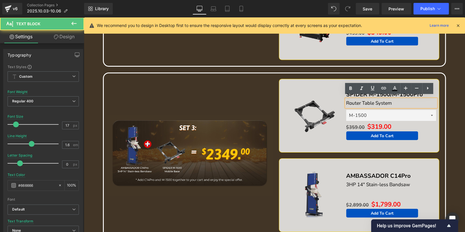
click at [424, 100] on p "Router Table System" at bounding box center [391, 103] width 90 height 8
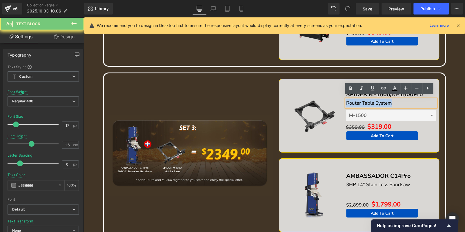
click at [424, 100] on p "Router Table System" at bounding box center [391, 103] width 90 height 8
paste div
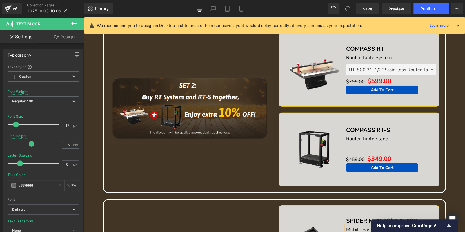
scroll to position [818, 0]
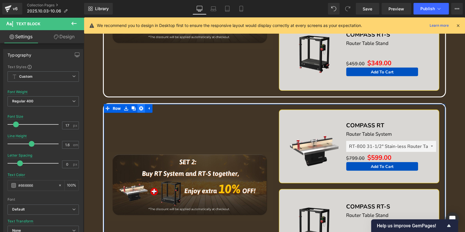
click at [141, 106] on icon at bounding box center [141, 108] width 4 height 4
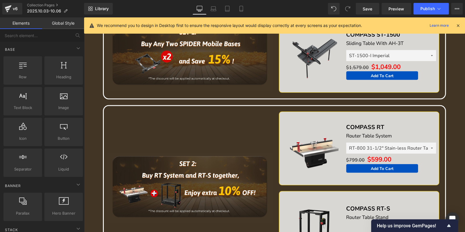
scroll to position [528, 0]
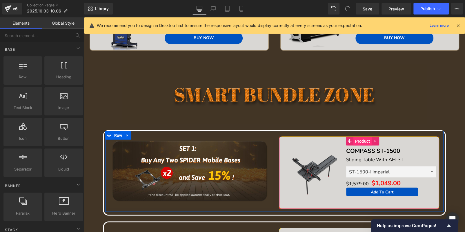
click at [358, 139] on span "Product" at bounding box center [363, 141] width 18 height 9
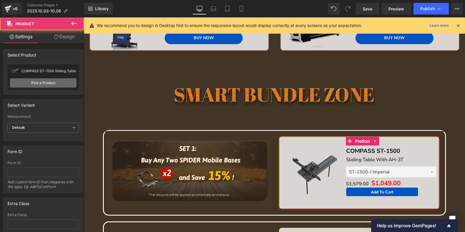
click at [35, 81] on link "Pick a Product" at bounding box center [43, 82] width 67 height 9
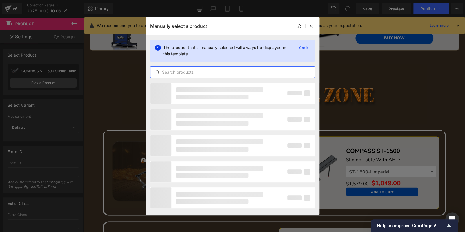
click at [191, 75] on input "text" at bounding box center [233, 72] width 164 height 7
paste input "SPIDER M-1500/M-1500Pro"
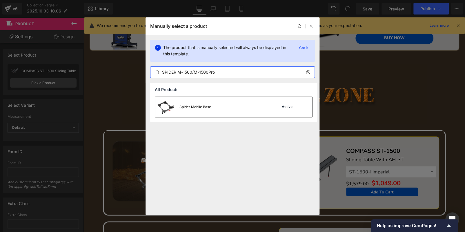
type input "SPIDER M-1500/M-1500Pro"
click at [217, 102] on div "Spider Mobile Base Active" at bounding box center [233, 107] width 157 height 20
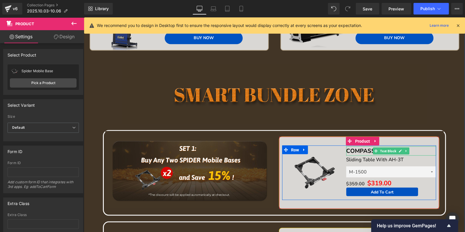
click at [417, 148] on p "COMPASS ST-1500" at bounding box center [391, 150] width 90 height 9
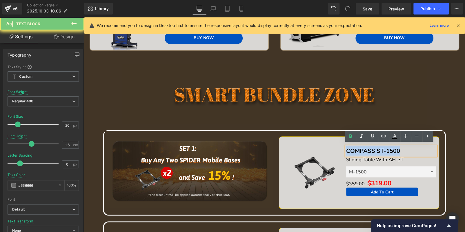
click at [417, 148] on p "COMPASS ST-1500" at bounding box center [391, 150] width 90 height 9
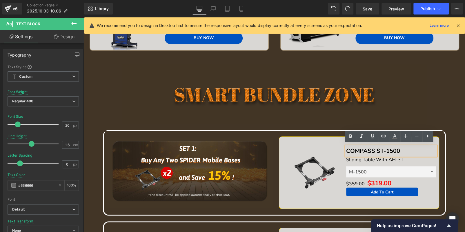
click at [412, 151] on p "COMPASS ST-1500" at bounding box center [391, 150] width 90 height 9
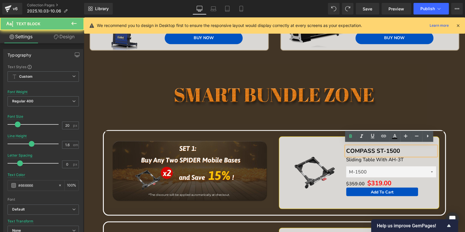
click at [412, 151] on p "COMPASS ST-1500" at bounding box center [391, 150] width 90 height 9
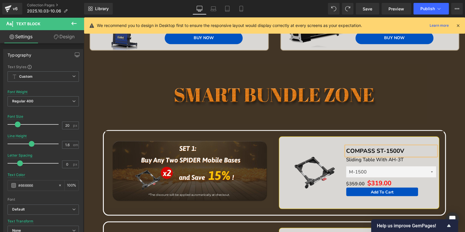
click at [404, 148] on p "COMPASS ST-1500V" at bounding box center [391, 150] width 90 height 9
click at [416, 157] on p "Sliding Table With AH-3T" at bounding box center [391, 159] width 90 height 8
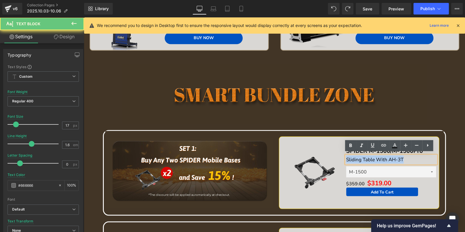
click at [416, 157] on p "Sliding Table With AH-3T" at bounding box center [391, 159] width 90 height 8
paste div
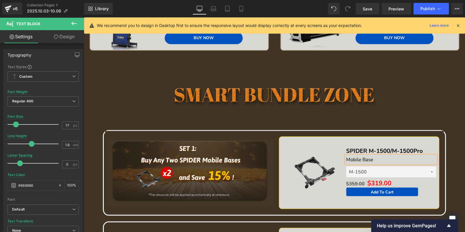
scroll to position [702, 0]
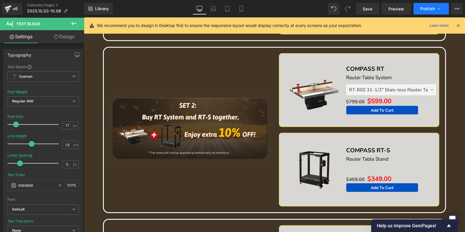
click at [419, 12] on button "Publish" at bounding box center [431, 9] width 35 height 12
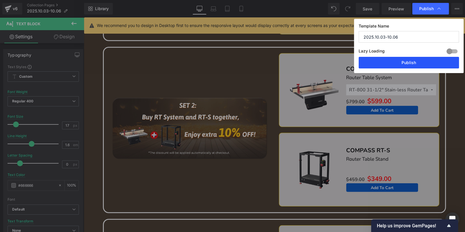
drag, startPoint x: 415, startPoint y: 64, endPoint x: 117, endPoint y: 147, distance: 308.4
click at [415, 64] on button "Publish" at bounding box center [409, 63] width 100 height 12
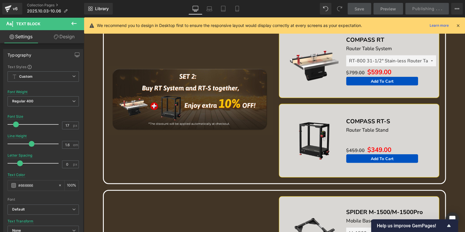
scroll to position [818, 0]
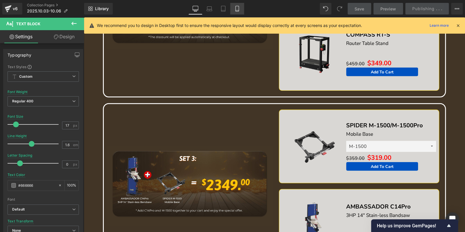
click at [236, 10] on icon at bounding box center [237, 9] width 6 height 6
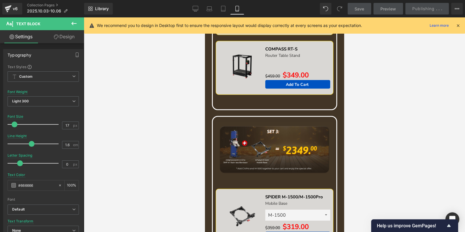
scroll to position [570, 0]
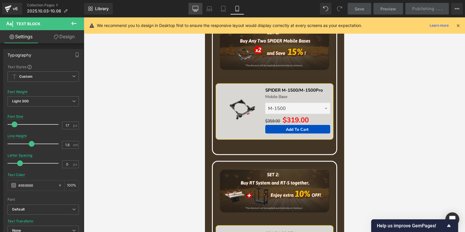
click at [192, 12] on link "Desktop" at bounding box center [196, 9] width 14 height 12
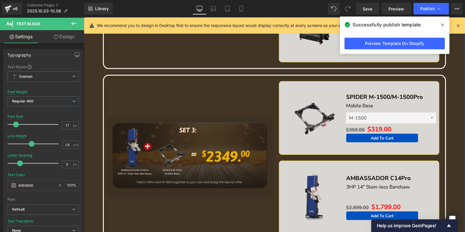
scroll to position [678, 0]
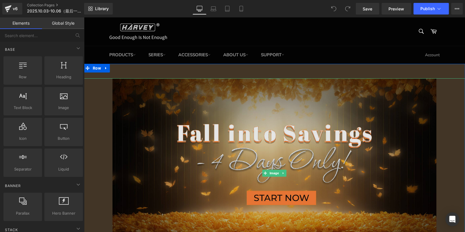
click at [201, 124] on img at bounding box center [275, 173] width 324 height 190
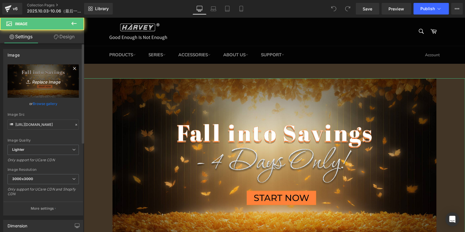
click at [45, 76] on link "Replace Image" at bounding box center [43, 80] width 71 height 33
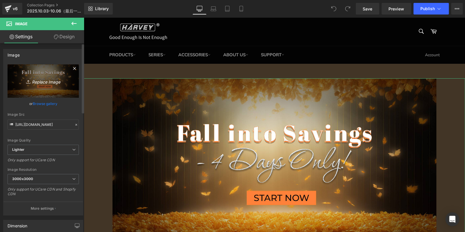
type input "C:\fakepath\LAST.jpg"
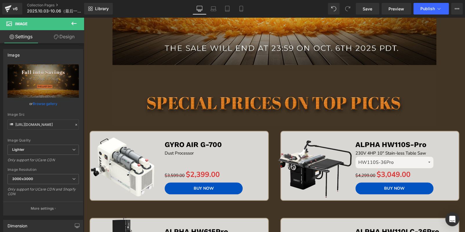
scroll to position [29, 0]
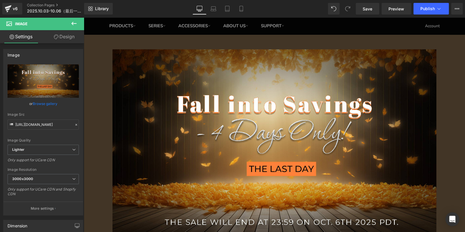
click at [76, 25] on icon at bounding box center [73, 23] width 7 height 7
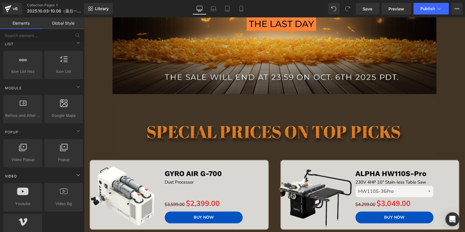
scroll to position [348, 0]
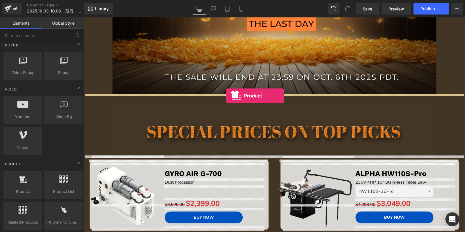
drag, startPoint x: 113, startPoint y: 197, endPoint x: 226, endPoint y: 96, distance: 151.8
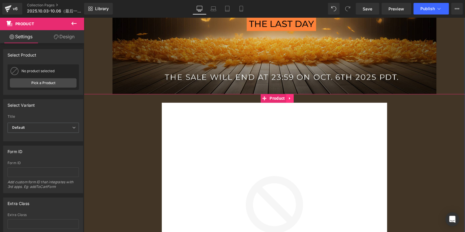
click at [292, 99] on link at bounding box center [290, 98] width 8 height 9
drag, startPoint x: 292, startPoint y: 125, endPoint x: 273, endPoint y: 200, distance: 77.5
click at [292, 125] on img at bounding box center [274, 215] width 225 height 225
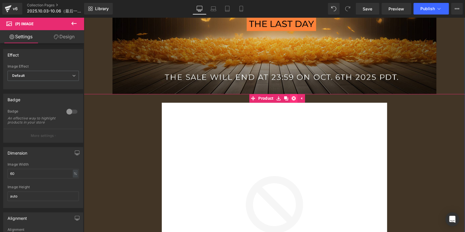
click at [292, 97] on icon at bounding box center [294, 98] width 4 height 4
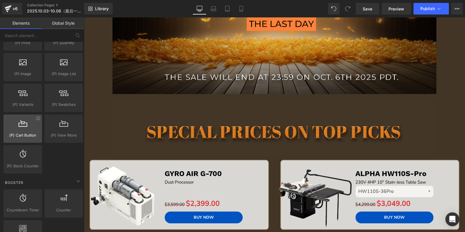
scroll to position [667, 0]
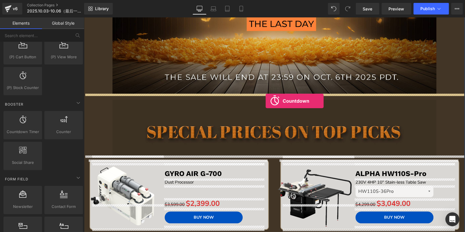
drag, startPoint x: 144, startPoint y: 139, endPoint x: 266, endPoint y: 101, distance: 127.6
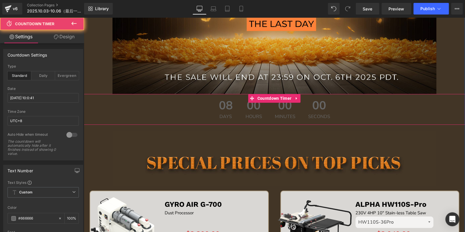
click at [247, 114] on span "Hours" at bounding box center [254, 116] width 17 height 5
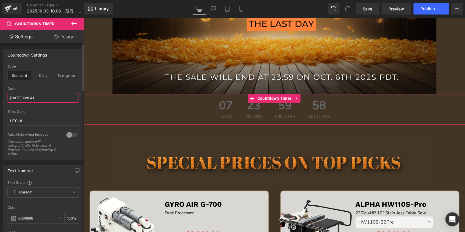
click at [35, 100] on input "[DATE] 10:0:41" at bounding box center [43, 98] width 71 height 10
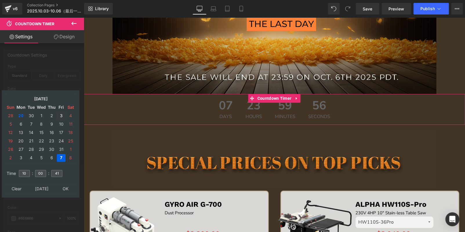
click at [59, 115] on td "3" at bounding box center [61, 116] width 9 height 8
click at [33, 122] on td "7" at bounding box center [31, 124] width 9 height 8
drag, startPoint x: 28, startPoint y: 171, endPoint x: 9, endPoint y: 172, distance: 19.2
click at [9, 172] on tr "Time 10 : 00 : 41" at bounding box center [40, 170] width 71 height 6
type input "15"
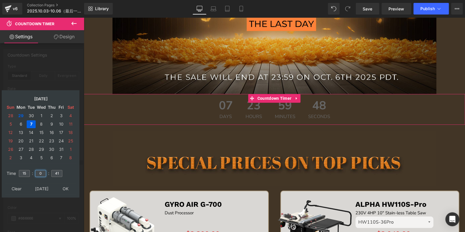
type input "00"
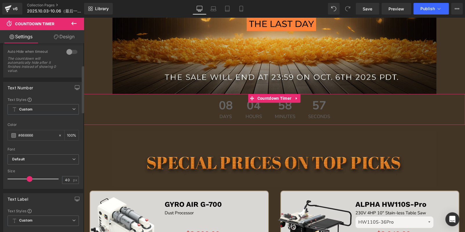
scroll to position [87, 0]
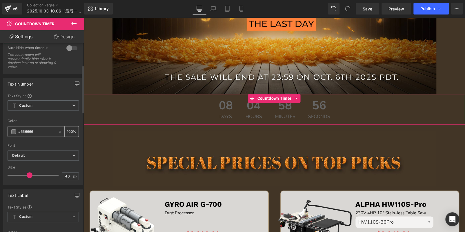
click at [13, 131] on span at bounding box center [13, 131] width 5 height 5
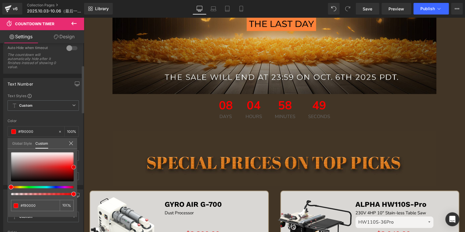
drag, startPoint x: 11, startPoint y: 169, endPoint x: 76, endPoint y: 166, distance: 65.0
click at [76, 166] on div "#666666 100 %" at bounding box center [43, 184] width 70 height 65
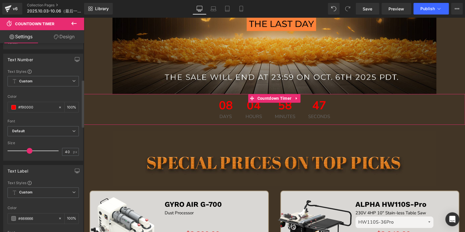
scroll to position [174, 0]
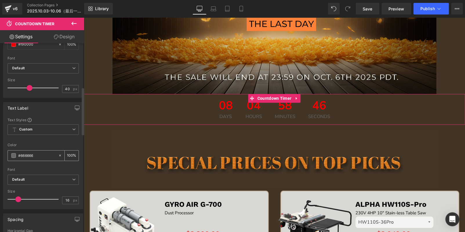
click at [14, 153] on span at bounding box center [13, 155] width 5 height 5
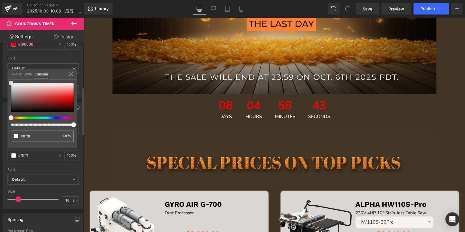
drag, startPoint x: 10, startPoint y: 99, endPoint x: 8, endPoint y: 62, distance: 36.9
click at [5, 98] on div "Text Label Text Styles Custom Custom Setup Global Style Custom Setup Global Sty…" at bounding box center [43, 153] width 87 height 111
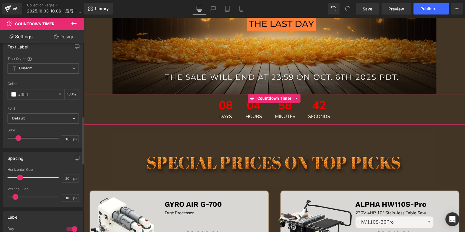
scroll to position [290, 0]
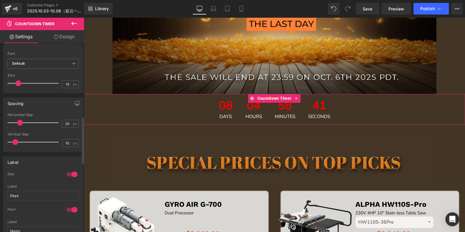
click at [72, 170] on div at bounding box center [72, 174] width 14 height 9
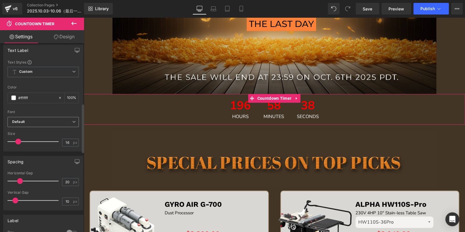
scroll to position [174, 0]
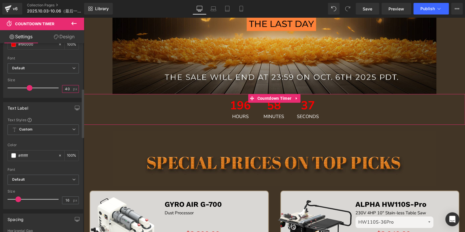
click at [67, 88] on input "40" at bounding box center [67, 88] width 10 height 7
type input "4"
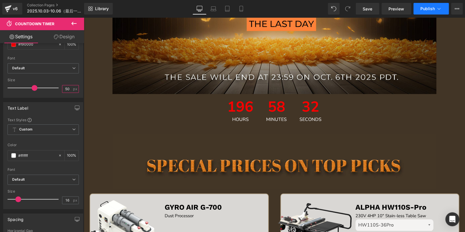
type input "50"
click at [422, 5] on button "Publish" at bounding box center [431, 9] width 35 height 12
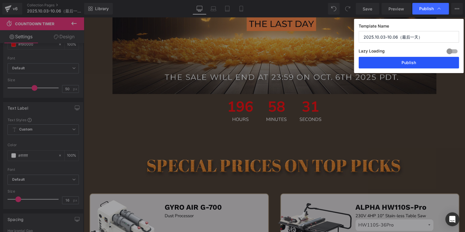
click at [428, 60] on button "Publish" at bounding box center [409, 63] width 100 height 12
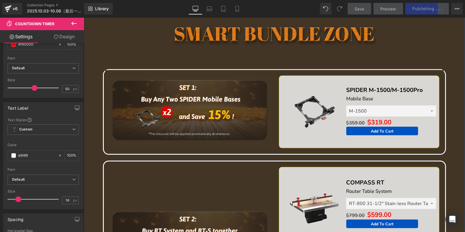
scroll to position [667, 0]
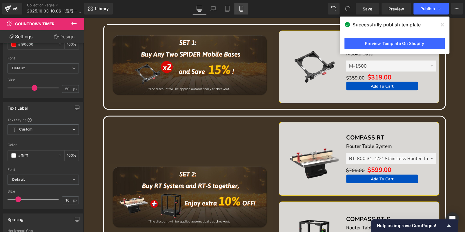
click at [236, 7] on link "Mobile" at bounding box center [241, 9] width 14 height 12
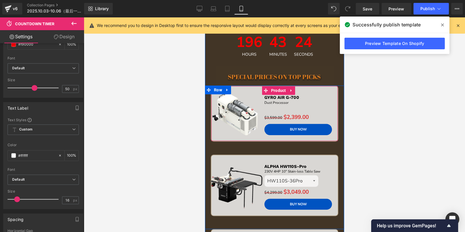
scroll to position [199, 0]
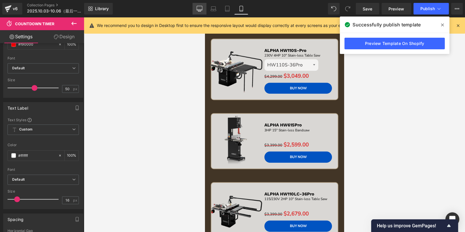
click at [199, 11] on icon at bounding box center [199, 11] width 3 height 0
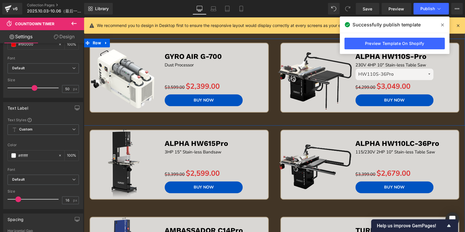
scroll to position [294, 0]
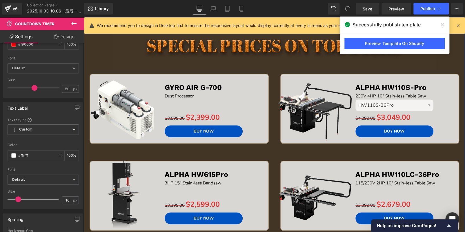
click at [349, 166] on img at bounding box center [315, 196] width 78 height 78
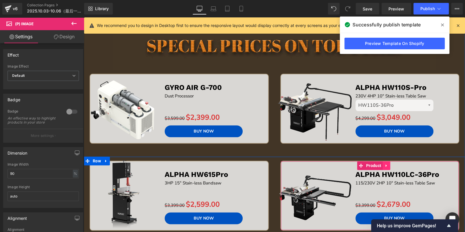
click at [386, 165] on icon at bounding box center [386, 165] width 1 height 3
click at [388, 165] on icon at bounding box center [390, 166] width 4 height 4
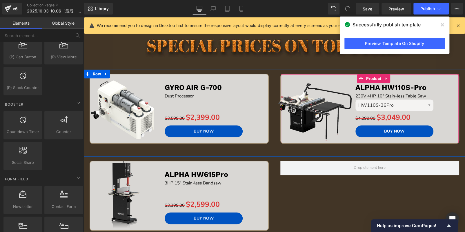
click at [386, 79] on icon at bounding box center [387, 79] width 4 height 4
drag, startPoint x: 381, startPoint y: 79, endPoint x: 370, endPoint y: 99, distance: 22.3
click at [381, 79] on icon at bounding box center [383, 79] width 4 height 4
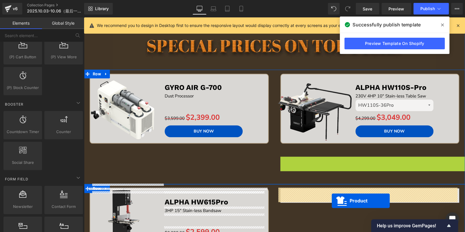
drag, startPoint x: 358, startPoint y: 164, endPoint x: 331, endPoint y: 199, distance: 44.7
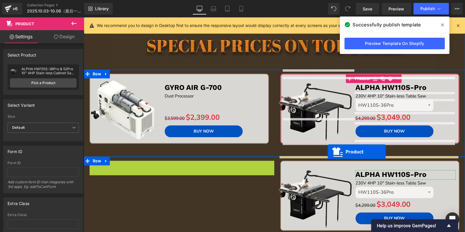
drag, startPoint x: 165, startPoint y: 165, endPoint x: 328, endPoint y: 152, distance: 163.3
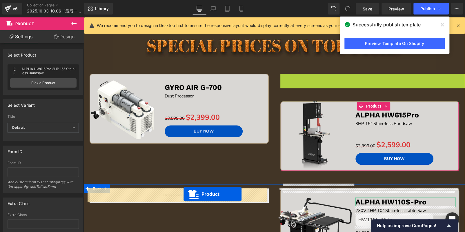
drag, startPoint x: 346, startPoint y: 77, endPoint x: 184, endPoint y: 194, distance: 199.9
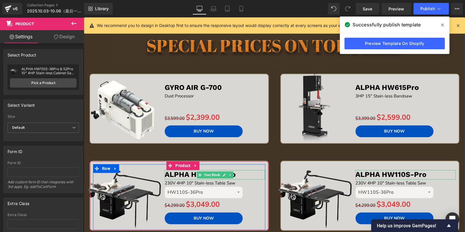
click at [238, 173] on p "ALPHA HW110S-Pro" at bounding box center [215, 175] width 100 height 10
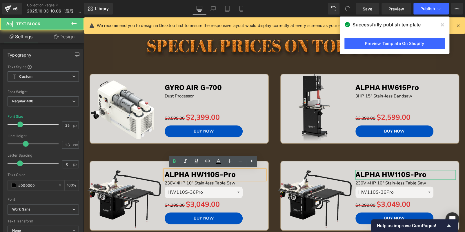
click at [217, 175] on b "ALPHA HW110S-Pro" at bounding box center [200, 174] width 71 height 8
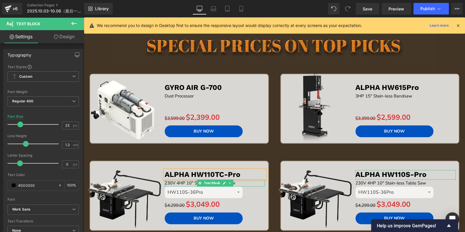
click at [178, 181] on span "230V 4HP 10" Stain-less Table Saw" at bounding box center [200, 183] width 71 height 6
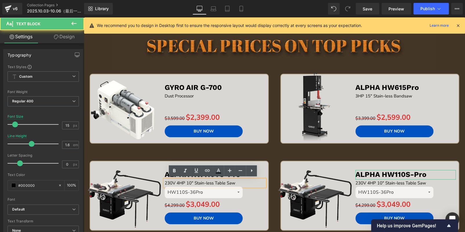
click at [178, 182] on span "230V 4HP 10" Stain-less Table Saw" at bounding box center [200, 183] width 71 height 6
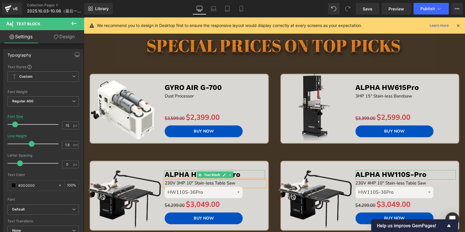
click at [253, 176] on p "ALPHA HW110TC-Pro" at bounding box center [215, 175] width 100 height 10
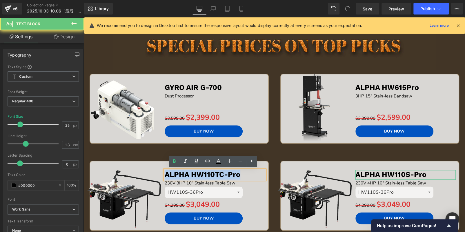
click at [253, 176] on p "ALPHA HW110TC-Pro" at bounding box center [215, 175] width 100 height 10
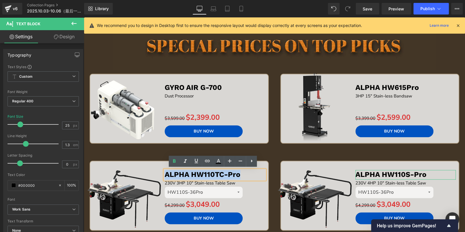
copy b "ALPHA HW110TC-Pro"
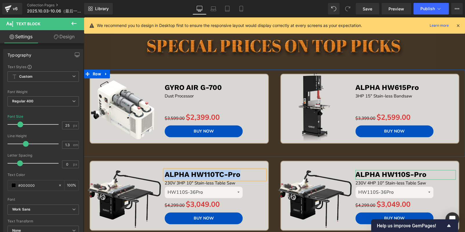
drag, startPoint x: 121, startPoint y: 153, endPoint x: 122, endPoint y: 160, distance: 6.8
click at [121, 153] on div "Sale Off (P) Image GYRO AIR G-700 Text Block Dust Processor Text Block Separato…" at bounding box center [179, 115] width 191 height 83
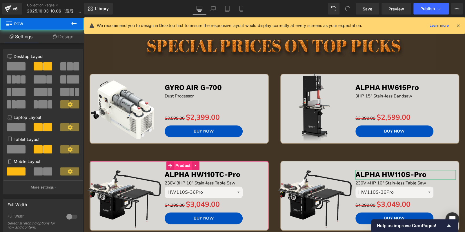
click at [176, 163] on span "Product" at bounding box center [183, 165] width 18 height 9
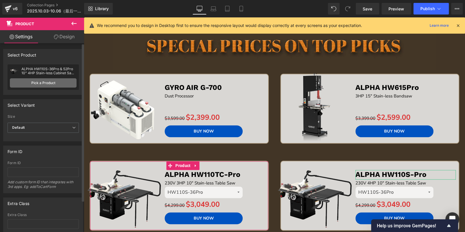
click at [61, 84] on link "Pick a Product" at bounding box center [43, 82] width 67 height 9
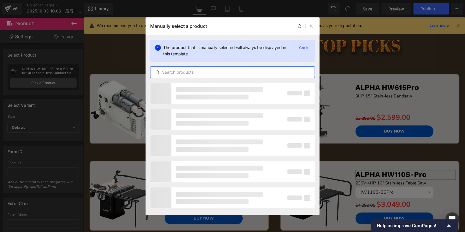
click at [169, 71] on input "text" at bounding box center [233, 72] width 164 height 7
paste input "ALPHA HW110TC-Pro"
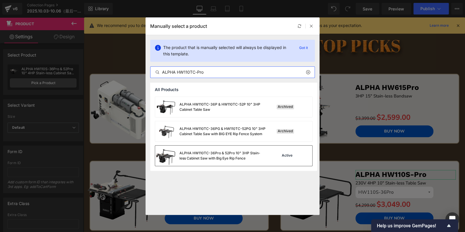
type input "ALPHA HW110TC-Pro"
click at [261, 158] on div "ALPHA HW110TC-36Pro & 52Pro 10" 3HP Stain-less Cabinet Saw with Big Eye Rip Fen…" at bounding box center [223, 156] width 87 height 10
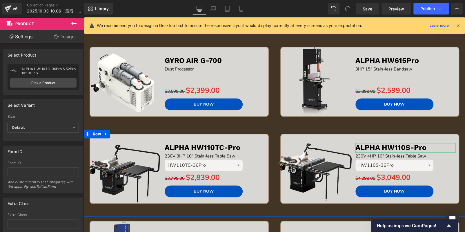
scroll to position [352, 0]
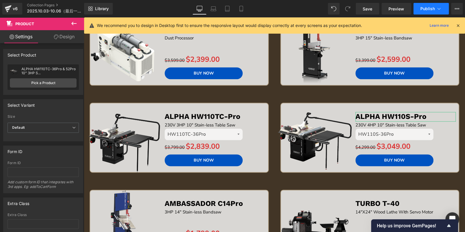
click at [426, 11] on span "Publish" at bounding box center [428, 8] width 15 height 5
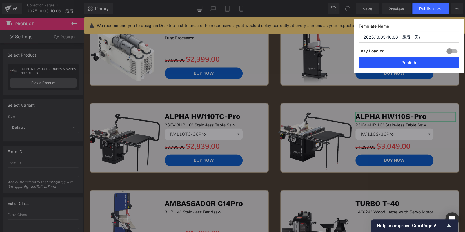
click at [413, 65] on button "Publish" at bounding box center [409, 63] width 100 height 12
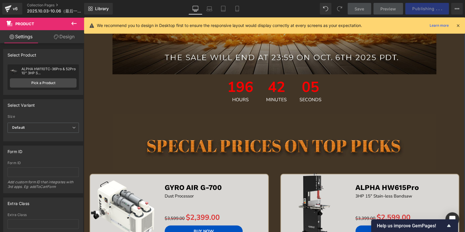
scroll to position [178, 0]
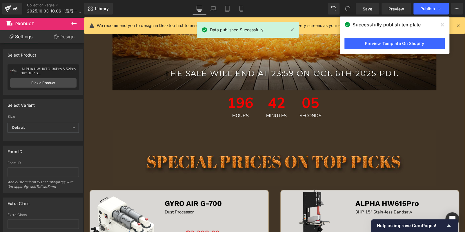
click at [252, 119] on div "196 Hours" at bounding box center [241, 107] width 38 height 34
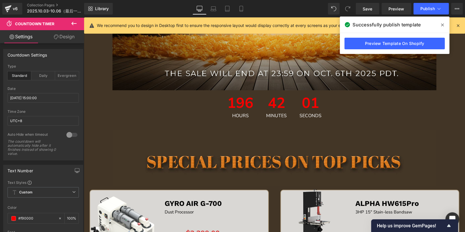
click at [442, 23] on icon at bounding box center [442, 25] width 3 height 5
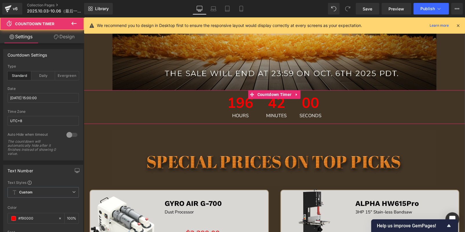
click at [261, 108] on div "42 Minutes" at bounding box center [277, 107] width 32 height 34
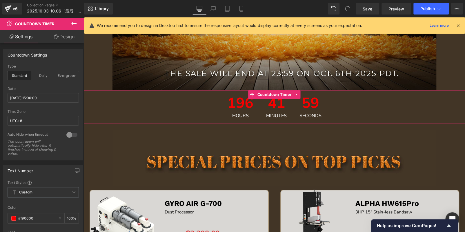
click at [64, 36] on link "Design" at bounding box center [64, 36] width 42 height 13
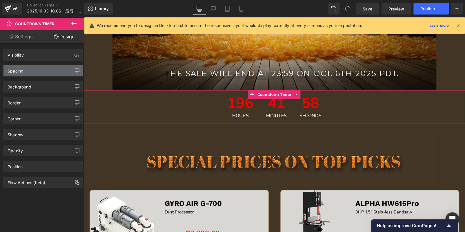
click at [30, 75] on div "Spacing" at bounding box center [42, 70] width 79 height 11
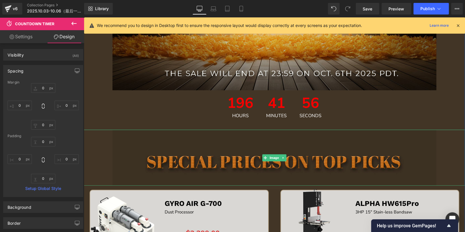
click at [241, 155] on img at bounding box center [275, 158] width 324 height 56
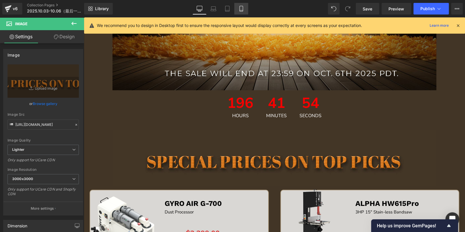
click at [240, 11] on icon at bounding box center [241, 9] width 3 height 6
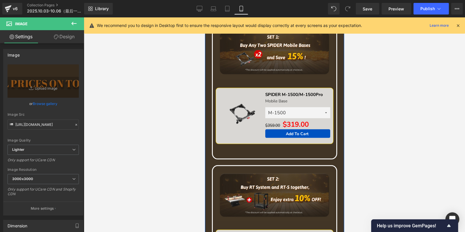
scroll to position [425, 0]
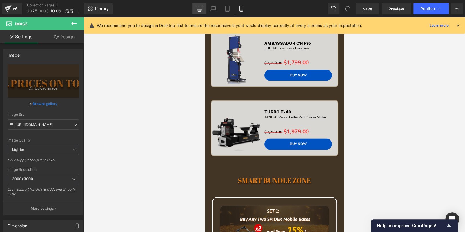
click at [203, 9] on link "Desktop" at bounding box center [200, 9] width 14 height 12
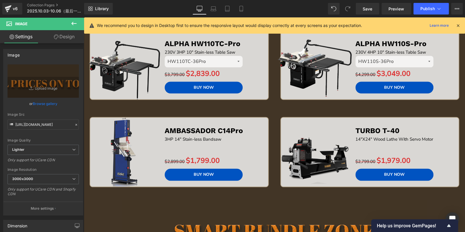
scroll to position [217, 0]
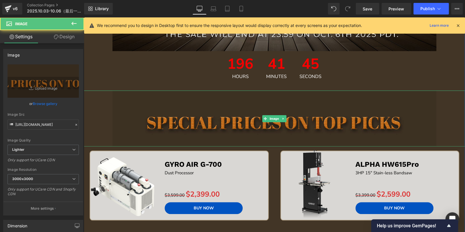
click at [228, 104] on img at bounding box center [275, 119] width 324 height 56
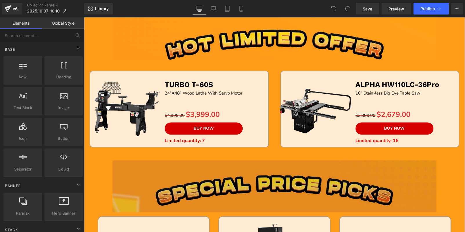
scroll to position [116, 0]
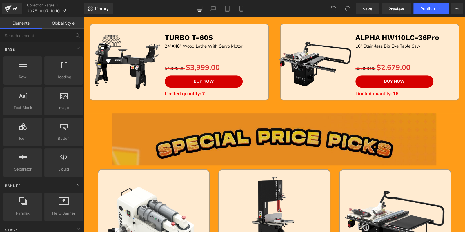
click at [246, 127] on img at bounding box center [275, 139] width 324 height 52
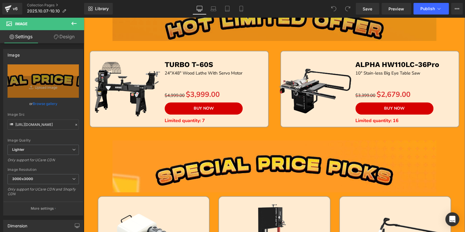
scroll to position [29, 0]
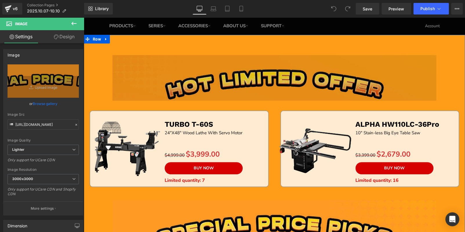
click at [232, 71] on img at bounding box center [275, 78] width 324 height 46
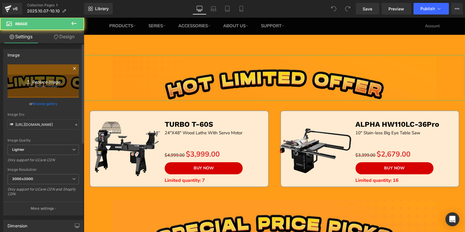
click at [47, 77] on icon "Replace Image" at bounding box center [43, 80] width 46 height 7
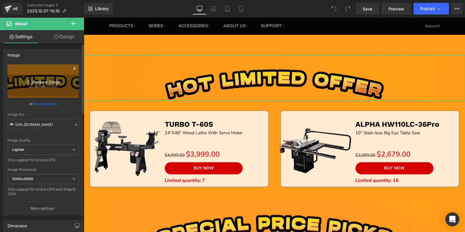
type input "C:\fakepath\ta.jpg"
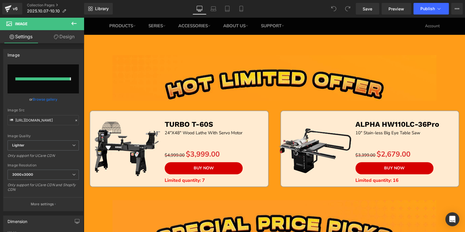
type input "[URL][DOMAIN_NAME]"
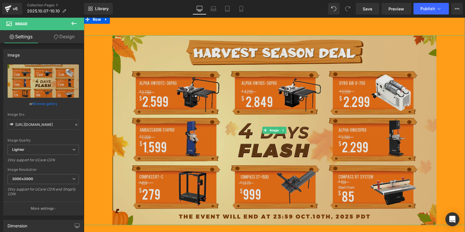
scroll to position [58, 0]
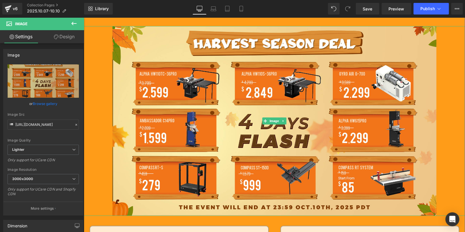
click at [93, 31] on div at bounding box center [274, 121] width 381 height 190
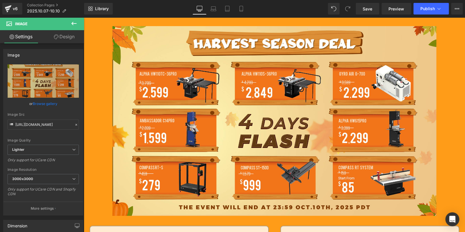
click at [73, 23] on icon at bounding box center [73, 23] width 5 height 3
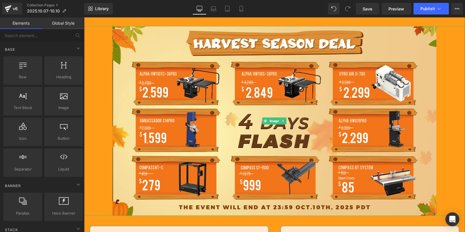
click at [97, 30] on div at bounding box center [274, 121] width 381 height 190
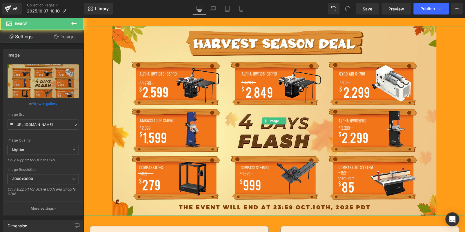
scroll to position [0, 0]
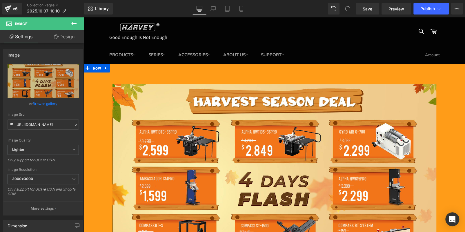
click at [95, 70] on span "Row" at bounding box center [96, 68] width 11 height 9
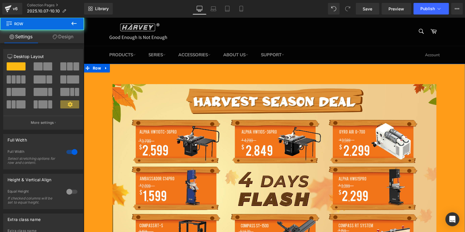
click at [67, 33] on link "Design" at bounding box center [63, 36] width 42 height 13
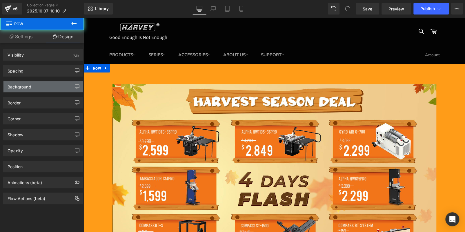
type input "#ff9c18"
type input "100"
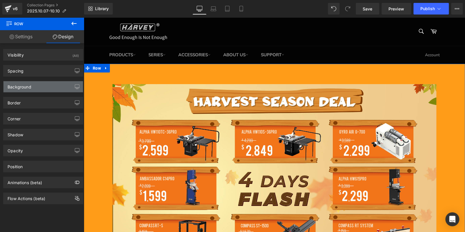
click at [54, 86] on div "Background" at bounding box center [42, 86] width 79 height 11
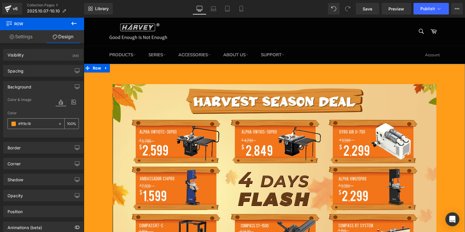
click at [44, 122] on input "#ff9c18" at bounding box center [36, 124] width 37 height 6
paste input "F6E19E"
type input "#F6E19E"
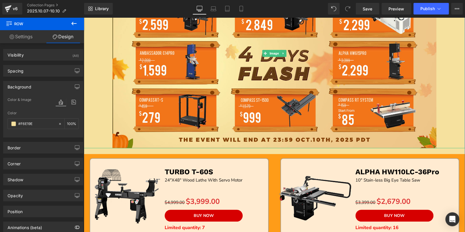
scroll to position [203, 0]
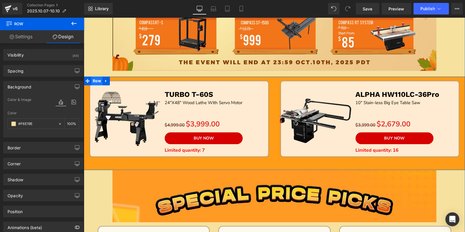
click at [95, 79] on span "Row" at bounding box center [96, 81] width 11 height 9
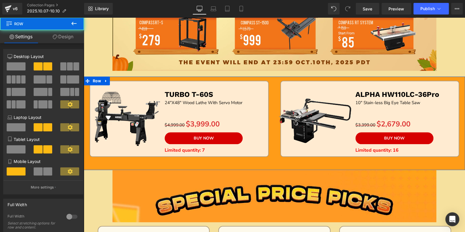
click at [69, 38] on link "Design" at bounding box center [63, 36] width 42 height 13
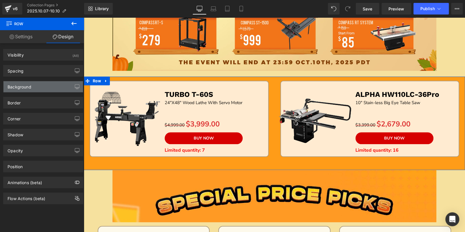
click at [41, 86] on div "Background" at bounding box center [42, 86] width 79 height 11
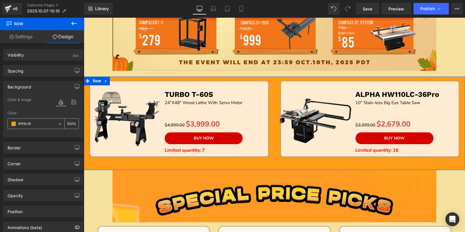
click at [44, 121] on input "#ff9c18" at bounding box center [36, 124] width 37 height 6
paste input "F6E19E"
type input "#F6E19E"
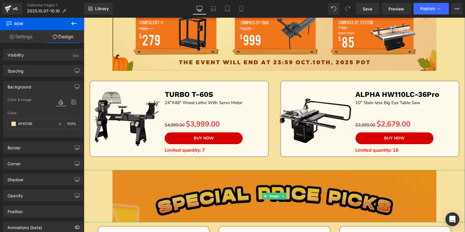
click at [251, 205] on img at bounding box center [275, 196] width 324 height 52
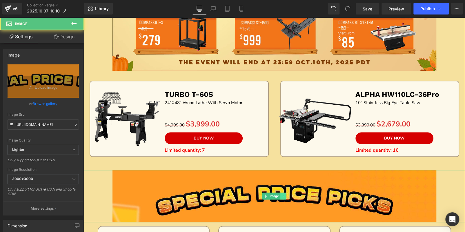
click at [282, 196] on icon at bounding box center [283, 195] width 3 height 3
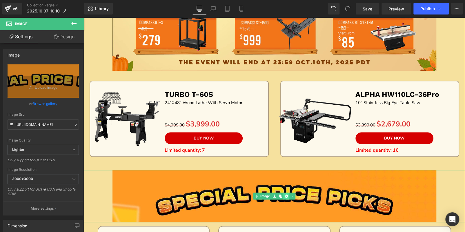
click at [285, 196] on icon at bounding box center [286, 195] width 3 height 3
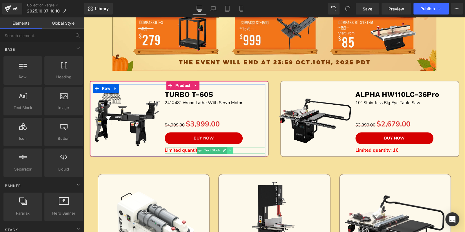
click at [229, 149] on icon at bounding box center [230, 150] width 3 height 3
click at [232, 149] on icon at bounding box center [233, 150] width 3 height 3
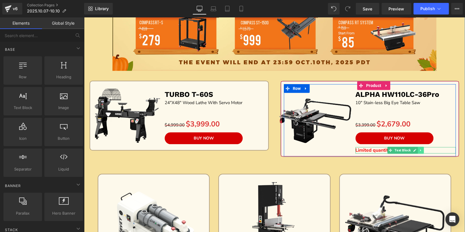
click at [420, 149] on icon at bounding box center [420, 150] width 3 height 3
click at [422, 150] on icon at bounding box center [423, 150] width 3 height 3
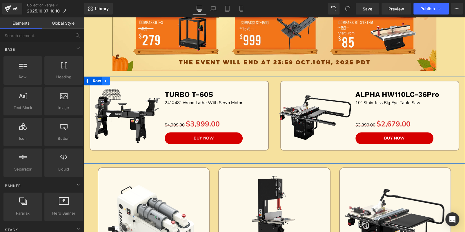
click at [105, 80] on icon at bounding box center [105, 81] width 1 height 3
click at [114, 79] on icon at bounding box center [114, 81] width 4 height 4
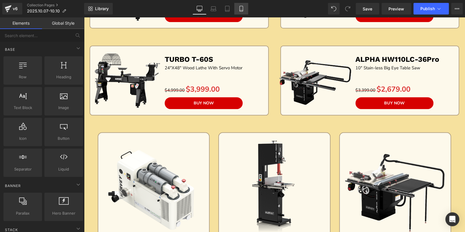
click at [240, 7] on icon at bounding box center [241, 9] width 6 height 6
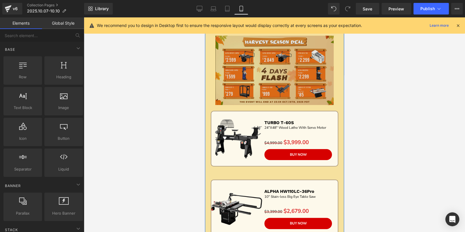
scroll to position [0, 0]
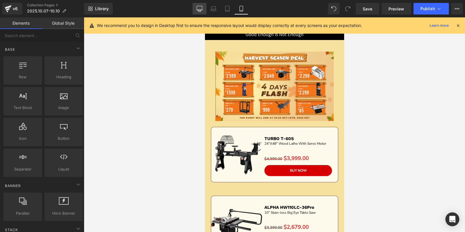
click at [200, 10] on icon at bounding box center [200, 9] width 6 height 6
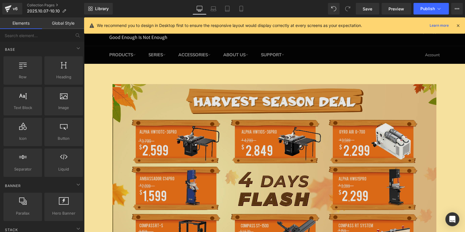
scroll to position [63, 0]
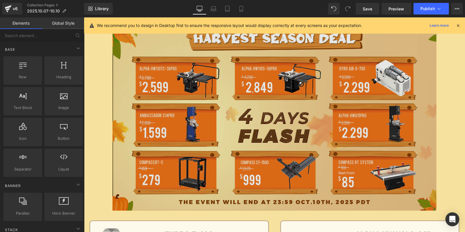
click at [201, 96] on img at bounding box center [275, 116] width 324 height 190
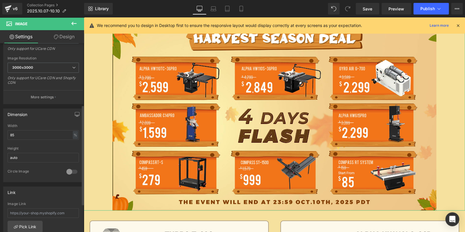
scroll to position [116, 0]
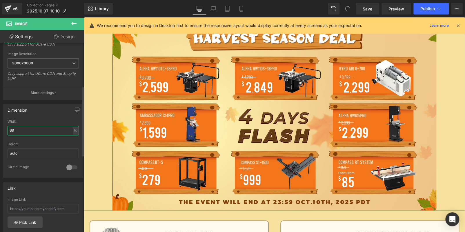
drag, startPoint x: 30, startPoint y: 129, endPoint x: 0, endPoint y: 126, distance: 30.3
click at [0, 126] on div "Dimension 85% Width 85 % % px auto Height auto 0 Circle Image" at bounding box center [43, 139] width 87 height 78
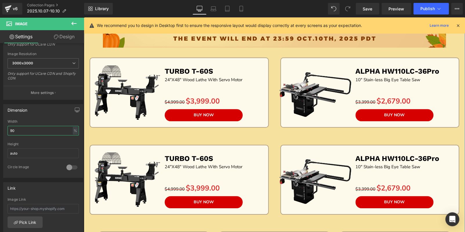
scroll to position [324, 0]
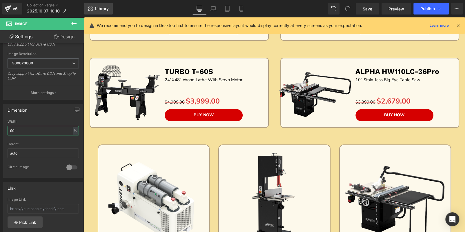
type input "90"
click at [106, 7] on span "Library" at bounding box center [102, 8] width 14 height 5
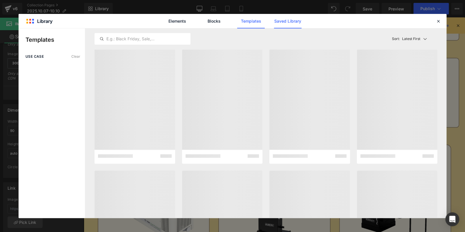
click at [293, 24] on link "Saved Library" at bounding box center [288, 21] width 28 height 15
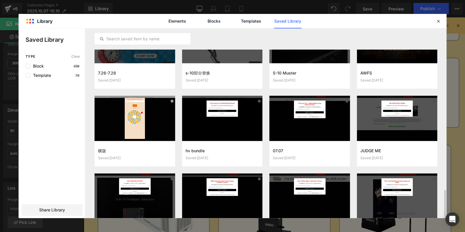
scroll to position [904, 0]
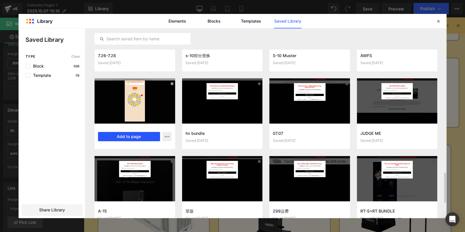
click at [142, 135] on button "Add to page" at bounding box center [129, 136] width 62 height 9
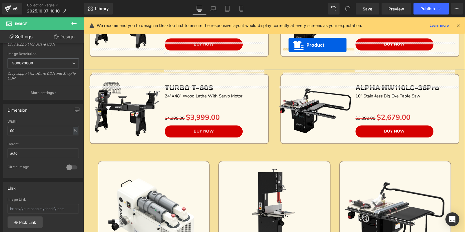
scroll to position [273, 0]
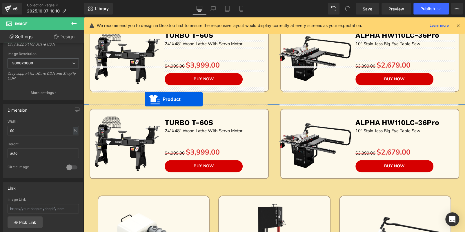
drag, startPoint x: 358, startPoint y: 114, endPoint x: 145, endPoint y: 99, distance: 213.5
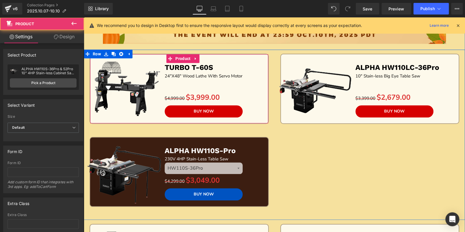
scroll to position [215, 0]
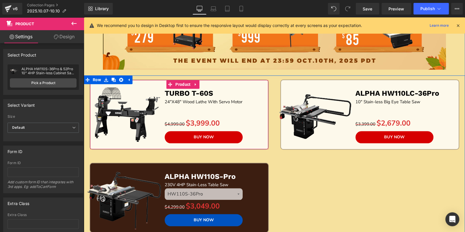
drag, startPoint x: 278, startPoint y: 103, endPoint x: 238, endPoint y: 89, distance: 42.2
click at [238, 89] on div "TURBO T-60S Text Block" at bounding box center [215, 94] width 100 height 10
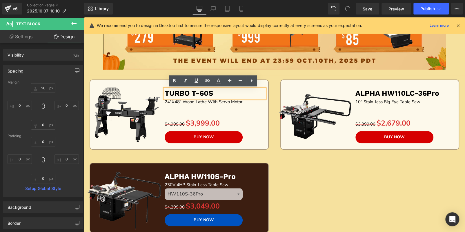
click at [287, 177] on div "Sale Off (P) Image TURBO T-60S Text Block 24"X48" Wood Lathe With Servo Motor T…" at bounding box center [274, 160] width 381 height 170
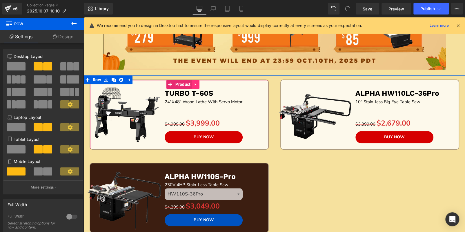
click at [195, 84] on icon at bounding box center [195, 84] width 1 height 3
click at [198, 84] on icon at bounding box center [200, 84] width 4 height 4
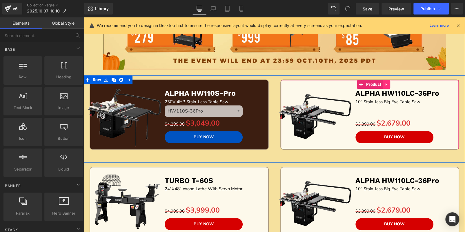
click at [386, 85] on icon at bounding box center [387, 84] width 4 height 4
click at [390, 85] on icon at bounding box center [390, 84] width 4 height 4
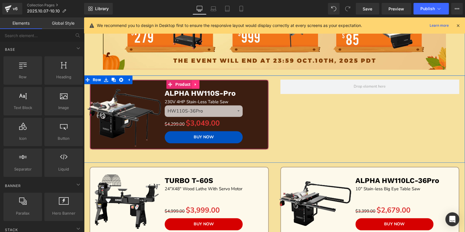
click at [194, 84] on icon at bounding box center [196, 84] width 4 height 4
click at [191, 84] on icon at bounding box center [192, 84] width 4 height 4
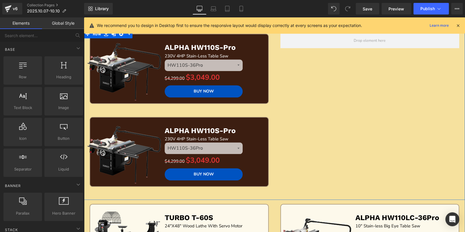
scroll to position [191, 0]
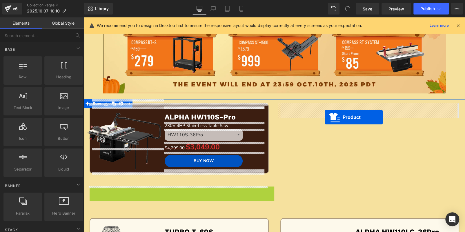
drag, startPoint x: 167, startPoint y: 191, endPoint x: 326, endPoint y: 117, distance: 175.1
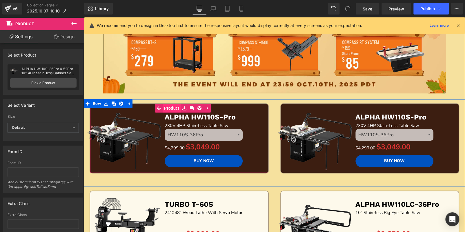
click at [171, 108] on link "Product" at bounding box center [168, 108] width 26 height 9
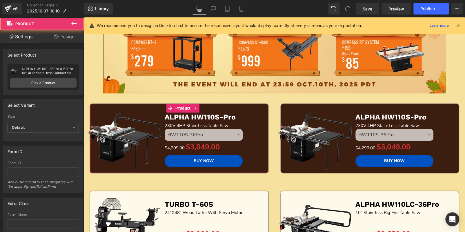
click at [64, 36] on link "Design" at bounding box center [64, 36] width 42 height 13
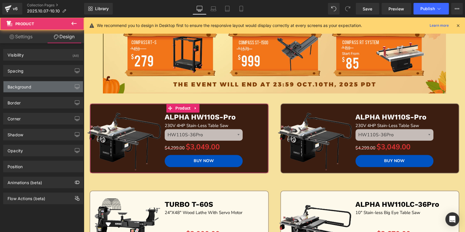
type input "#3c1e11"
type input "100"
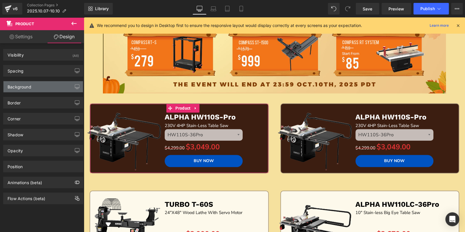
click at [29, 86] on div "Background" at bounding box center [20, 85] width 24 height 8
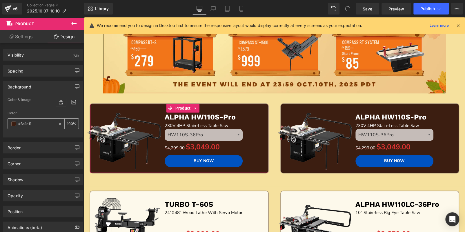
click at [14, 123] on span at bounding box center [13, 124] width 5 height 5
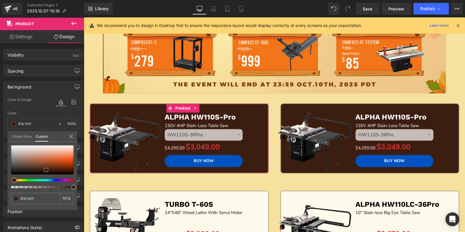
type input "#3c1d10"
type input "#673a27"
type input "#b49587"
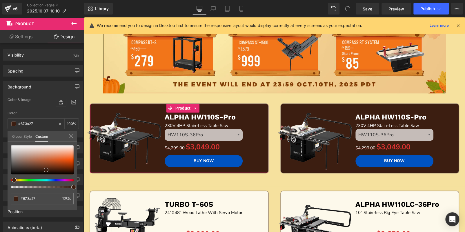
type input "#b49587"
type input "#e7e4e3"
type input "#ffffff"
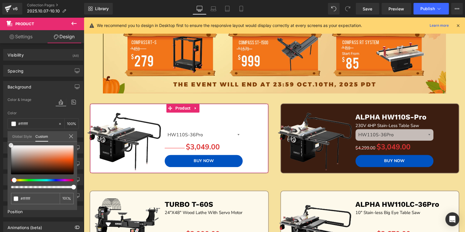
drag, startPoint x: 31, startPoint y: 160, endPoint x: 50, endPoint y: 115, distance: 48.5
click at [0, 130] on div "Background Color & Image color rgba(255, 255, 255, 1) Color #ffffff 100 % Image…" at bounding box center [43, 107] width 87 height 61
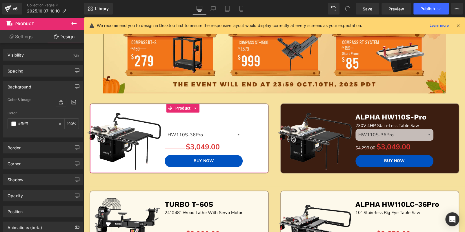
click at [70, 122] on input "100" at bounding box center [70, 123] width 6 height 6
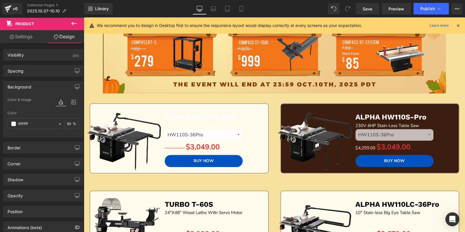
type input "80"
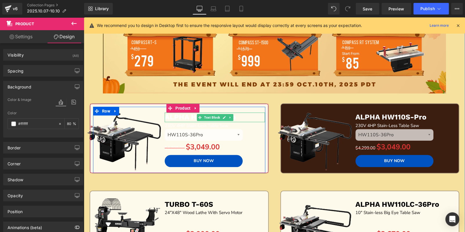
click at [248, 116] on p "ALPHA HW110S-Pro" at bounding box center [215, 118] width 100 height 10
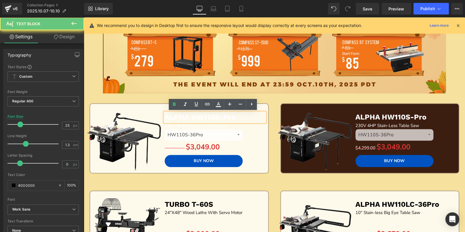
click at [248, 116] on p "ALPHA HW110S-Pro" at bounding box center [215, 118] width 100 height 10
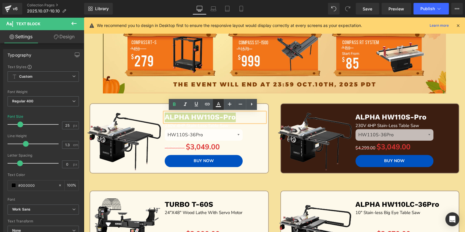
click at [215, 106] on icon at bounding box center [218, 104] width 7 height 7
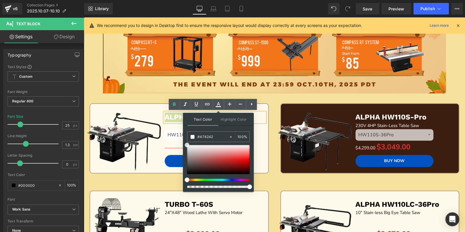
type input "#322e2e"
drag, startPoint x: 270, startPoint y: 164, endPoint x: 182, endPoint y: 192, distance: 92.4
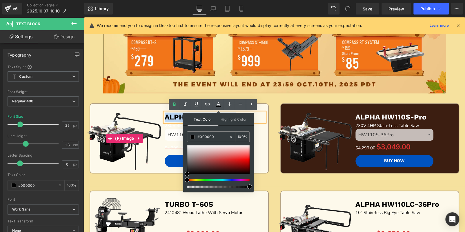
click at [141, 99] on div "Sale Off (P) Image ALPHA HW110S-Pro Text Block 230V 4HP Stain-Less Table Saw Te…" at bounding box center [274, 142] width 381 height 87
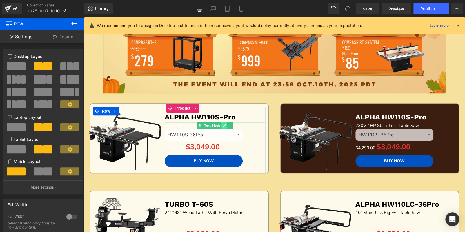
click at [223, 124] on icon at bounding box center [224, 125] width 3 height 3
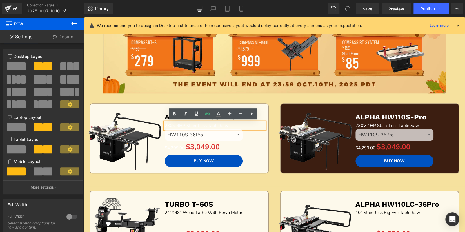
click at [223, 124] on span "230V 4HP Stain-Less Table Saw" at bounding box center [197, 126] width 64 height 6
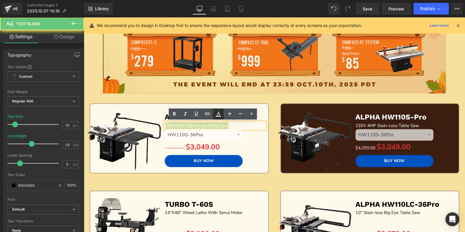
click at [217, 114] on icon at bounding box center [218, 114] width 7 height 7
type input "#ffffff"
type input "100"
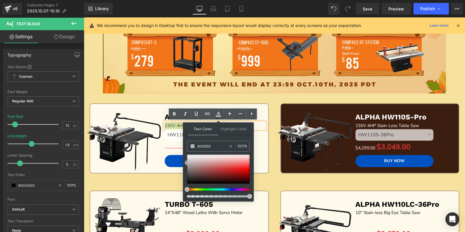
type input "#000000"
drag, startPoint x: 187, startPoint y: 154, endPoint x: 187, endPoint y: 191, distance: 37.1
click at [187, 191] on div at bounding box center [218, 176] width 63 height 43
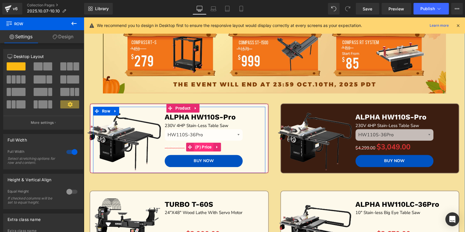
click at [203, 149] on span "(P) Price" at bounding box center [204, 147] width 20 height 9
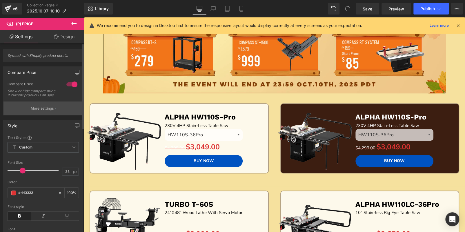
click at [42, 111] on p "More settings" at bounding box center [42, 108] width 23 height 5
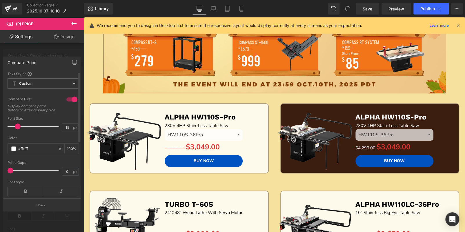
scroll to position [0, 0]
click at [14, 152] on span at bounding box center [13, 149] width 5 height 5
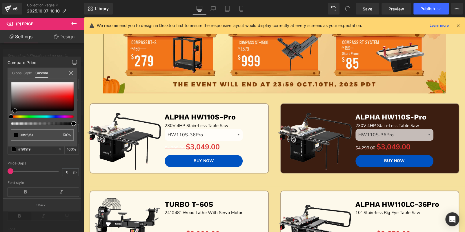
type input "#f9f9f9"
type input "#000000"
drag, startPoint x: 10, startPoint y: 95, endPoint x: 7, endPoint y: 152, distance: 57.2
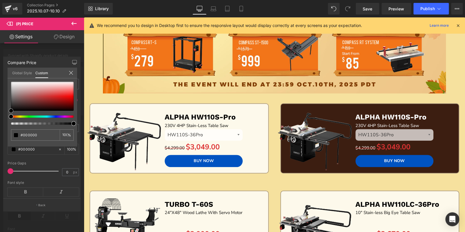
click at [7, 152] on div "Compare Price Text Styles Custom Custom Setup Global Style Custom Setup Global …" at bounding box center [42, 131] width 84 height 159
click at [270, 162] on div at bounding box center [274, 124] width 381 height 215
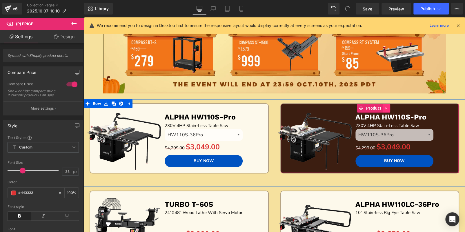
click at [386, 109] on icon at bounding box center [387, 108] width 4 height 4
click at [388, 109] on icon at bounding box center [390, 108] width 4 height 4
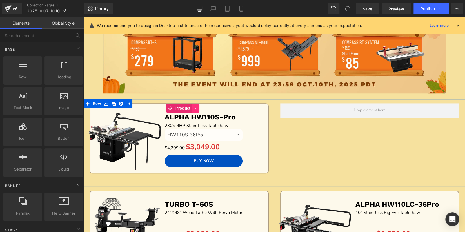
click at [196, 108] on icon at bounding box center [196, 108] width 4 height 4
click at [191, 108] on icon at bounding box center [192, 108] width 4 height 4
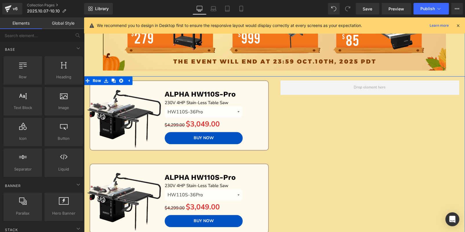
scroll to position [162, 0]
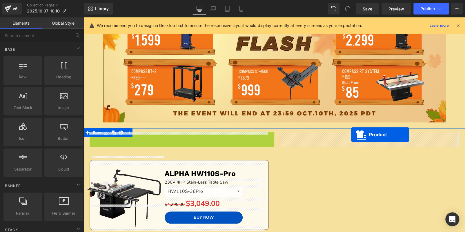
drag, startPoint x: 155, startPoint y: 138, endPoint x: 351, endPoint y: 135, distance: 195.9
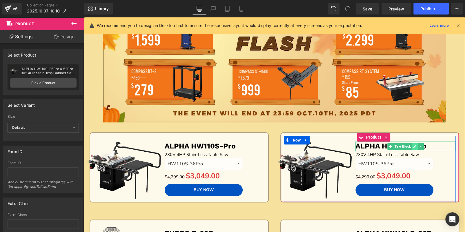
click at [414, 145] on icon at bounding box center [415, 146] width 3 height 3
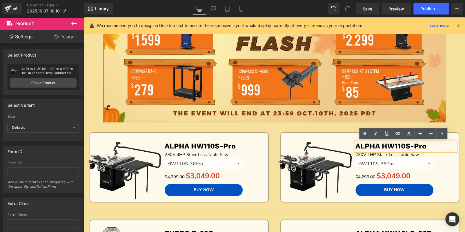
click at [407, 145] on b "ALPHA HW110S-Pro" at bounding box center [391, 146] width 71 height 8
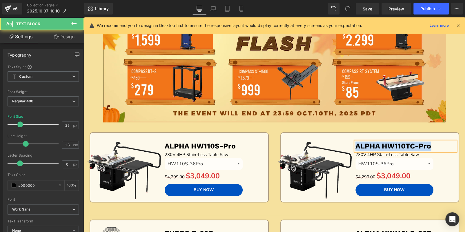
drag, startPoint x: 434, startPoint y: 145, endPoint x: 354, endPoint y: 147, distance: 80.7
click at [356, 147] on p "ALPHA HW110TC-Pro" at bounding box center [406, 147] width 100 height 10
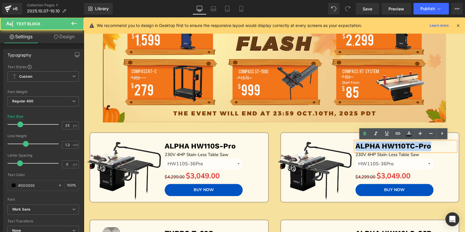
copy b "ALPHA HW110TC-Pro"
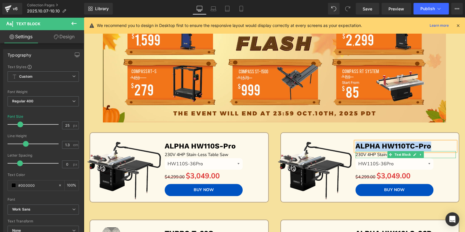
click at [368, 154] on span "230V 4HP Stain-Less Table Saw" at bounding box center [388, 155] width 64 height 6
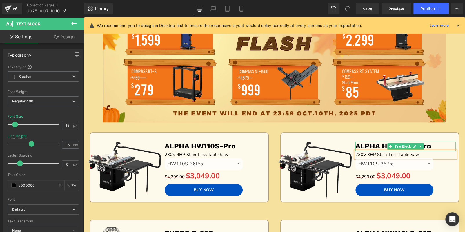
click at [373, 146] on b "ALPHA HW110TC-Pro" at bounding box center [394, 146] width 76 height 8
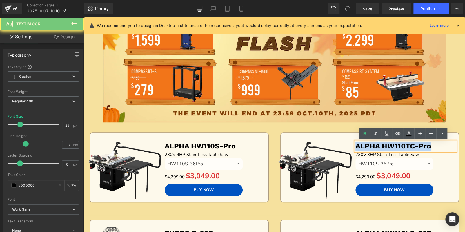
copy b "ALPHA HW110TC-Pro"
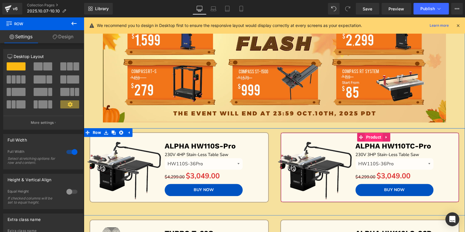
click at [371, 137] on span "Product" at bounding box center [374, 137] width 18 height 9
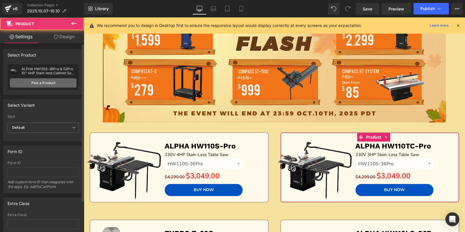
click at [44, 85] on link "Pick a Product" at bounding box center [43, 82] width 67 height 9
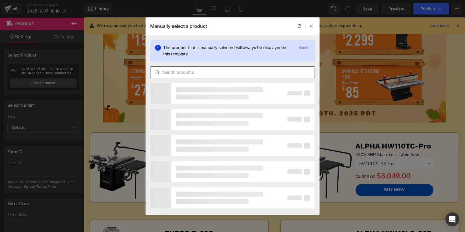
click at [170, 72] on input "text" at bounding box center [233, 72] width 164 height 7
paste input "ALPHA HW110TC-Pro"
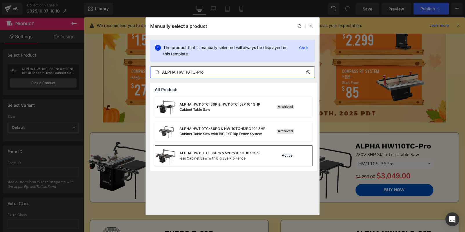
type input "ALPHA HW110TC-Pro"
click at [268, 156] on div "ALPHA HW110TC-36Pro & 52Pro 10" 3HP Stain-less Cabinet Saw with Big Eye Rip Fen…" at bounding box center [233, 156] width 157 height 20
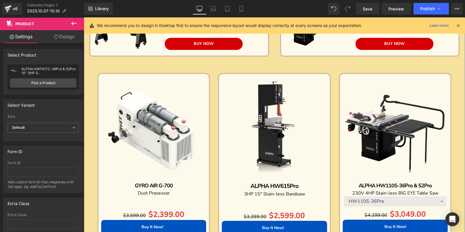
scroll to position [453, 0]
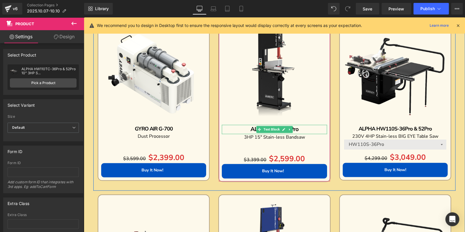
click at [305, 130] on p "ALPHA HW615Pro" at bounding box center [274, 129] width 105 height 9
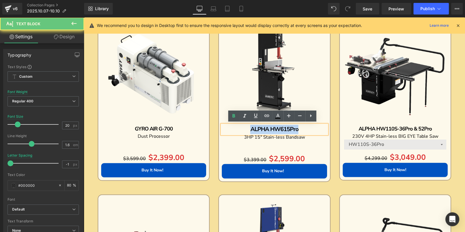
click at [305, 130] on p "ALPHA HW615Pro" at bounding box center [274, 129] width 105 height 9
copy b "ALPHA HW615Pro"
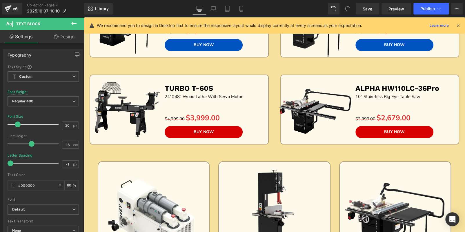
scroll to position [249, 0]
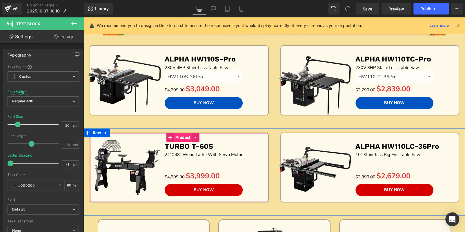
click at [177, 137] on span "Product" at bounding box center [183, 137] width 18 height 9
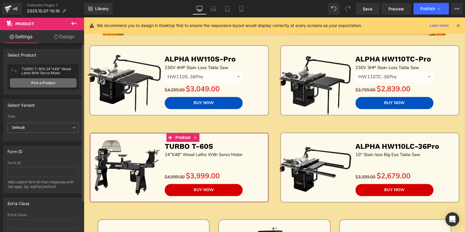
click at [54, 81] on link "Pick a Product" at bounding box center [43, 82] width 67 height 9
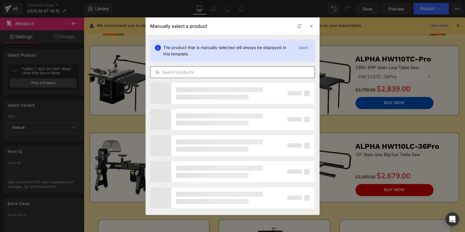
click at [164, 70] on input "text" at bounding box center [233, 72] width 164 height 7
paste input "ALPHA HW615Pro"
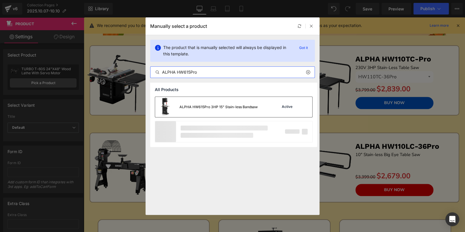
type input "ALPHA HW615Pro"
drag, startPoint x: 240, startPoint y: 103, endPoint x: 150, endPoint y: 95, distance: 90.0
click at [240, 103] on div "ALPHA HW615Pro 3HP 15" Stain-less Bandsaw" at bounding box center [206, 107] width 103 height 20
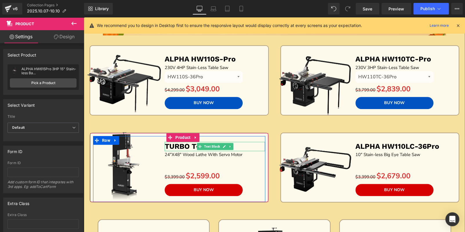
click at [251, 147] on p "TURBO T-60S" at bounding box center [215, 147] width 100 height 10
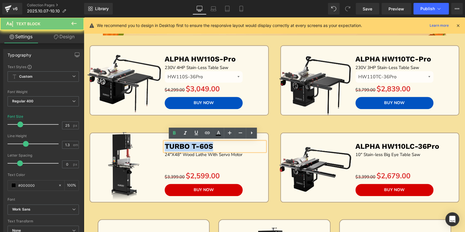
click at [251, 147] on p "TURBO T-60S" at bounding box center [215, 147] width 100 height 10
paste div
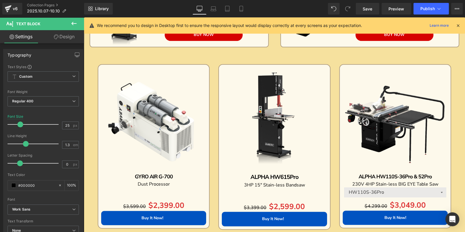
scroll to position [453, 0]
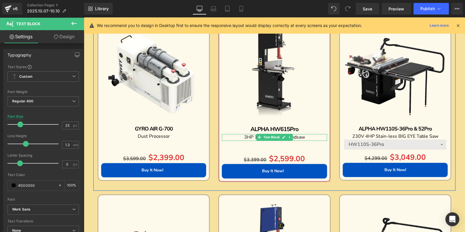
click at [310, 135] on p "3HP 15" Stain-less Bandsaw" at bounding box center [274, 137] width 105 height 6
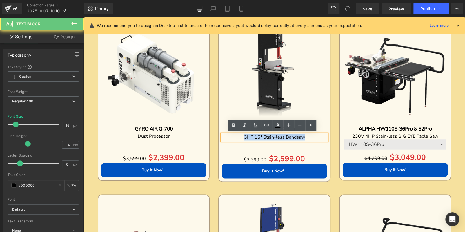
click at [310, 135] on p "3HP 15" Stain-less Bandsaw" at bounding box center [274, 137] width 105 height 6
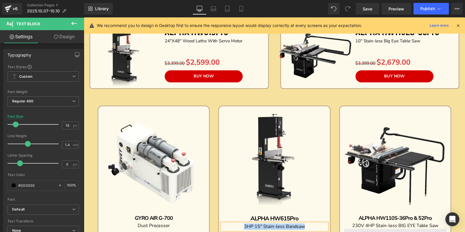
scroll to position [308, 0]
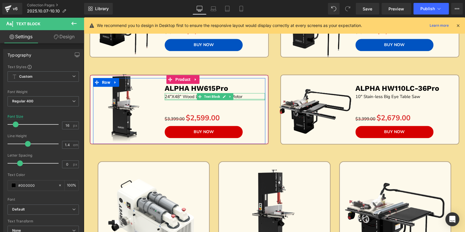
click at [244, 99] on div at bounding box center [215, 99] width 100 height 1
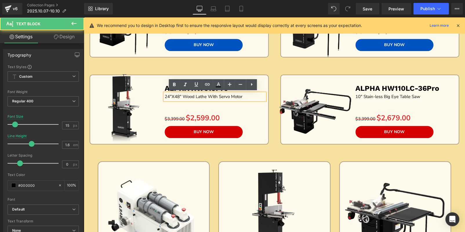
click at [244, 95] on p "24"X48" Wood Lathe With Servo Motor" at bounding box center [215, 96] width 100 height 7
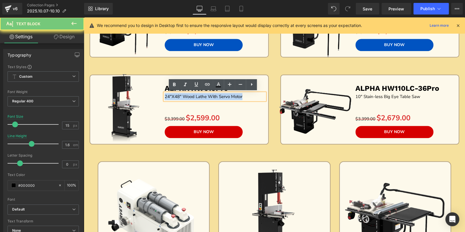
click at [244, 95] on p "24"X48" Wood Lathe With Servo Motor" at bounding box center [215, 96] width 100 height 7
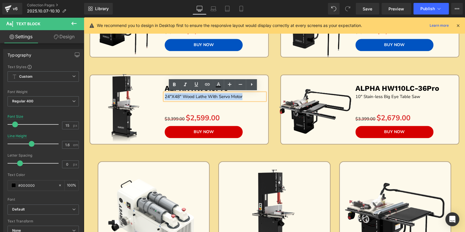
paste div
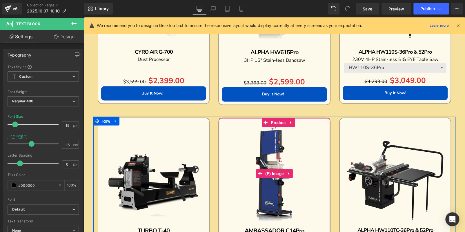
scroll to position [598, 0]
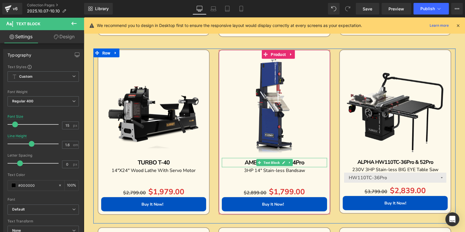
click at [308, 161] on p "AMBASSADOR C14Pro" at bounding box center [274, 162] width 105 height 9
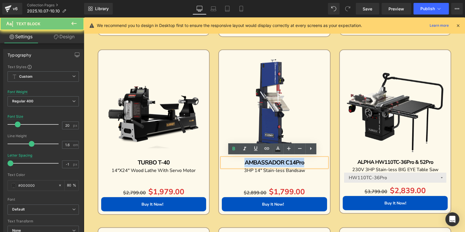
click at [308, 161] on p "AMBASSADOR C14Pro" at bounding box center [274, 162] width 105 height 9
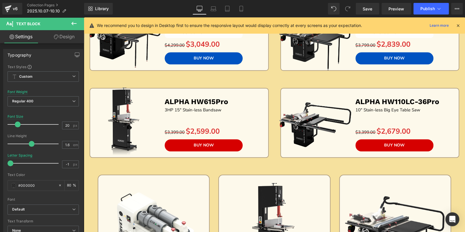
scroll to position [279, 0]
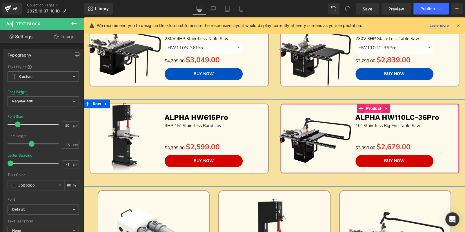
click at [369, 107] on span "Product" at bounding box center [374, 108] width 18 height 9
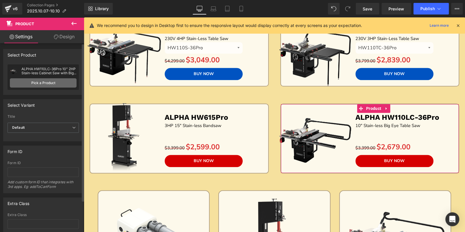
click at [23, 84] on link "Pick a Product" at bounding box center [43, 82] width 67 height 9
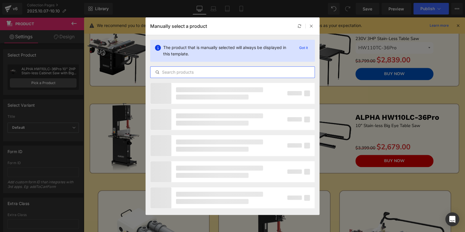
click at [219, 73] on input "text" at bounding box center [233, 72] width 164 height 7
paste input "AMBASSADOR C14Pro"
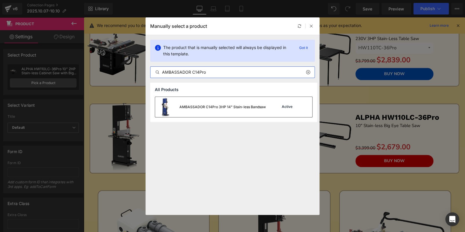
type input "AMBASSADOR C14Pro"
click at [240, 107] on div "AMBASSADOR C14Pro 3HP 14" Stain-less Bandsaw" at bounding box center [223, 106] width 86 height 5
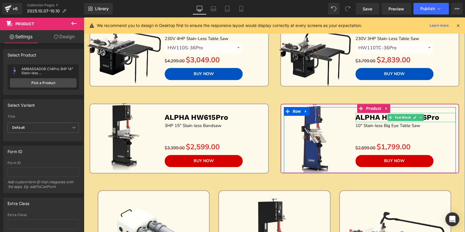
click at [436, 115] on b "ALPHA HW110LC-36Pro" at bounding box center [398, 117] width 84 height 8
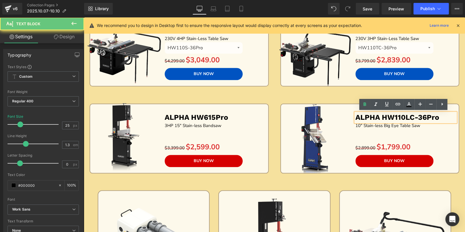
click at [436, 115] on b "ALPHA HW110LC-36Pro" at bounding box center [398, 117] width 84 height 8
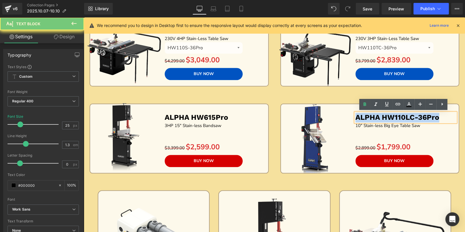
paste div
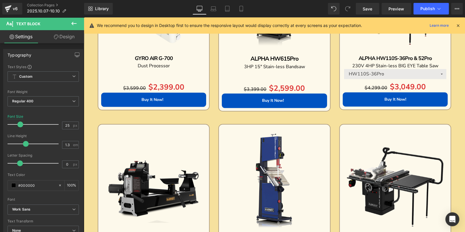
scroll to position [569, 0]
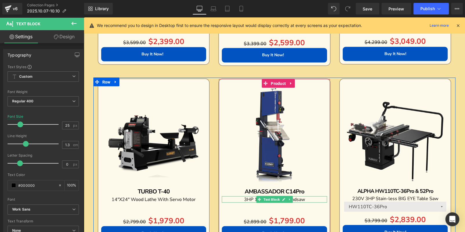
click at [310, 198] on p "3HP 14" Stain-less Bandsaw" at bounding box center [274, 199] width 105 height 6
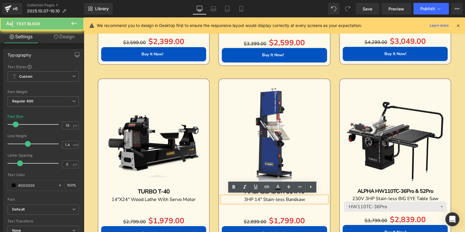
click at [310, 198] on p "3HP 14" Stain-less Bandsaw" at bounding box center [274, 199] width 105 height 6
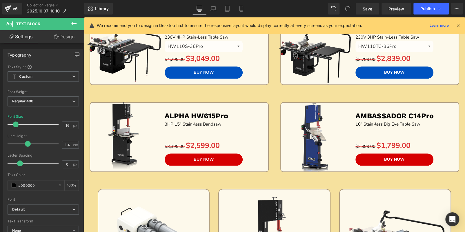
scroll to position [279, 0]
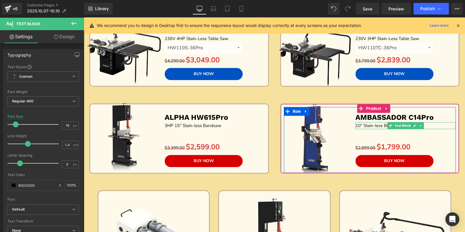
click at [435, 123] on p "10" Stain-less Big Eye Table Saw" at bounding box center [406, 125] width 100 height 7
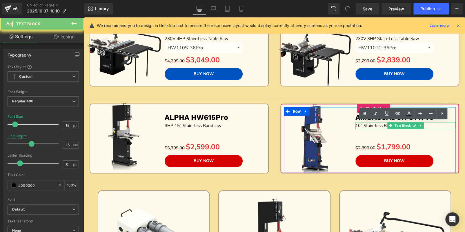
click at [435, 123] on p "10" Stain-less Big Eye Table Saw" at bounding box center [406, 125] width 100 height 7
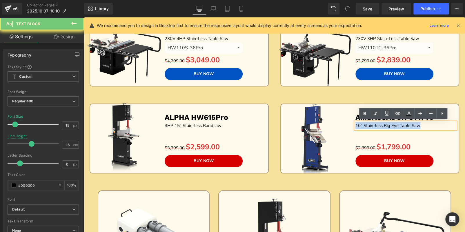
paste div
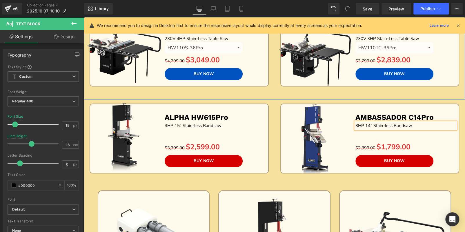
scroll to position [220, 0]
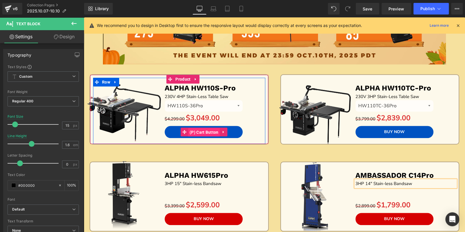
click at [200, 131] on span "(P) Cart Button" at bounding box center [204, 132] width 32 height 9
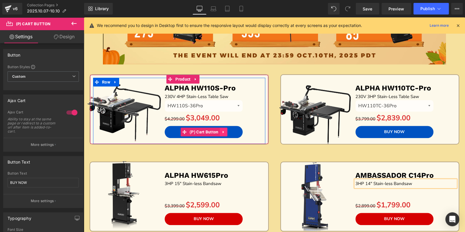
click at [223, 130] on icon at bounding box center [224, 132] width 4 height 4
click at [220, 131] on icon at bounding box center [220, 132] width 4 height 4
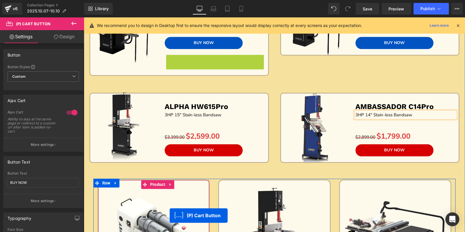
scroll to position [321, 0]
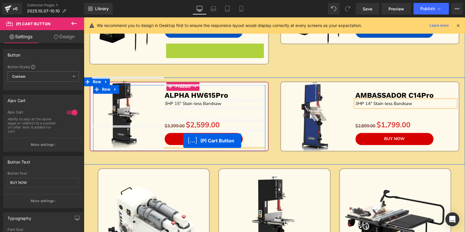
drag, startPoint x: 180, startPoint y: 148, endPoint x: 183, endPoint y: 141, distance: 7.5
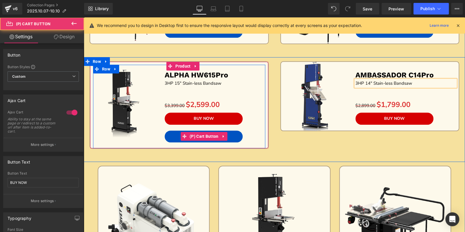
scroll to position [311, 0]
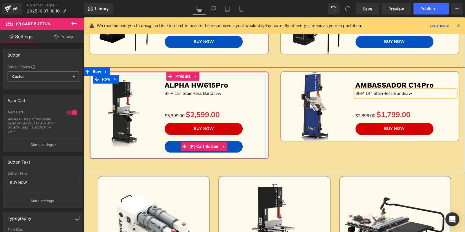
click at [217, 128] on div "BUY NOW (P) Cart Button" at bounding box center [213, 129] width 97 height 12
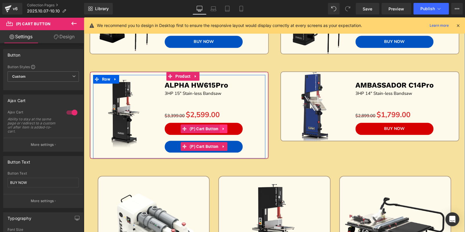
click at [223, 128] on icon at bounding box center [223, 129] width 1 height 3
click at [226, 128] on icon at bounding box center [227, 129] width 4 height 4
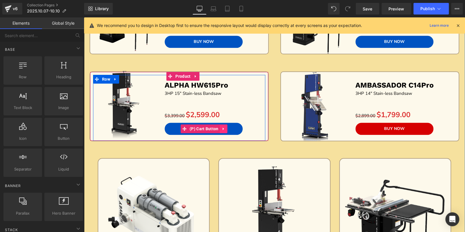
click at [223, 128] on icon at bounding box center [224, 129] width 4 height 4
click at [216, 128] on link at bounding box center [220, 128] width 8 height 9
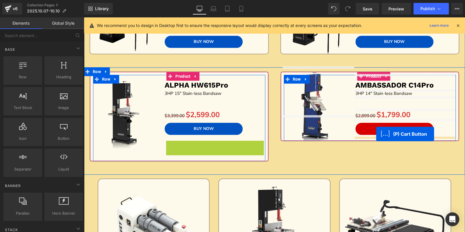
drag, startPoint x: 181, startPoint y: 145, endPoint x: 376, endPoint y: 134, distance: 195.3
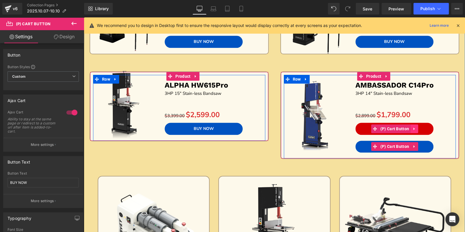
click at [415, 127] on icon at bounding box center [415, 129] width 4 height 4
click at [417, 127] on icon at bounding box center [418, 129] width 4 height 4
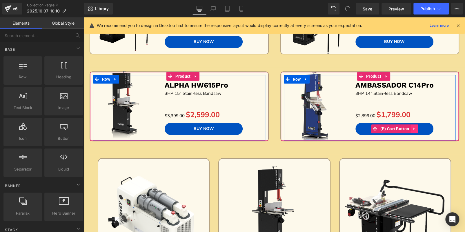
click at [414, 127] on icon at bounding box center [415, 129] width 4 height 4
click at [411, 127] on icon at bounding box center [411, 129] width 4 height 4
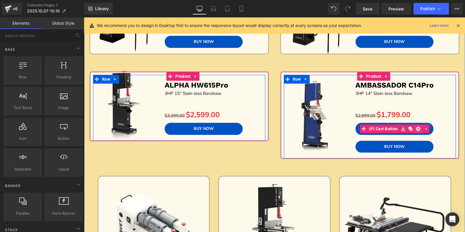
click at [417, 127] on icon at bounding box center [418, 129] width 4 height 4
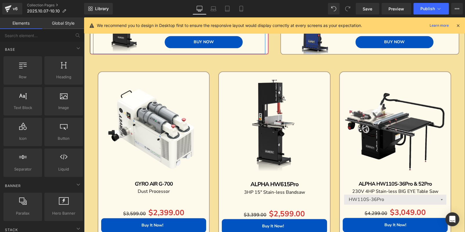
scroll to position [252, 0]
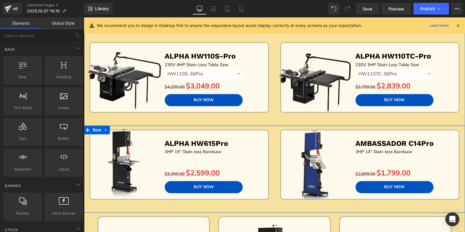
click at [263, 202] on div "Sale Off (P) Image ALPHA HW615Pro Text Block 3HP 15" Stain-less Bandsaw Text Bl…" at bounding box center [179, 171] width 191 height 83
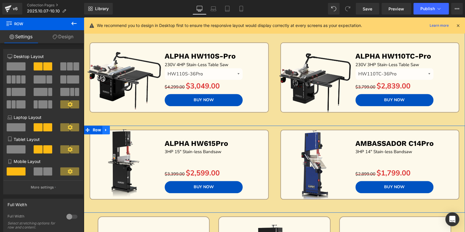
click at [105, 129] on icon at bounding box center [105, 130] width 1 height 3
click at [112, 128] on icon at bounding box center [114, 130] width 4 height 4
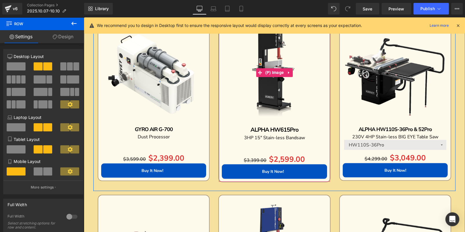
scroll to position [481, 0]
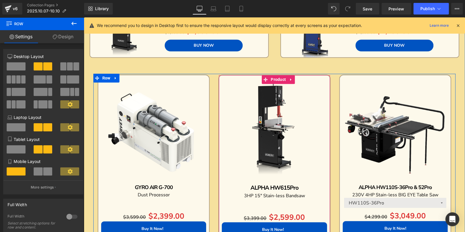
drag, startPoint x: 287, startPoint y: 79, endPoint x: 292, endPoint y: 79, distance: 5.0
click at [289, 79] on icon at bounding box center [291, 79] width 4 height 4
click at [293, 79] on icon at bounding box center [295, 79] width 4 height 4
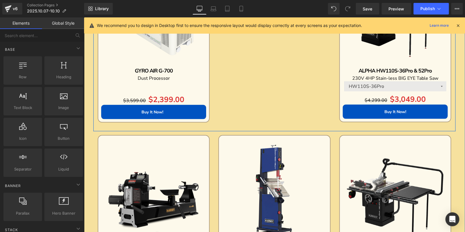
scroll to position [655, 0]
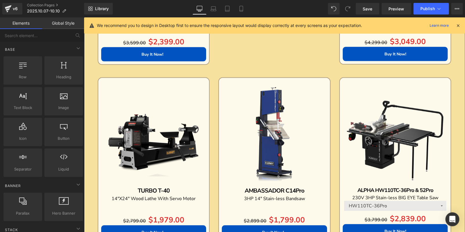
click at [289, 95] on img at bounding box center [274, 133] width 105 height 105
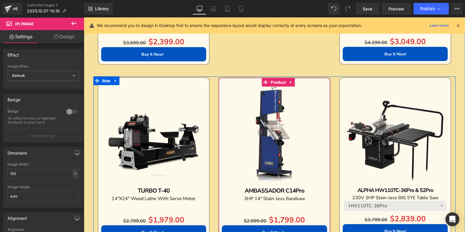
click at [289, 81] on icon at bounding box center [291, 82] width 4 height 4
click at [293, 81] on icon at bounding box center [295, 82] width 4 height 4
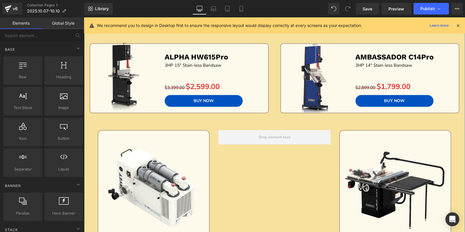
scroll to position [394, 0]
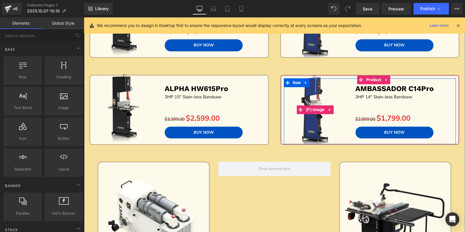
click at [272, 104] on link "Sale Off" at bounding box center [315, 110] width 86 height 78
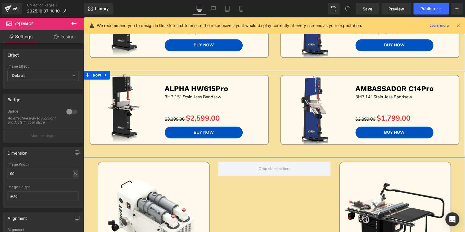
click at [261, 147] on div "Sale Off (P) Image ALPHA HW615Pro Text Block 3HP 15" Stain-less Bandsaw Text Bl…" at bounding box center [179, 116] width 191 height 83
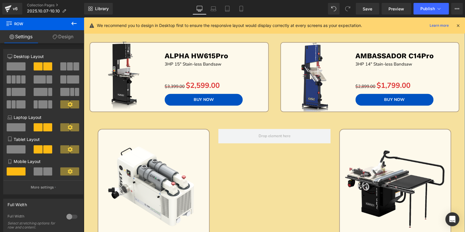
scroll to position [452, 0]
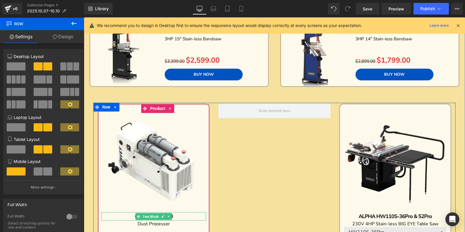
click at [178, 216] on p "GYRO AIR G-700" at bounding box center [153, 216] width 105 height 8
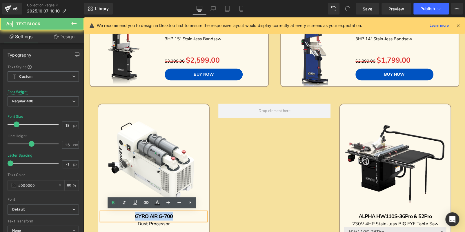
click at [178, 216] on p "GYRO AIR G-700" at bounding box center [153, 216] width 105 height 8
copy b "GYRO AIR G-700"
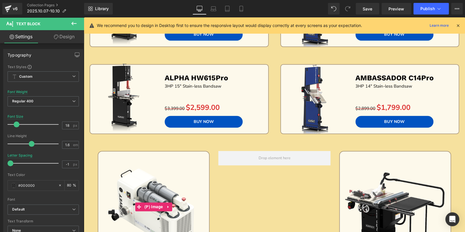
scroll to position [394, 0]
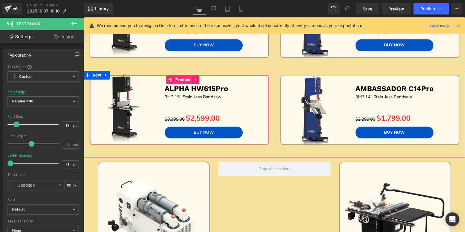
click at [179, 78] on span "Product" at bounding box center [183, 79] width 18 height 9
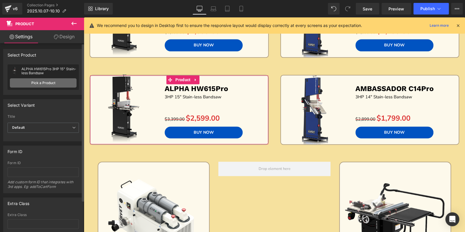
click at [59, 82] on link "Pick a Product" at bounding box center [43, 82] width 67 height 9
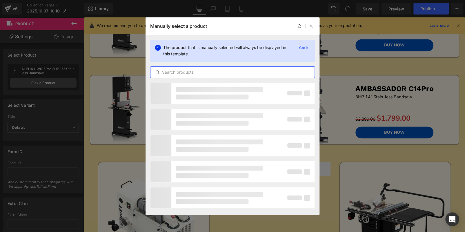
click at [167, 71] on input "text" at bounding box center [233, 72] width 164 height 7
paste input "GYRO AIR G-700"
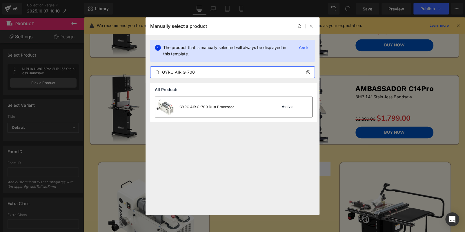
type input "GYRO AIR G-700"
click at [227, 104] on div "GYRO AIR G-700 Dust Processor" at bounding box center [207, 106] width 55 height 5
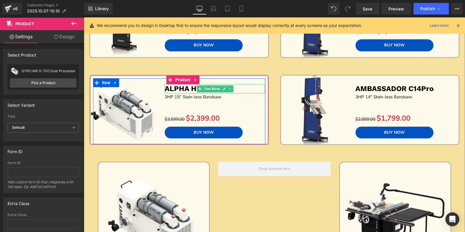
click at [239, 89] on p "ALPHA HW615Pro" at bounding box center [215, 89] width 100 height 10
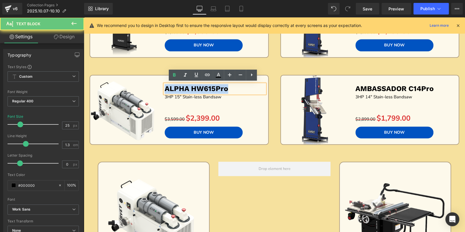
click at [239, 89] on p "ALPHA HW615Pro" at bounding box center [215, 89] width 100 height 10
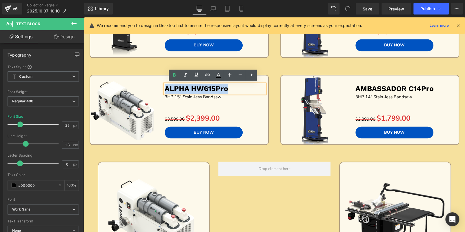
paste div
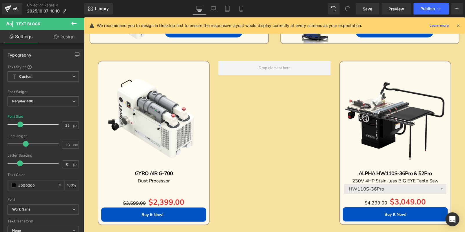
scroll to position [539, 0]
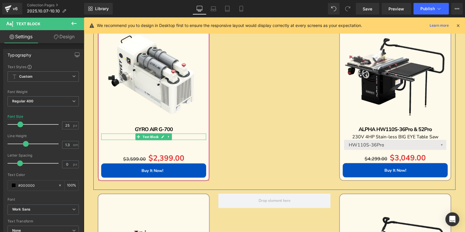
click at [192, 136] on p "Dust Processor" at bounding box center [153, 136] width 105 height 6
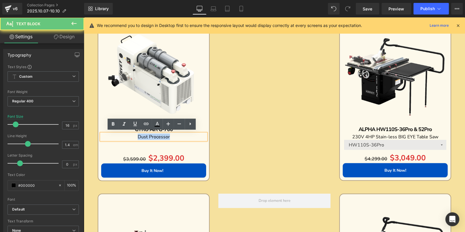
click at [192, 136] on p "Dust Processor" at bounding box center [153, 136] width 105 height 6
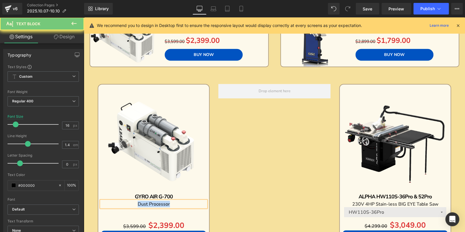
scroll to position [423, 0]
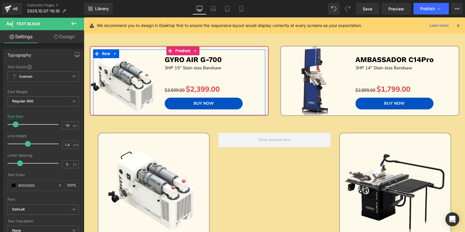
click at [240, 68] on p "3HP 15" Stain-less Bandsaw" at bounding box center [215, 67] width 100 height 7
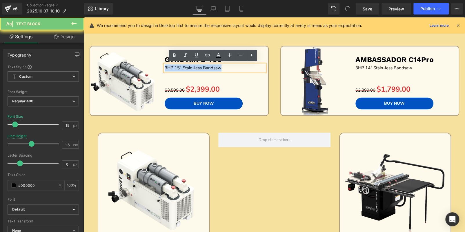
paste div
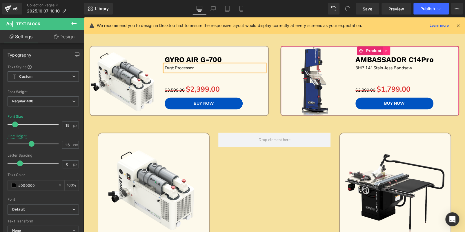
click at [385, 50] on icon at bounding box center [387, 50] width 4 height 4
click at [388, 50] on icon at bounding box center [390, 51] width 4 height 4
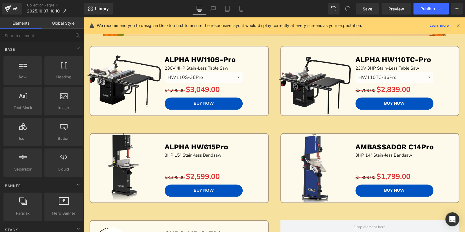
scroll to position [249, 0]
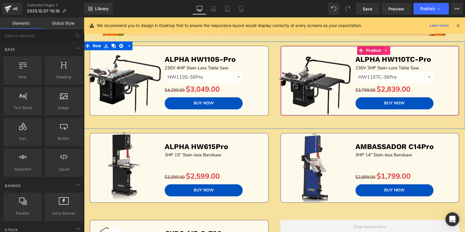
click at [386, 50] on icon at bounding box center [386, 50] width 1 height 3
click at [383, 50] on icon at bounding box center [383, 50] width 4 height 4
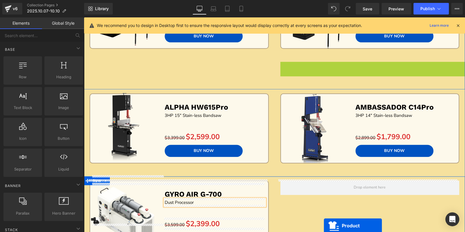
scroll to position [350, 0]
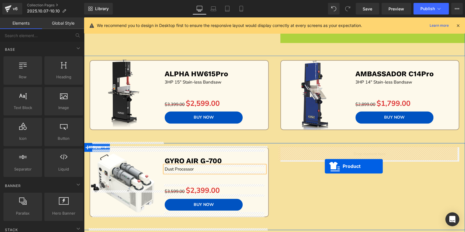
drag, startPoint x: 357, startPoint y: 133, endPoint x: 325, endPoint y: 166, distance: 46.6
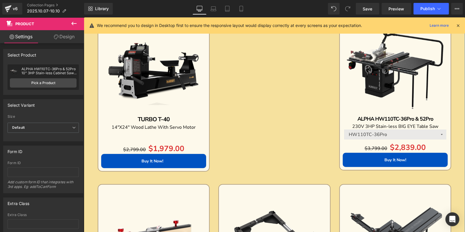
scroll to position [901, 0]
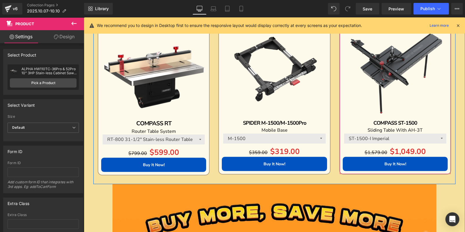
click at [433, 124] on p "COMPASS ST-1500" at bounding box center [395, 123] width 105 height 8
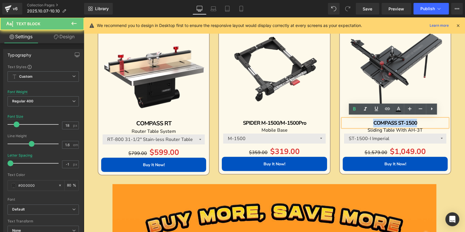
click at [433, 124] on p "COMPASS ST-1500" at bounding box center [395, 123] width 105 height 8
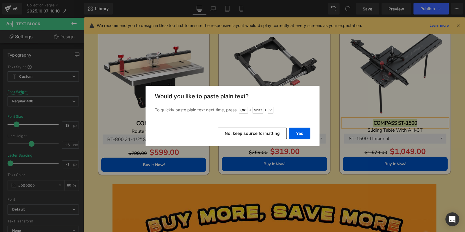
click at [306, 153] on div "Back to Library Insert Would you like to paste plain text? To quickly paste pla…" at bounding box center [232, 116] width 465 height 232
click at [272, 132] on button "No, keep source formatting" at bounding box center [252, 134] width 69 height 12
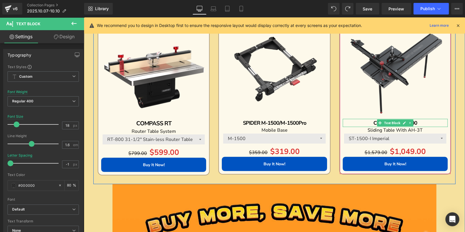
click at [430, 122] on p "COMPASS ST-1500" at bounding box center [395, 123] width 105 height 8
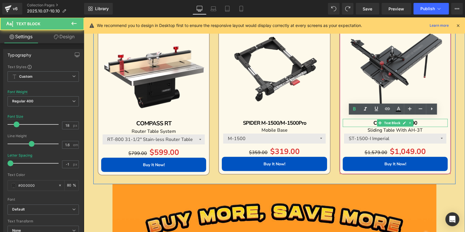
click at [430, 122] on p "COMPASS ST-1500" at bounding box center [395, 123] width 105 height 8
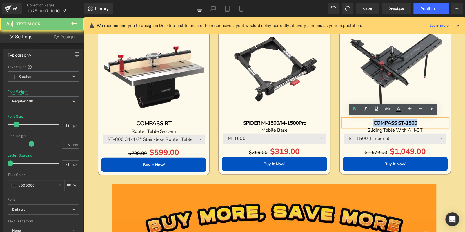
click at [430, 122] on p "COMPASS ST-1500" at bounding box center [395, 123] width 105 height 8
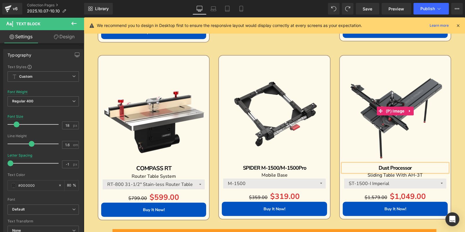
scroll to position [813, 0]
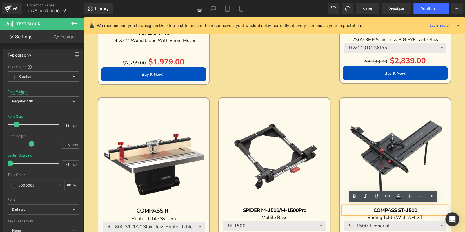
click at [413, 210] on b "COMPASS ST-1500" at bounding box center [395, 210] width 44 height 7
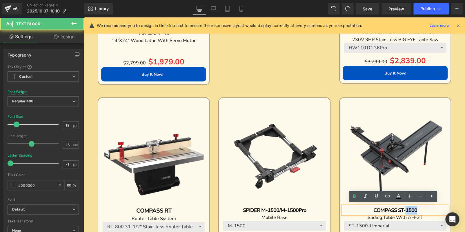
click at [413, 210] on b "COMPASS ST-1500" at bounding box center [395, 210] width 44 height 7
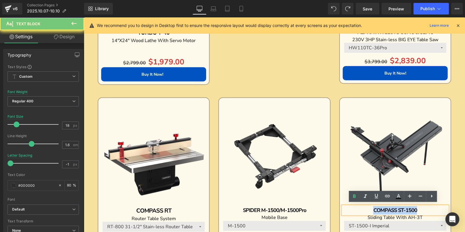
click at [413, 210] on b "COMPASS ST-1500" at bounding box center [395, 210] width 44 height 7
copy b "COMPASS ST-1500"
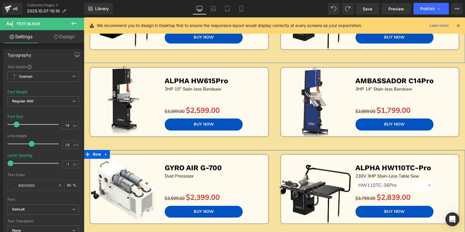
scroll to position [321, 0]
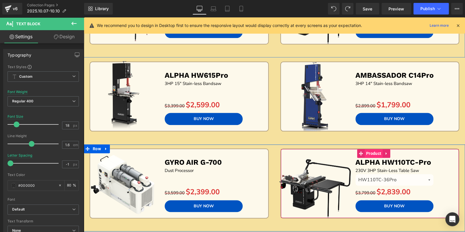
click at [370, 155] on span "Product" at bounding box center [374, 153] width 18 height 9
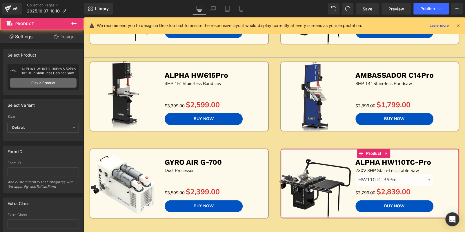
click at [66, 84] on link "Pick a Product" at bounding box center [43, 82] width 67 height 9
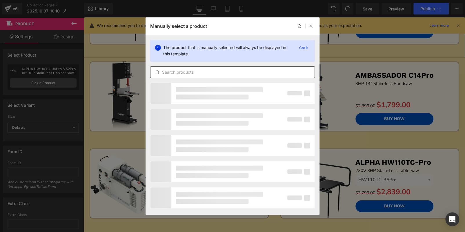
click at [179, 71] on input "text" at bounding box center [233, 72] width 164 height 7
paste input "COMPASS ST-1500"
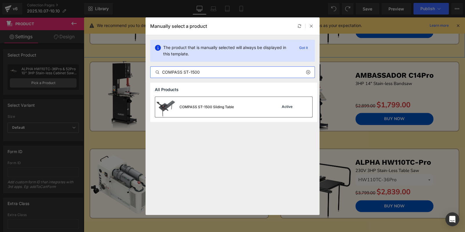
type input "COMPASS ST-1500"
click at [233, 104] on div "COMPASS ST-1500 Sliding Table" at bounding box center [207, 106] width 55 height 5
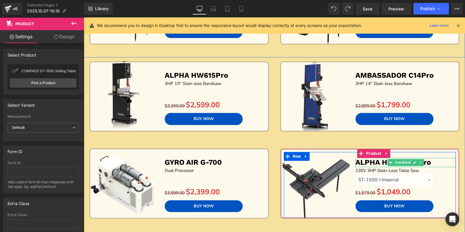
click at [443, 164] on p "ALPHA HW110TC-Pro" at bounding box center [406, 163] width 100 height 10
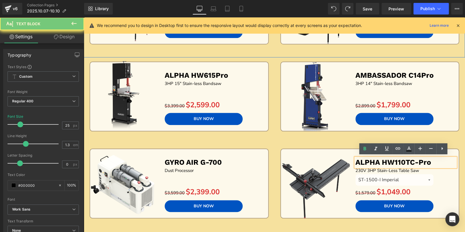
click at [443, 164] on p "ALPHA HW110TC-Pro" at bounding box center [406, 163] width 100 height 10
paste div
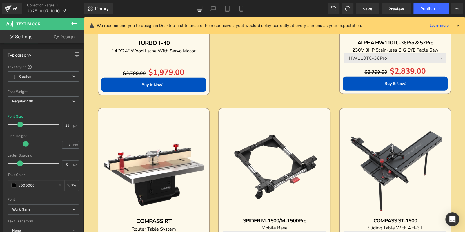
scroll to position [843, 0]
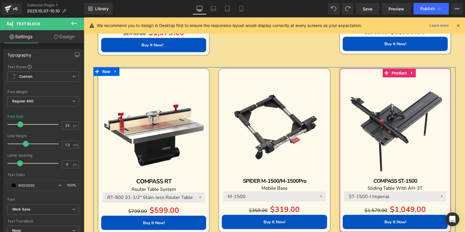
click at [428, 185] on p "Sliding Table With AH-3T" at bounding box center [395, 188] width 105 height 6
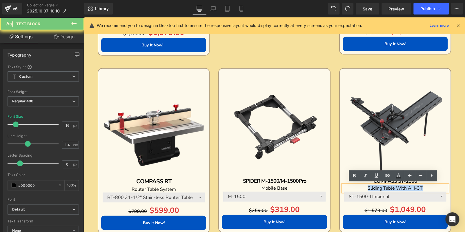
click at [428, 185] on p "Sliding Table With AH-3T" at bounding box center [395, 188] width 105 height 6
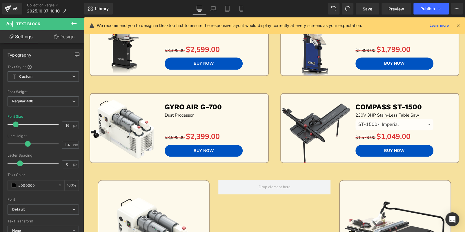
scroll to position [350, 0]
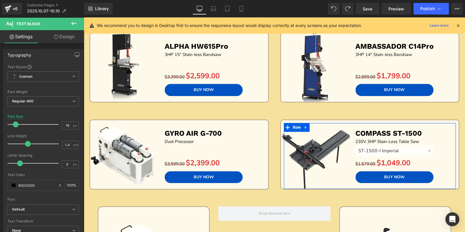
click at [430, 141] on p "230V 3HP Stain-Less Table Saw" at bounding box center [406, 141] width 100 height 7
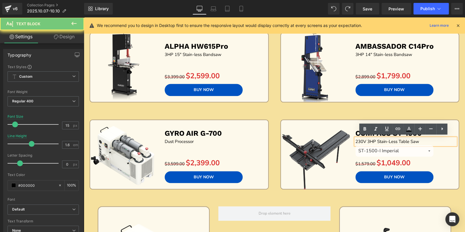
click at [430, 141] on p "230V 3HP Stain-Less Table Saw" at bounding box center [406, 141] width 100 height 7
paste div
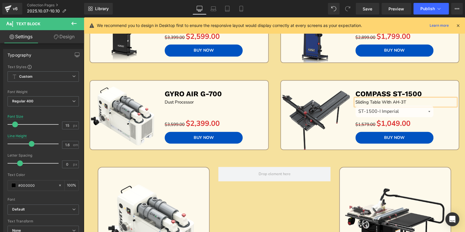
scroll to position [437, 0]
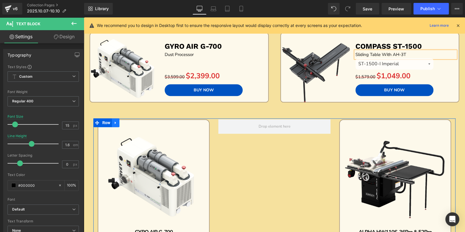
click at [115, 122] on icon at bounding box center [115, 123] width 1 height 3
click at [129, 119] on link at bounding box center [131, 122] width 8 height 9
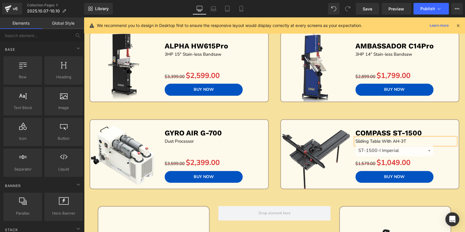
scroll to position [350, 0]
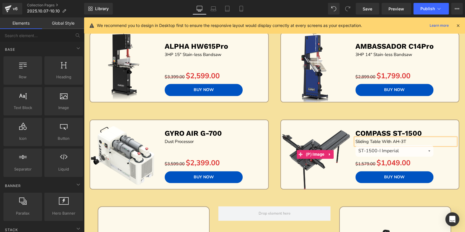
click at [276, 160] on img at bounding box center [315, 154] width 78 height 78
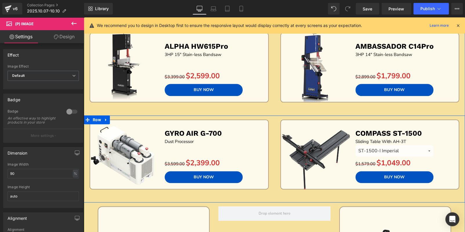
click at [270, 192] on div "Sale Off (P) Image GYRO AIR G-700 Text Block Dust Processor Text Block Separato…" at bounding box center [179, 161] width 191 height 83
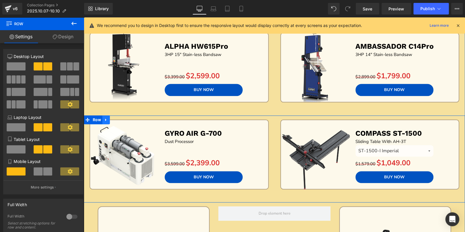
click at [104, 117] on icon at bounding box center [106, 119] width 4 height 4
click at [113, 118] on icon at bounding box center [114, 120] width 4 height 4
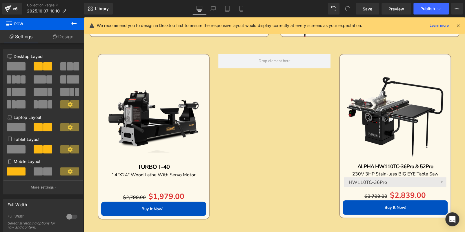
scroll to position [568, 0]
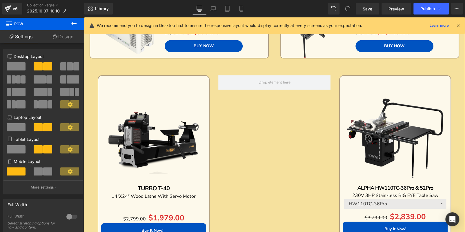
click at [190, 84] on img at bounding box center [153, 131] width 105 height 105
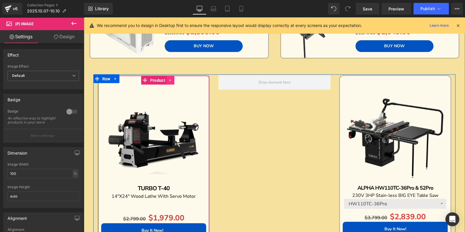
click at [172, 78] on link at bounding box center [171, 80] width 8 height 9
click at [174, 78] on icon at bounding box center [174, 80] width 4 height 4
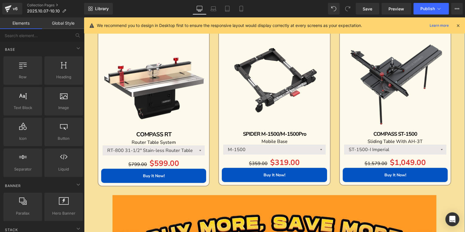
scroll to position [800, 0]
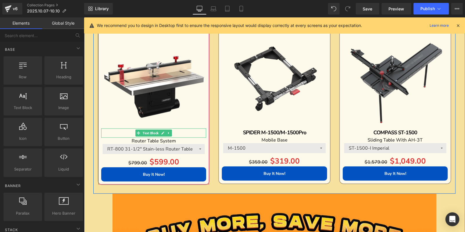
click at [186, 130] on p "COMPASS RT" at bounding box center [153, 133] width 105 height 9
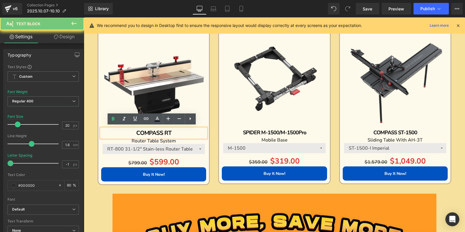
click at [186, 130] on p "COMPASS RT" at bounding box center [153, 133] width 105 height 9
copy b "COMPASS RT"
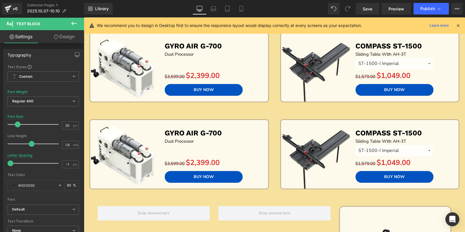
scroll to position [452, 0]
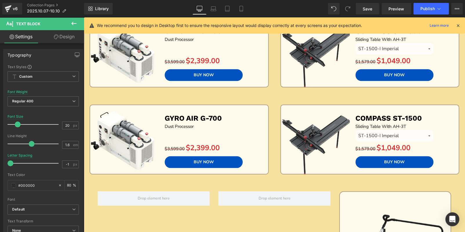
click at [331, 111] on img at bounding box center [315, 140] width 78 height 78
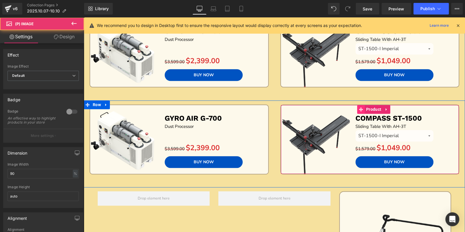
drag, startPoint x: 368, startPoint y: 108, endPoint x: 358, endPoint y: 108, distance: 9.3
click at [368, 108] on span "Product" at bounding box center [374, 109] width 18 height 9
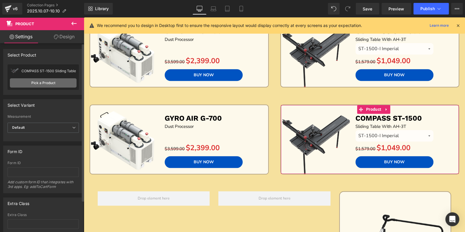
click at [46, 85] on link "Pick a Product" at bounding box center [43, 82] width 67 height 9
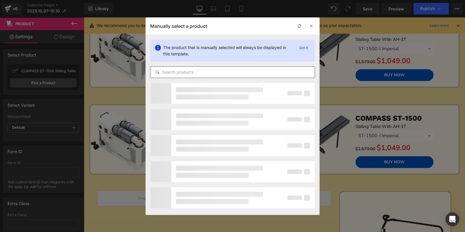
click at [167, 71] on input "text" at bounding box center [233, 72] width 164 height 7
paste input "COMPASS RT"
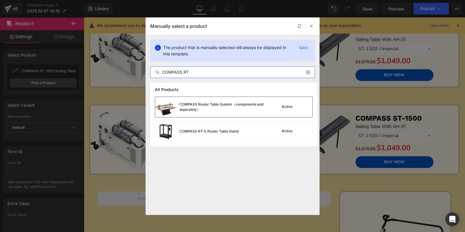
type input "COMPASS RT"
drag, startPoint x: 250, startPoint y: 108, endPoint x: 206, endPoint y: 94, distance: 46.8
click at [250, 108] on div "COMPASS Router Table System（components sold separately）" at bounding box center [223, 107] width 87 height 10
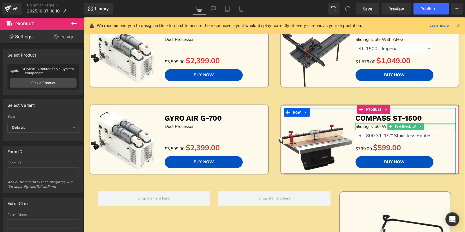
click at [430, 119] on p "COMPASS ST-1500" at bounding box center [406, 119] width 100 height 10
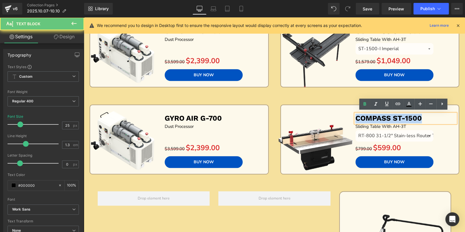
click at [430, 119] on p "COMPASS ST-1500" at bounding box center [406, 119] width 100 height 10
paste div
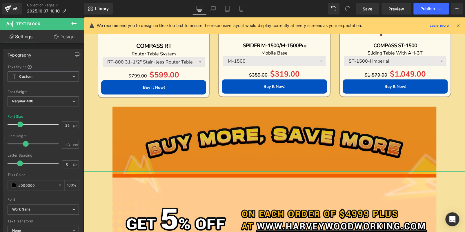
scroll to position [800, 0]
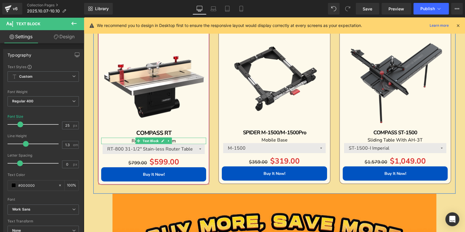
click at [193, 139] on p "Router Table System" at bounding box center [153, 141] width 105 height 6
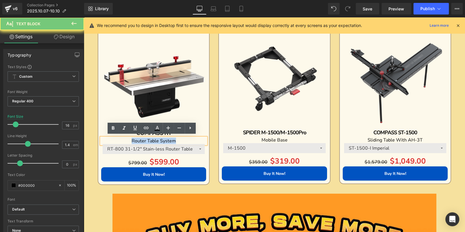
click at [193, 139] on p "Router Table System" at bounding box center [153, 141] width 105 height 6
copy span "Router Table System"
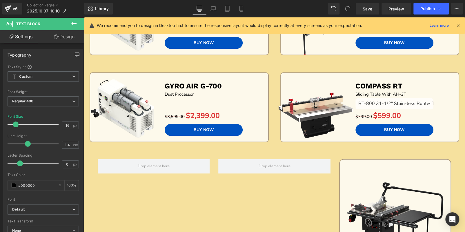
scroll to position [452, 0]
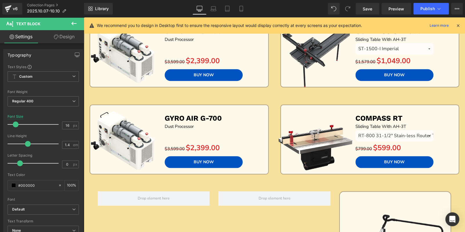
click at [351, 116] on img at bounding box center [315, 140] width 78 height 78
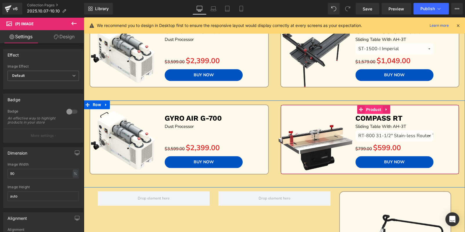
click at [368, 108] on span "Product" at bounding box center [374, 109] width 18 height 9
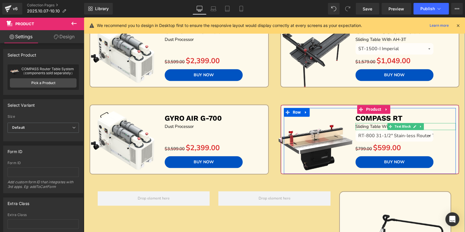
click at [430, 124] on p "Sliding Table With AH-3T" at bounding box center [406, 126] width 100 height 7
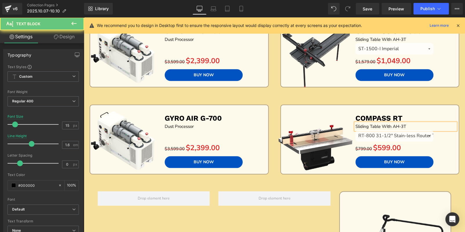
click at [430, 124] on p "Sliding Table With AH-3T" at bounding box center [406, 126] width 100 height 7
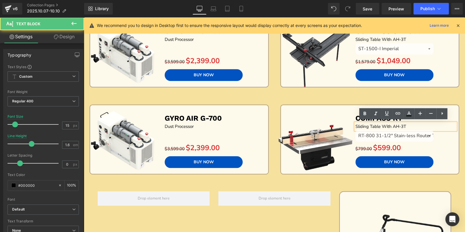
click at [430, 124] on p "Sliding Table With AH-3T" at bounding box center [406, 126] width 100 height 7
paste div
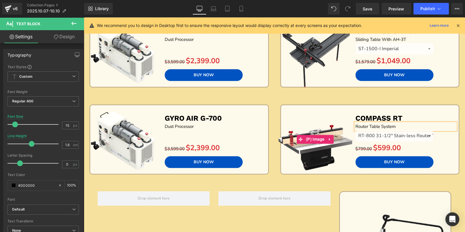
click at [318, 112] on img at bounding box center [315, 140] width 78 height 78
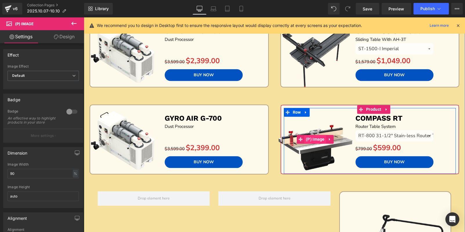
click at [315, 135] on span "(P) Image" at bounding box center [316, 139] width 22 height 9
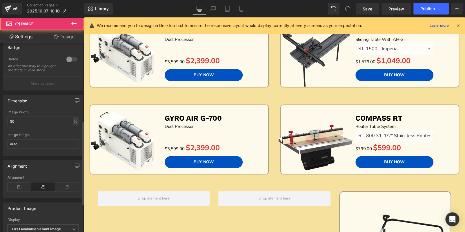
scroll to position [174, 0]
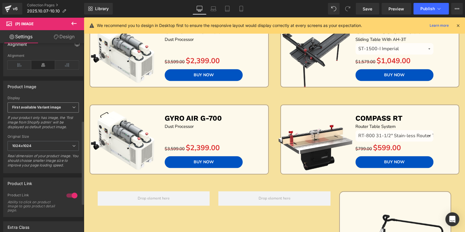
click at [47, 109] on b "First available Variant image" at bounding box center [36, 107] width 49 height 4
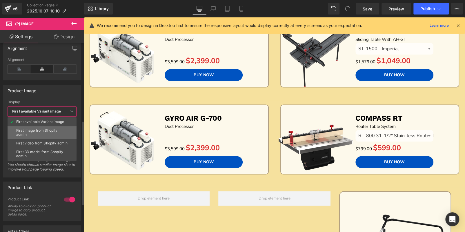
click at [48, 129] on div "First image from Shopify admin" at bounding box center [42, 133] width 52 height 8
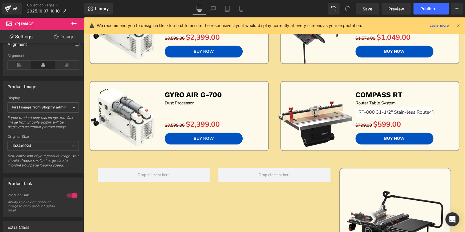
scroll to position [510, 0]
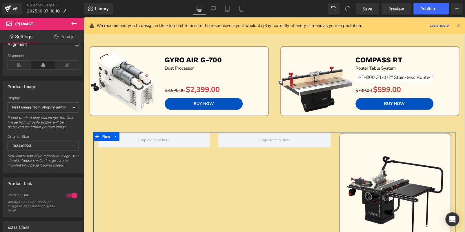
click at [114, 136] on link at bounding box center [116, 136] width 8 height 9
click at [129, 135] on icon at bounding box center [131, 136] width 4 height 4
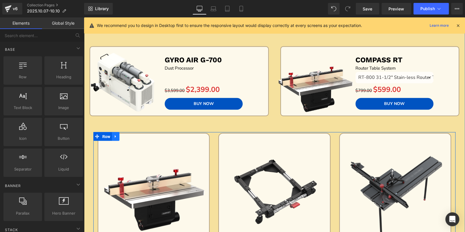
click at [115, 135] on icon at bounding box center [115, 136] width 1 height 3
click at [129, 135] on icon at bounding box center [131, 136] width 4 height 4
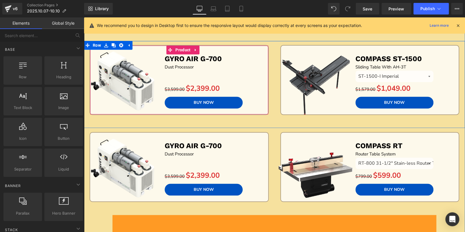
scroll to position [481, 0]
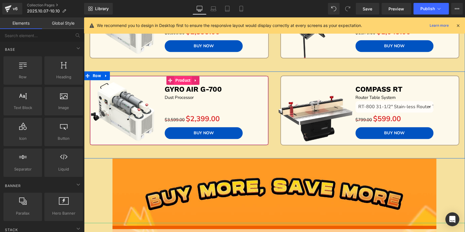
click at [178, 76] on span "Product" at bounding box center [183, 80] width 18 height 9
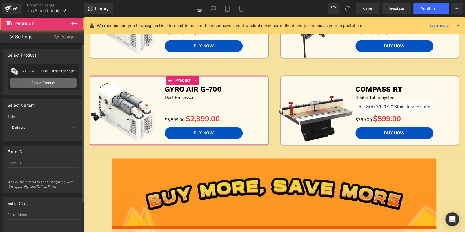
click at [59, 82] on link "Pick a Product" at bounding box center [43, 82] width 67 height 9
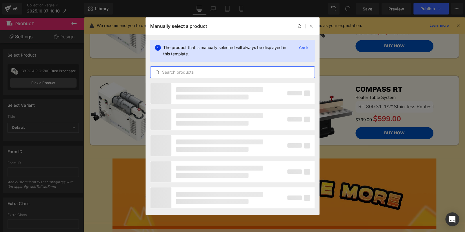
click at [199, 69] on input "text" at bounding box center [233, 72] width 164 height 7
paste input "COMPASS RT-S"
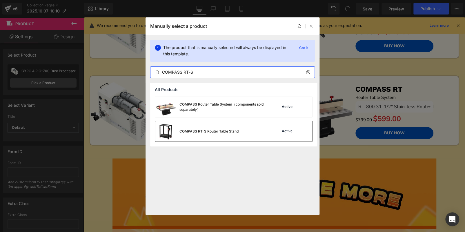
type input "COMPASS RT-S"
click at [236, 126] on div "COMPASS RT-S Router Table Stand" at bounding box center [197, 131] width 84 height 20
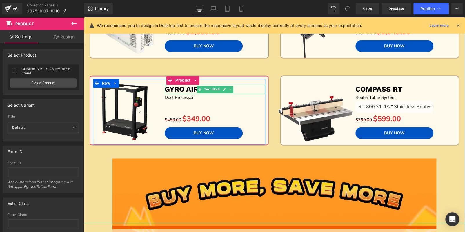
click at [254, 89] on p "GYRO AIR G-700" at bounding box center [215, 90] width 100 height 10
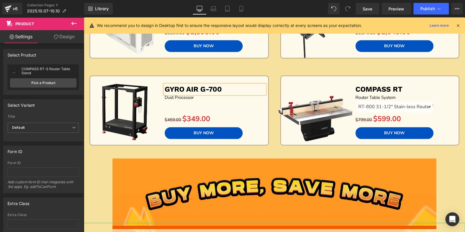
click at [254, 89] on p "GYRO AIR G-700" at bounding box center [215, 90] width 100 height 10
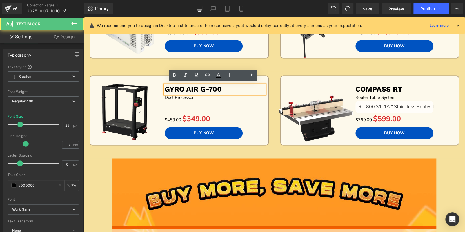
click at [244, 88] on p "GYRO AIR G-700" at bounding box center [215, 90] width 100 height 10
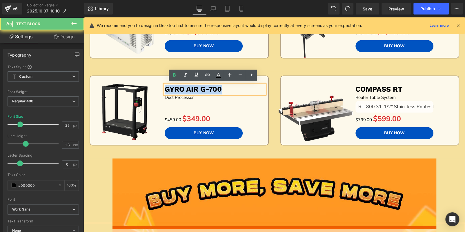
click at [244, 88] on p "GYRO AIR G-700" at bounding box center [215, 90] width 100 height 10
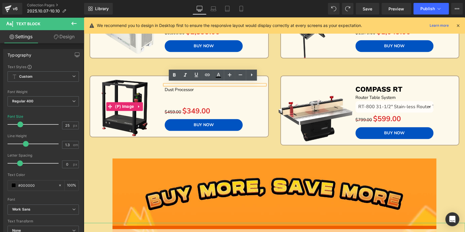
click at [144, 65] on div "Sale Off (P) Image GYRO AIR G-700 Text Block Dust Processor Text Block Separato…" at bounding box center [179, 29] width 191 height 83
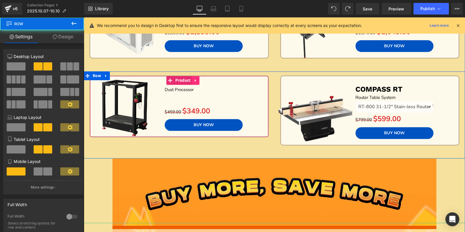
click at [194, 79] on icon at bounding box center [196, 80] width 4 height 4
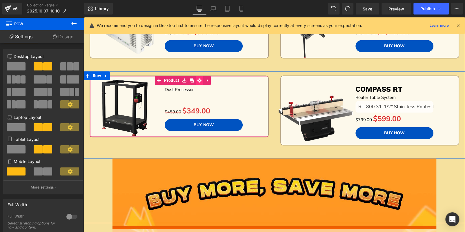
click at [199, 80] on icon at bounding box center [200, 80] width 4 height 4
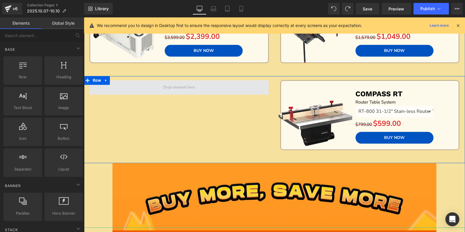
scroll to position [394, 0]
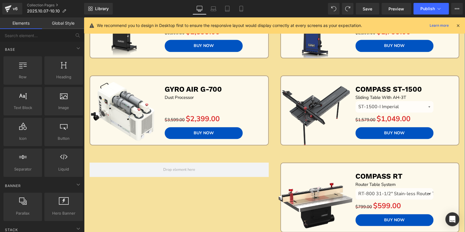
click at [205, 79] on div "Sale Off (P) Image GYRO AIR G-700 Text Block Dust Processor Text Block Separato…" at bounding box center [179, 112] width 172 height 66
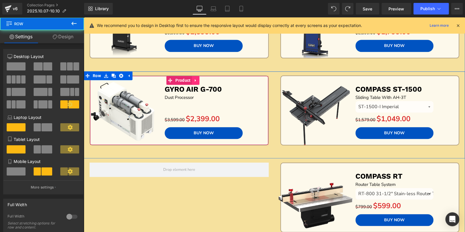
click at [194, 80] on icon at bounding box center [196, 80] width 4 height 4
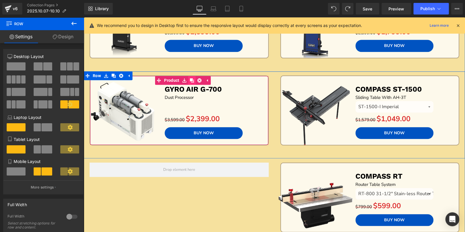
click at [192, 80] on icon at bounding box center [192, 80] width 4 height 4
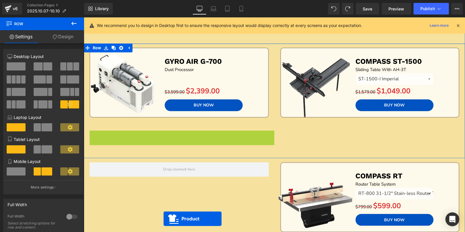
scroll to position [460, 0]
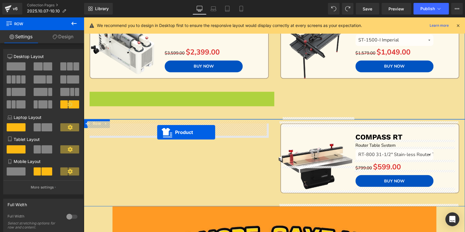
drag, startPoint x: 167, startPoint y: 161, endPoint x: 157, endPoint y: 132, distance: 30.6
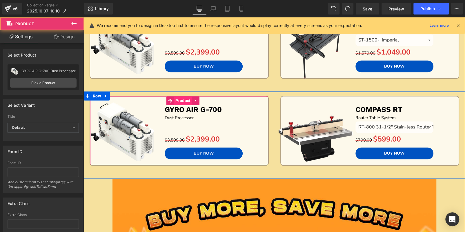
click at [179, 99] on span "Product" at bounding box center [183, 100] width 18 height 9
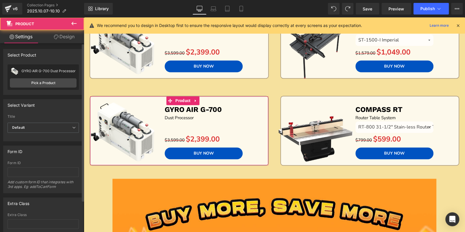
click at [53, 77] on div "GYRO AIR G-700 Dust Processor GYRO AIR G-700 Dust Processor Pick a Product" at bounding box center [43, 77] width 71 height 26
click at [57, 87] on div "GYRO AIR G-700 Dust Processor GYRO AIR G-700 Dust Processor Pick a Product" at bounding box center [43, 77] width 71 height 26
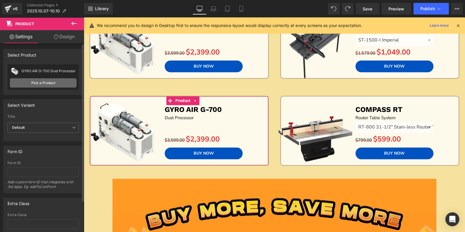
click at [66, 81] on link "Pick a Product" at bounding box center [43, 82] width 67 height 9
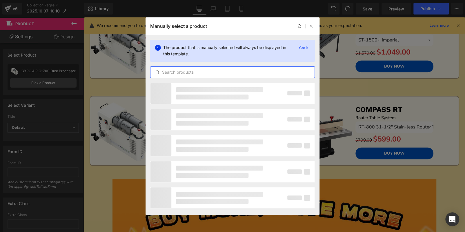
click at [185, 69] on input "text" at bounding box center [233, 72] width 164 height 7
paste input "COMPASS RT-S"
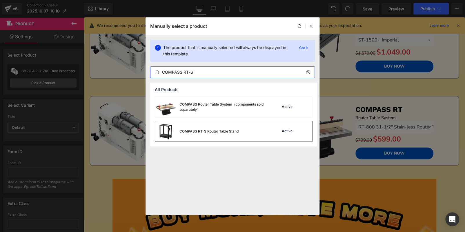
type input "COMPASS RT-S"
click at [243, 131] on div "COMPASS RT-S Router Table Stand Active" at bounding box center [233, 131] width 157 height 20
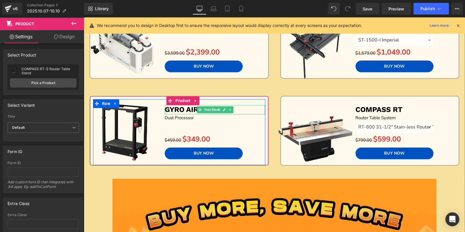
click at [252, 109] on p "GYRO AIR G-700" at bounding box center [215, 110] width 100 height 10
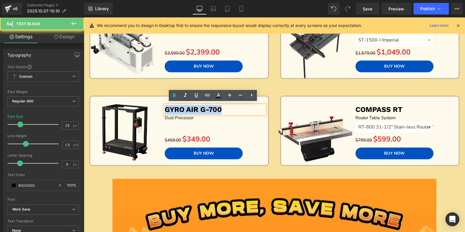
click at [252, 109] on p "GYRO AIR G-700" at bounding box center [215, 110] width 100 height 10
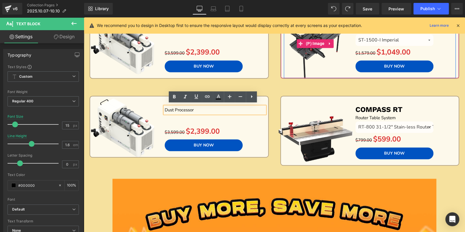
click at [282, 79] on img at bounding box center [315, 44] width 78 height 78
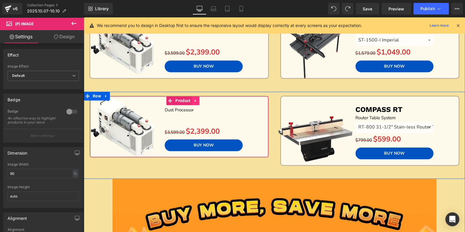
click at [196, 99] on link at bounding box center [196, 100] width 8 height 9
click at [200, 100] on icon at bounding box center [200, 101] width 4 height 4
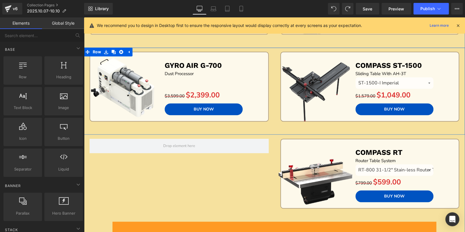
scroll to position [374, 0]
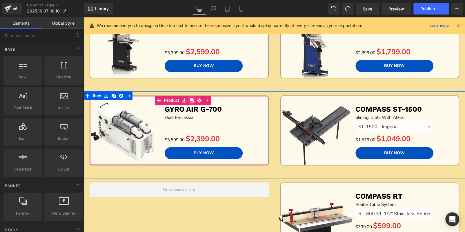
click at [190, 99] on icon at bounding box center [192, 100] width 4 height 4
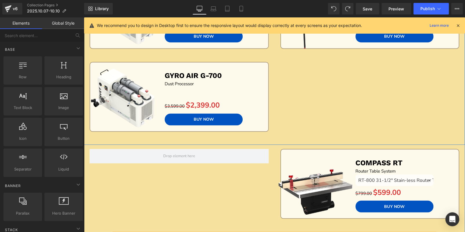
scroll to position [510, 0]
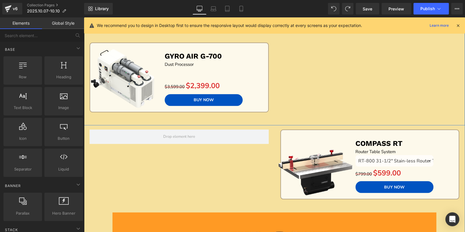
click at [153, 58] on img at bounding box center [125, 78] width 78 height 78
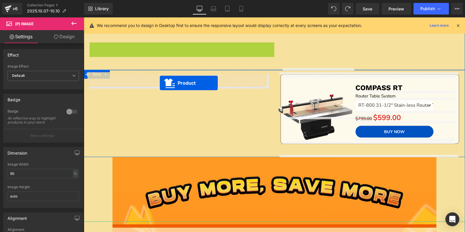
drag, startPoint x: 167, startPoint y: 46, endPoint x: 160, endPoint y: 83, distance: 37.6
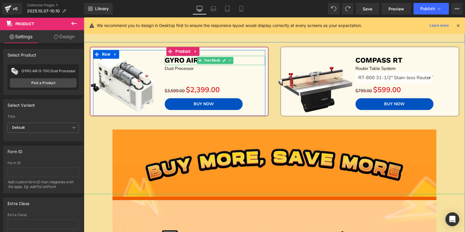
click at [250, 59] on p "GYRO AIR G-700" at bounding box center [215, 61] width 100 height 10
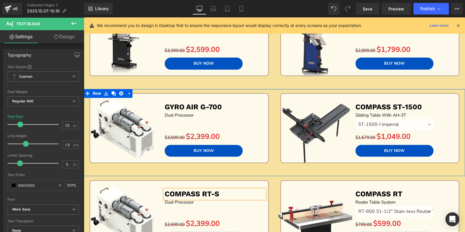
scroll to position [451, 0]
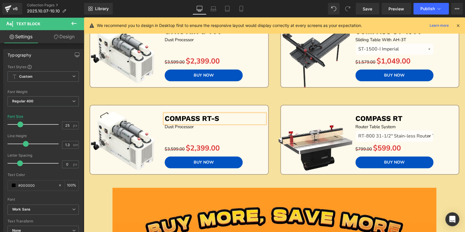
click at [142, 131] on img at bounding box center [125, 140] width 78 height 78
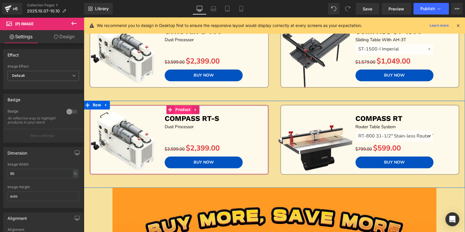
click at [183, 109] on span "Product" at bounding box center [183, 109] width 18 height 9
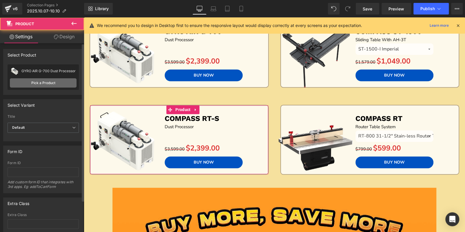
click at [44, 80] on link "Pick a Product" at bounding box center [43, 82] width 67 height 9
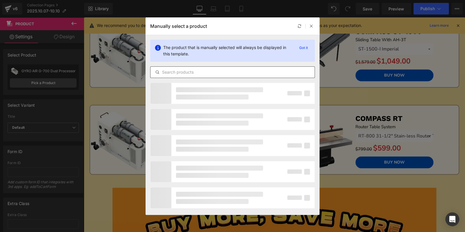
click at [196, 71] on input "text" at bounding box center [233, 72] width 164 height 7
paste input "COMPASS RT-S"
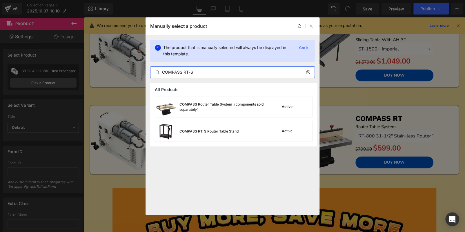
type input "COMPASS RT-S"
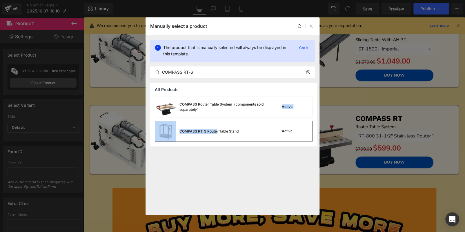
drag, startPoint x: 214, startPoint y: 103, endPoint x: 215, endPoint y: 127, distance: 23.8
click at [215, 127] on div "COMPASS Router Table System（components sold separately） Active COMPASS RT-S Rou…" at bounding box center [233, 122] width 167 height 50
click at [215, 127] on div "COMPASS RT-S Router Table Stand" at bounding box center [197, 131] width 84 height 20
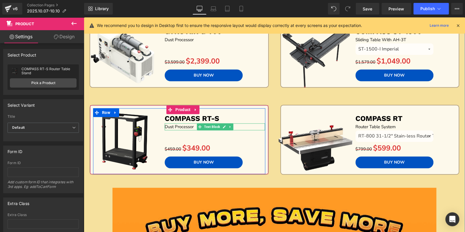
click at [241, 125] on p "Dust Processor" at bounding box center [215, 126] width 100 height 7
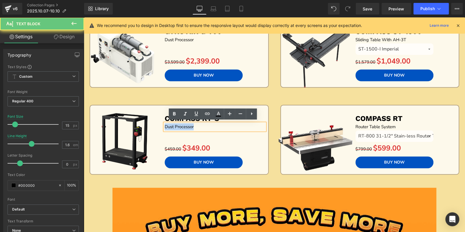
click at [241, 125] on p "Dust Processor" at bounding box center [215, 126] width 100 height 7
paste div
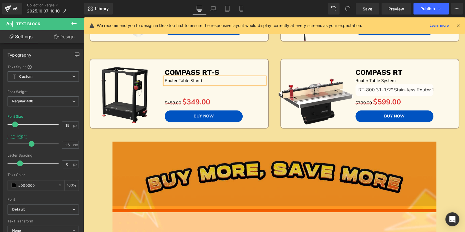
scroll to position [568, 0]
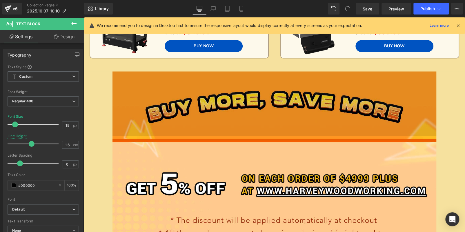
click at [276, 97] on img at bounding box center [275, 103] width 324 height 64
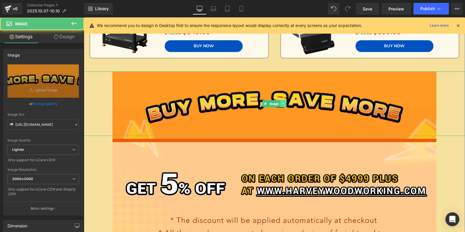
click at [284, 103] on link at bounding box center [284, 103] width 6 height 7
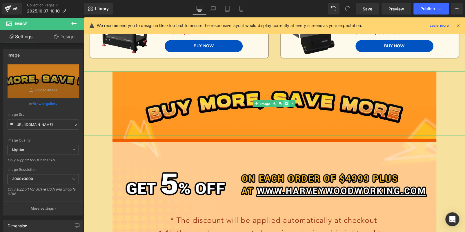
click at [286, 102] on icon at bounding box center [286, 103] width 3 height 3
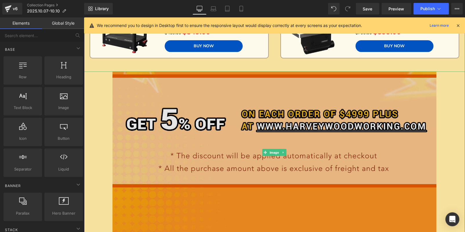
click at [265, 129] on img at bounding box center [275, 152] width 324 height 162
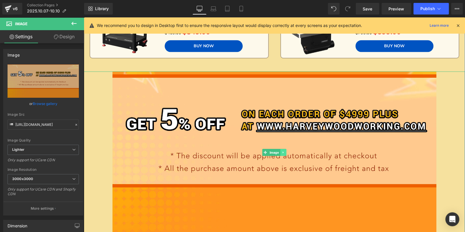
click at [283, 151] on icon at bounding box center [283, 152] width 3 height 3
click at [285, 151] on icon at bounding box center [286, 152] width 3 height 3
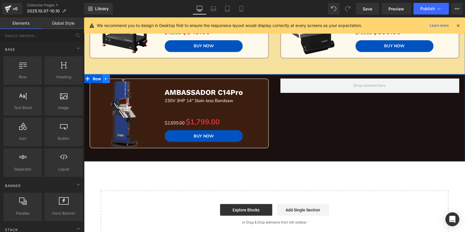
click at [108, 76] on icon at bounding box center [106, 78] width 4 height 4
click at [123, 78] on icon at bounding box center [121, 79] width 4 height 4
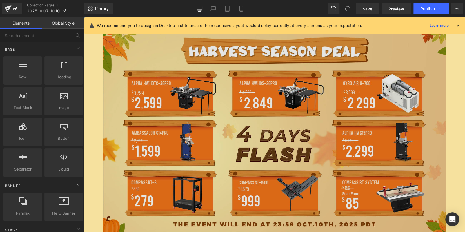
scroll to position [45, 0]
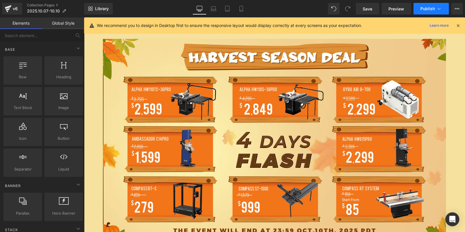
click at [420, 8] on button "Publish" at bounding box center [431, 9] width 35 height 12
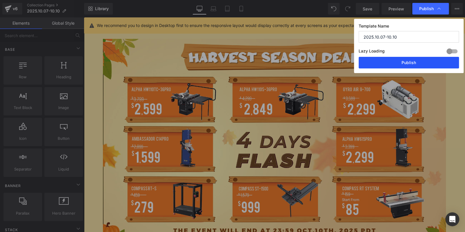
click at [408, 61] on button "Publish" at bounding box center [409, 63] width 100 height 12
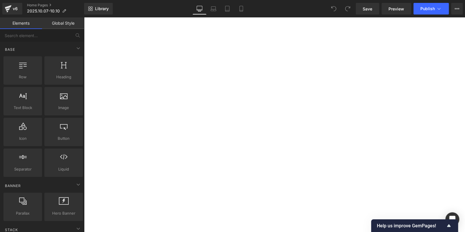
scroll to position [290, 0]
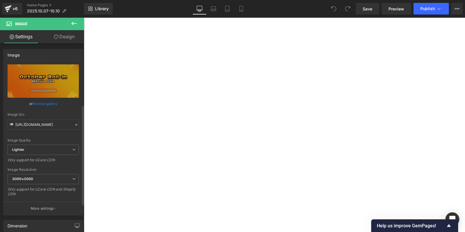
scroll to position [116, 0]
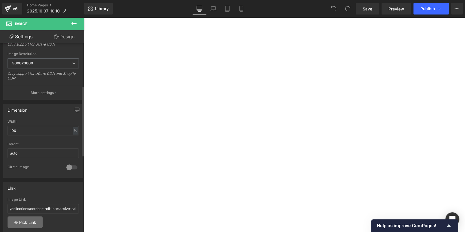
click at [23, 219] on link "Pick Link" at bounding box center [25, 222] width 35 height 12
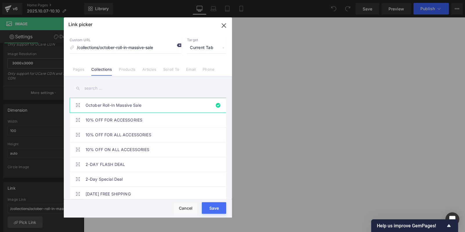
click at [177, 45] on icon at bounding box center [179, 45] width 5 height 5
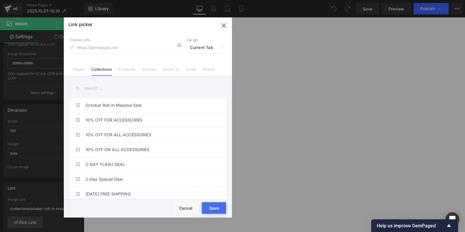
click at [88, 88] on input "text" at bounding box center [148, 88] width 157 height 13
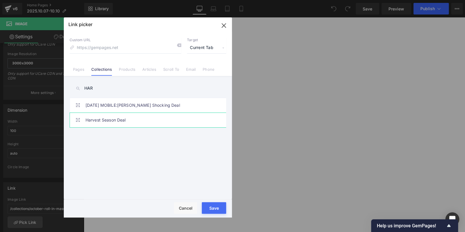
type input "HAR"
click at [102, 121] on link "Harvest Season Deal" at bounding box center [150, 120] width 128 height 15
type input "/collections/harvest-season-deal"
click at [216, 208] on div "Rendering Content" at bounding box center [233, 209] width 36 height 6
click at [217, 204] on button "Save" at bounding box center [214, 208] width 24 height 12
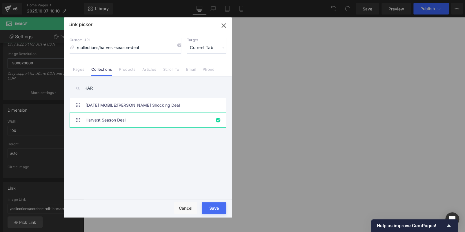
type input "/collections/harvest-season-deal"
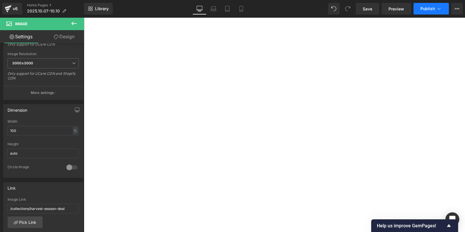
click at [435, 4] on button "Publish" at bounding box center [431, 9] width 35 height 12
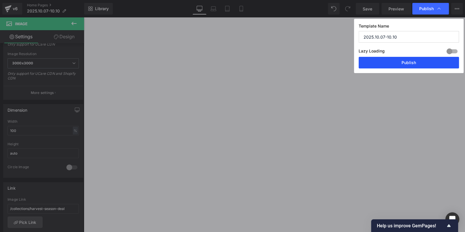
click at [418, 63] on button "Publish" at bounding box center [409, 63] width 100 height 12
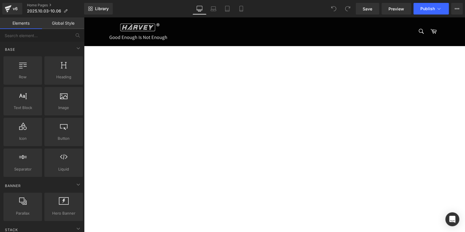
drag, startPoint x: 353, startPoint y: 117, endPoint x: 347, endPoint y: 121, distance: 7.2
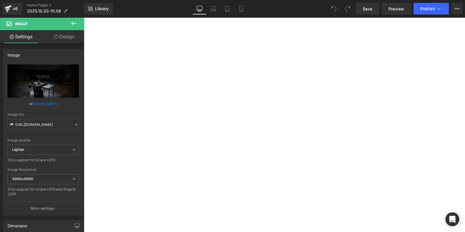
scroll to position [319, 0]
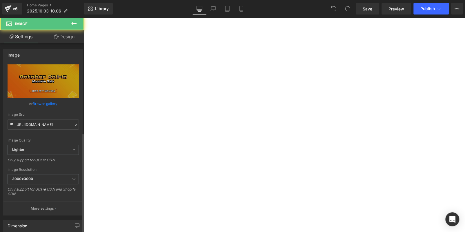
scroll to position [174, 0]
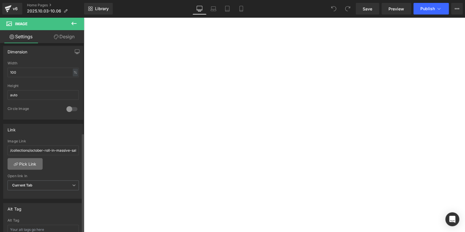
click at [23, 161] on link "Pick Link" at bounding box center [25, 164] width 35 height 12
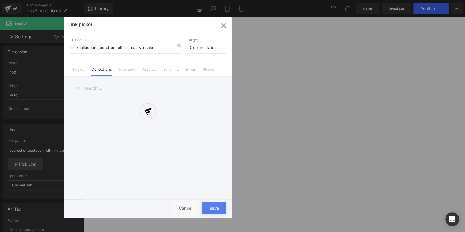
click at [181, 46] on div at bounding box center [148, 117] width 168 height 200
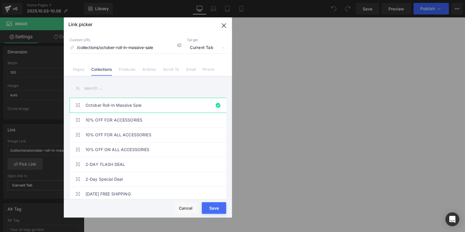
click at [180, 46] on icon at bounding box center [179, 45] width 5 height 5
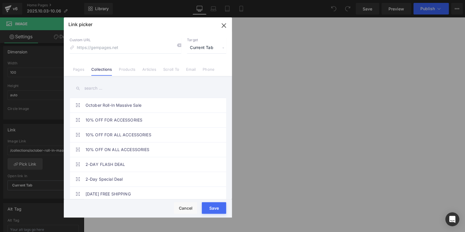
click at [116, 87] on input "text" at bounding box center [148, 88] width 157 height 13
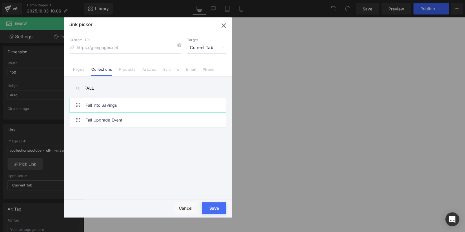
type input "FALL"
click at [126, 105] on link "Fall into Savings" at bounding box center [150, 105] width 128 height 15
type input "/collections/fall-into-savings-1"
click at [218, 207] on div "Rendering Content" at bounding box center [233, 209] width 36 height 6
click at [218, 201] on div "Save Cancel" at bounding box center [148, 208] width 168 height 18
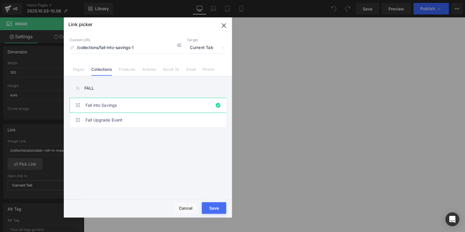
click at [219, 202] on div "Save Cancel" at bounding box center [148, 208] width 168 height 18
click at [220, 205] on button "Save" at bounding box center [214, 208] width 24 height 12
type input "/collections/fall-into-savings-1"
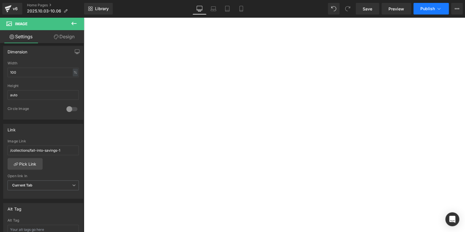
click at [428, 8] on span "Publish" at bounding box center [428, 8] width 15 height 5
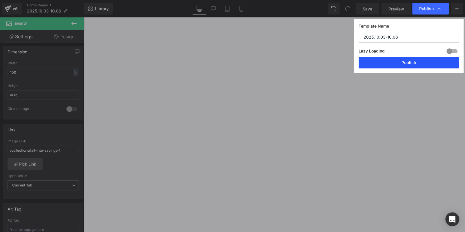
click at [422, 64] on button "Publish" at bounding box center [409, 63] width 100 height 12
